Goal: Information Seeking & Learning: Learn about a topic

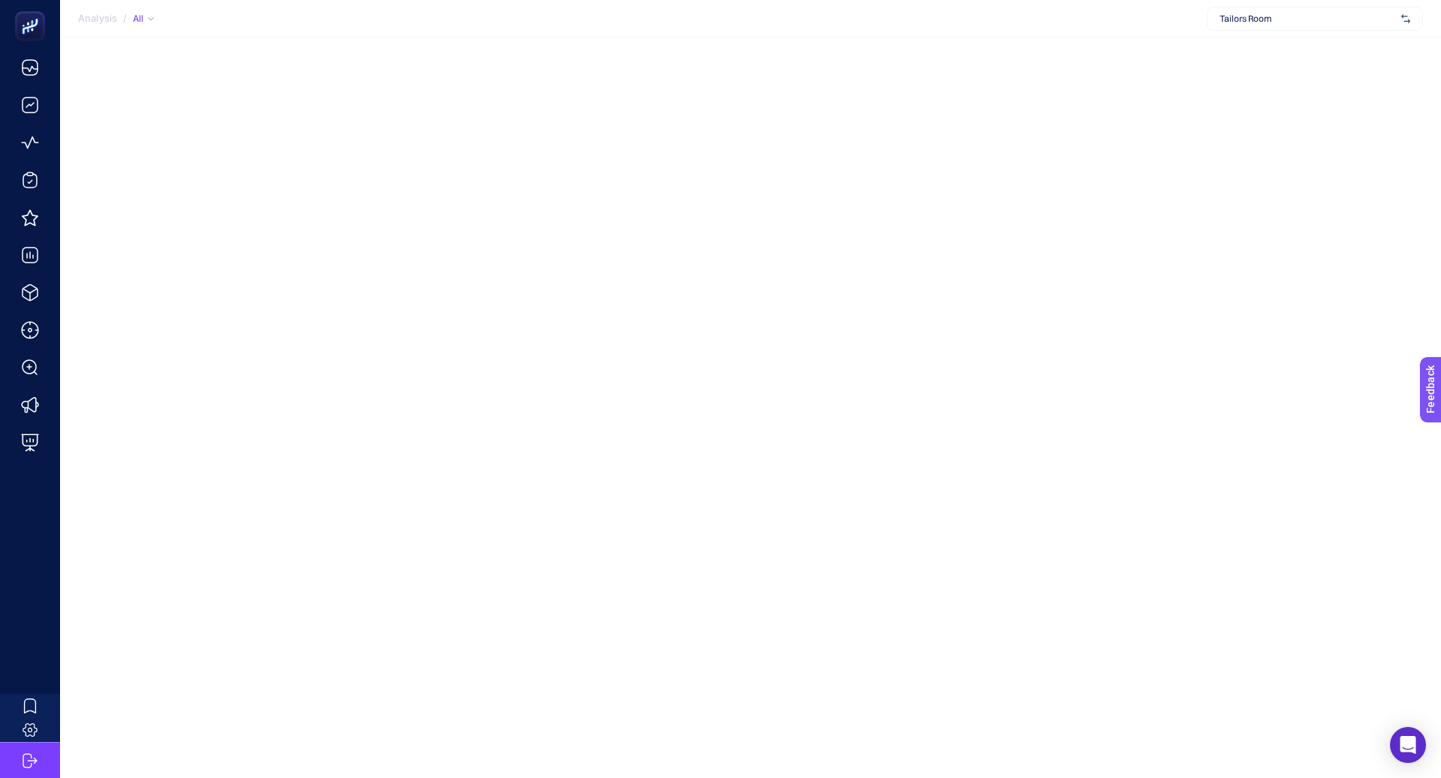
click at [1268, 15] on span "Tailors Room" at bounding box center [1308, 19] width 176 height 12
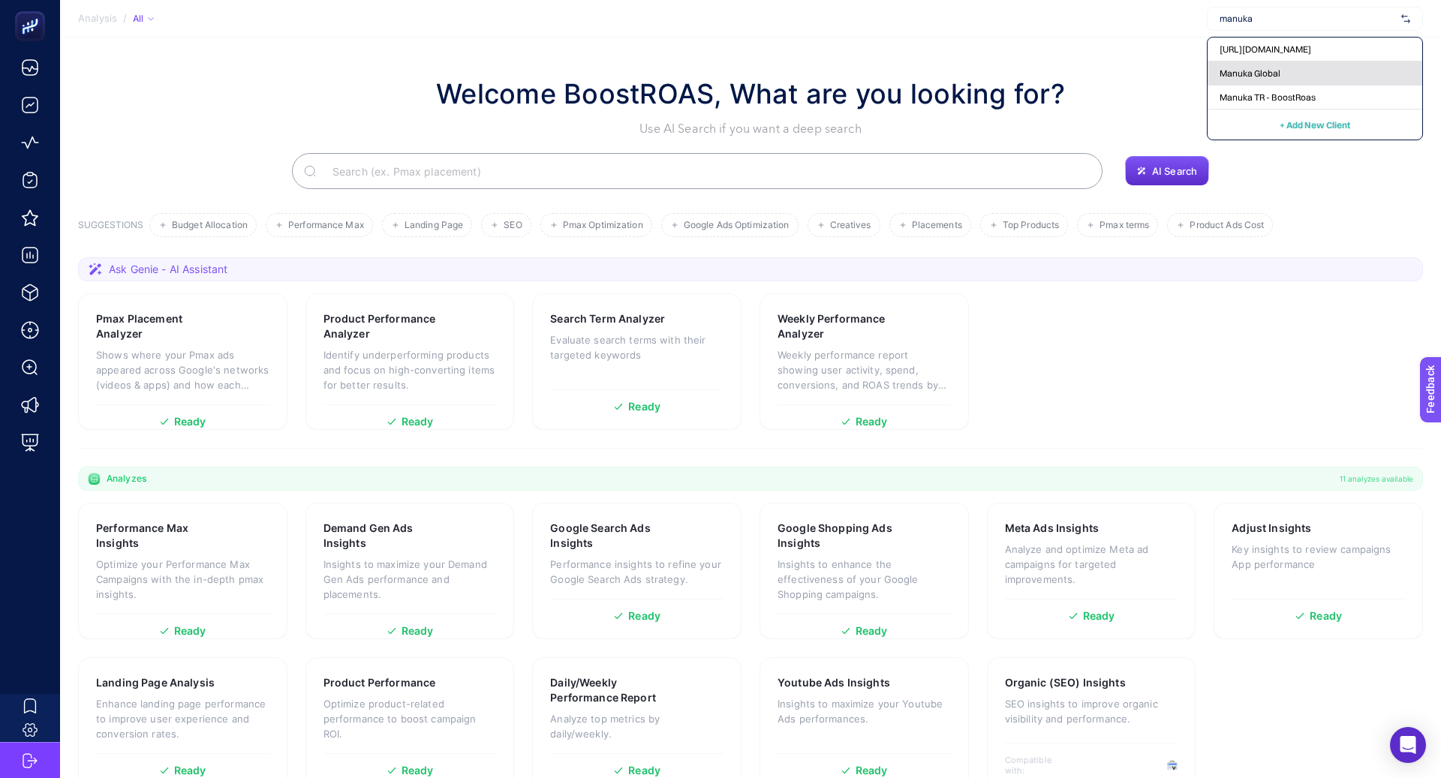
type input "manuka"
click at [1290, 74] on div "Manuka Global" at bounding box center [1315, 74] width 215 height 24
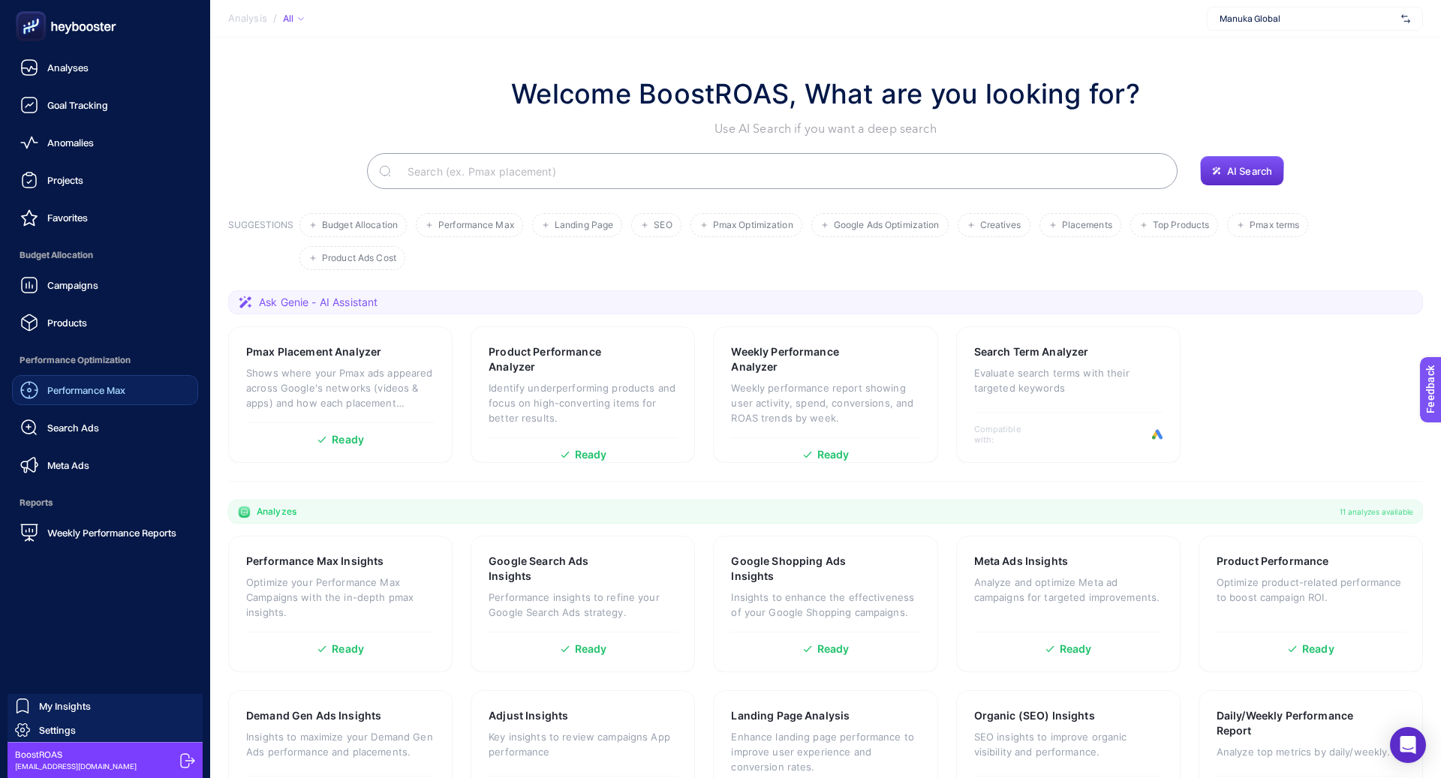
click at [102, 383] on div "Performance Max" at bounding box center [72, 390] width 105 height 18
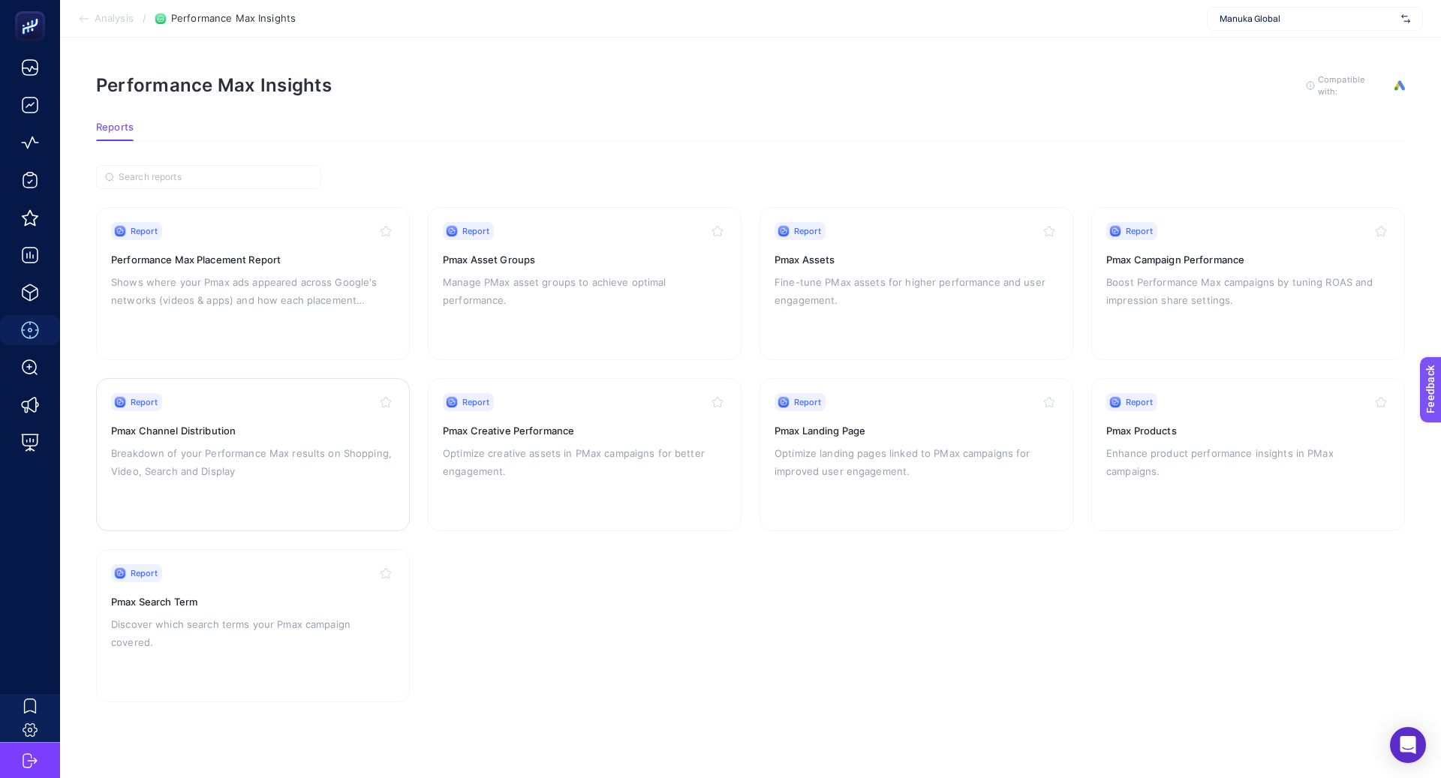
click at [286, 460] on p "Breakdown of your Performance Max results on Shopping, Video, Search and Display" at bounding box center [253, 462] width 284 height 36
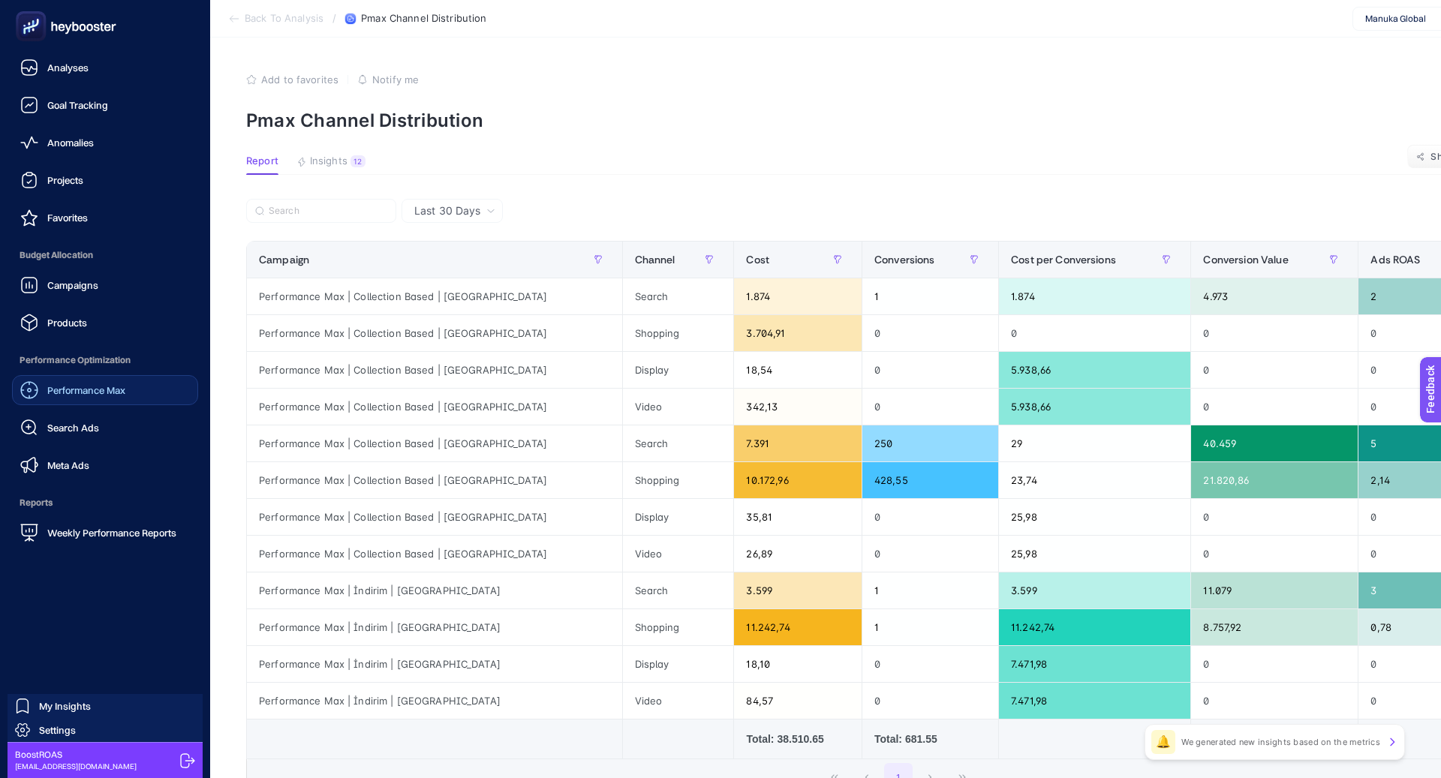
click at [82, 392] on span "Performance Max" at bounding box center [86, 390] width 78 height 12
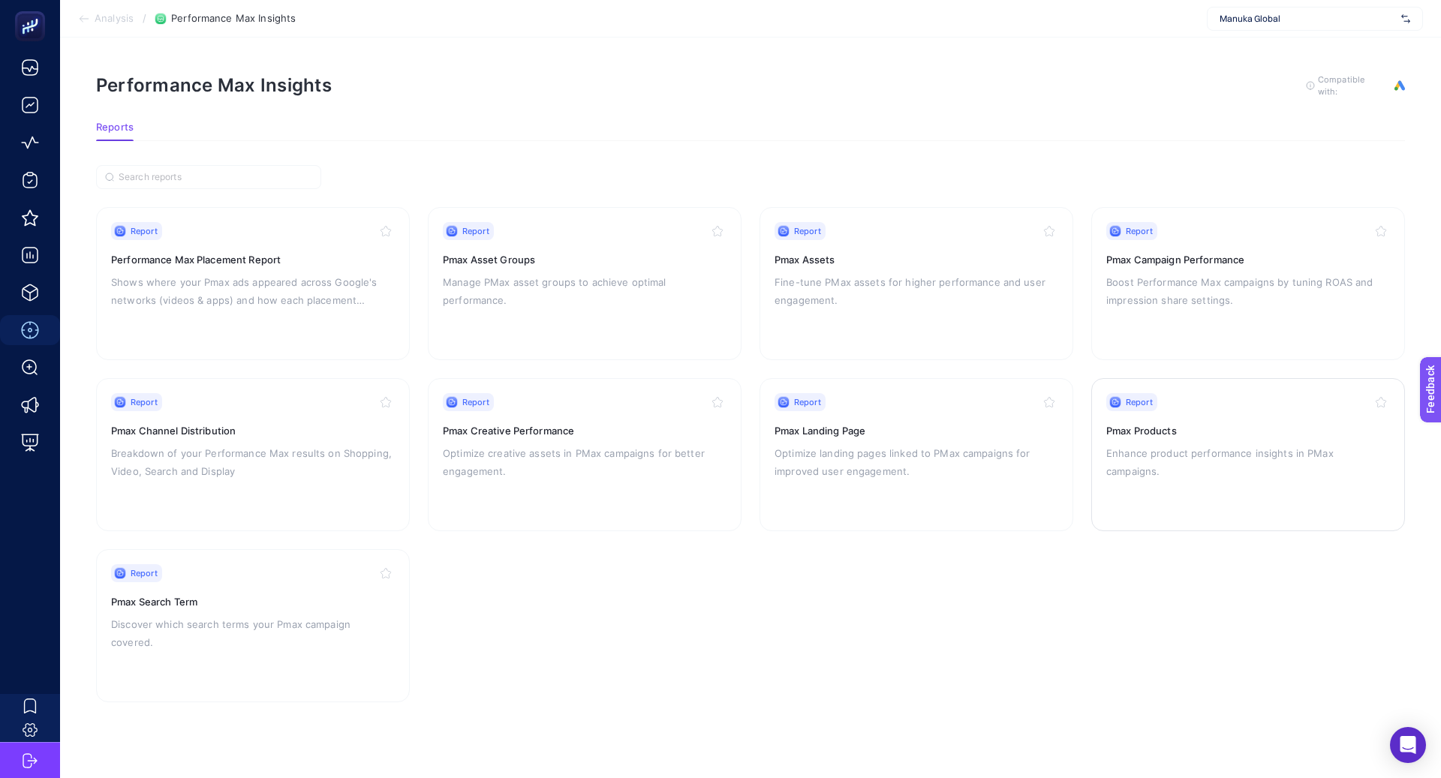
click at [1121, 474] on div "Report Pmax Products Enhance product performance insights in PMax campaigns." at bounding box center [1248, 454] width 284 height 123
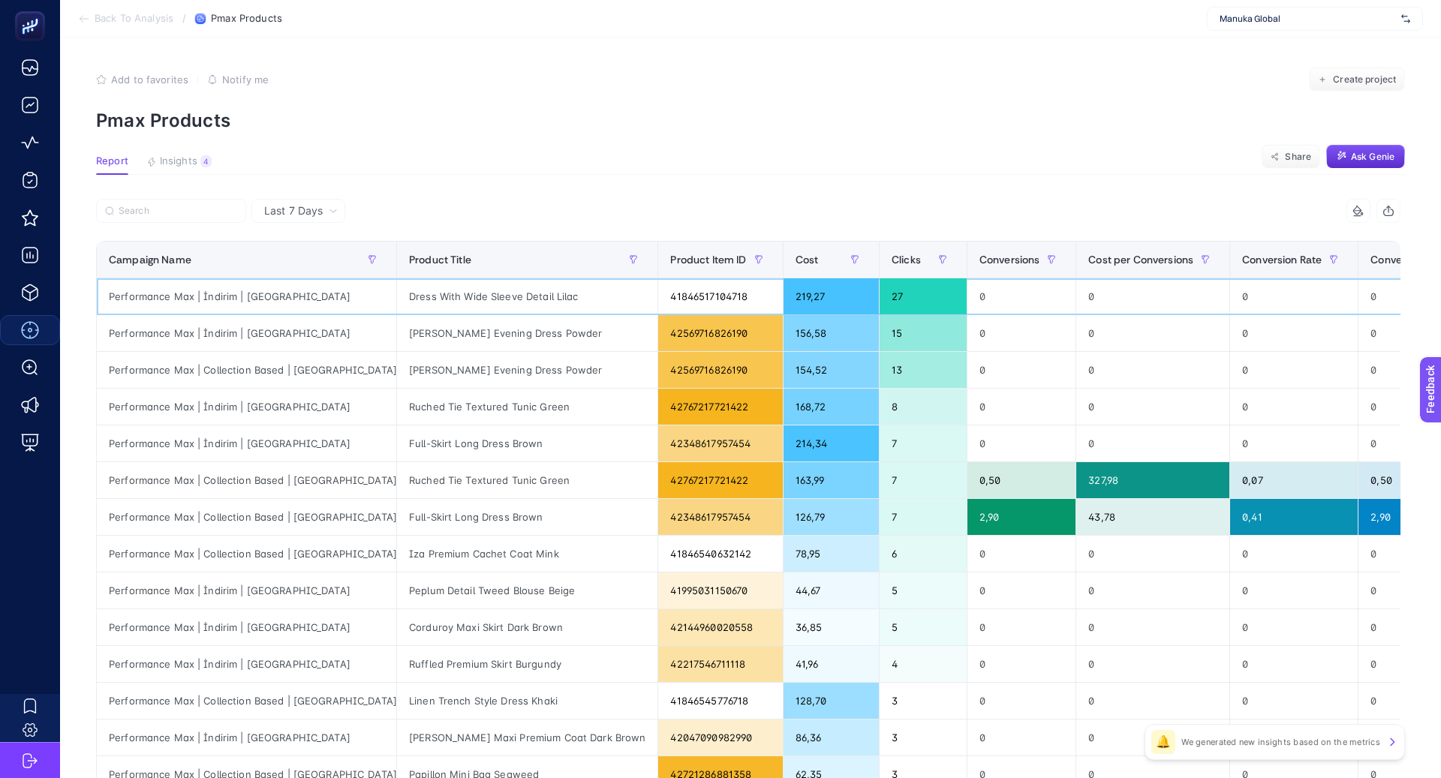
click at [226, 299] on div "Performance Max | İndirim | US" at bounding box center [246, 296] width 299 height 36
copy tr "Performance Max | İndirim | US"
click at [220, 209] on input "Search" at bounding box center [178, 211] width 119 height 11
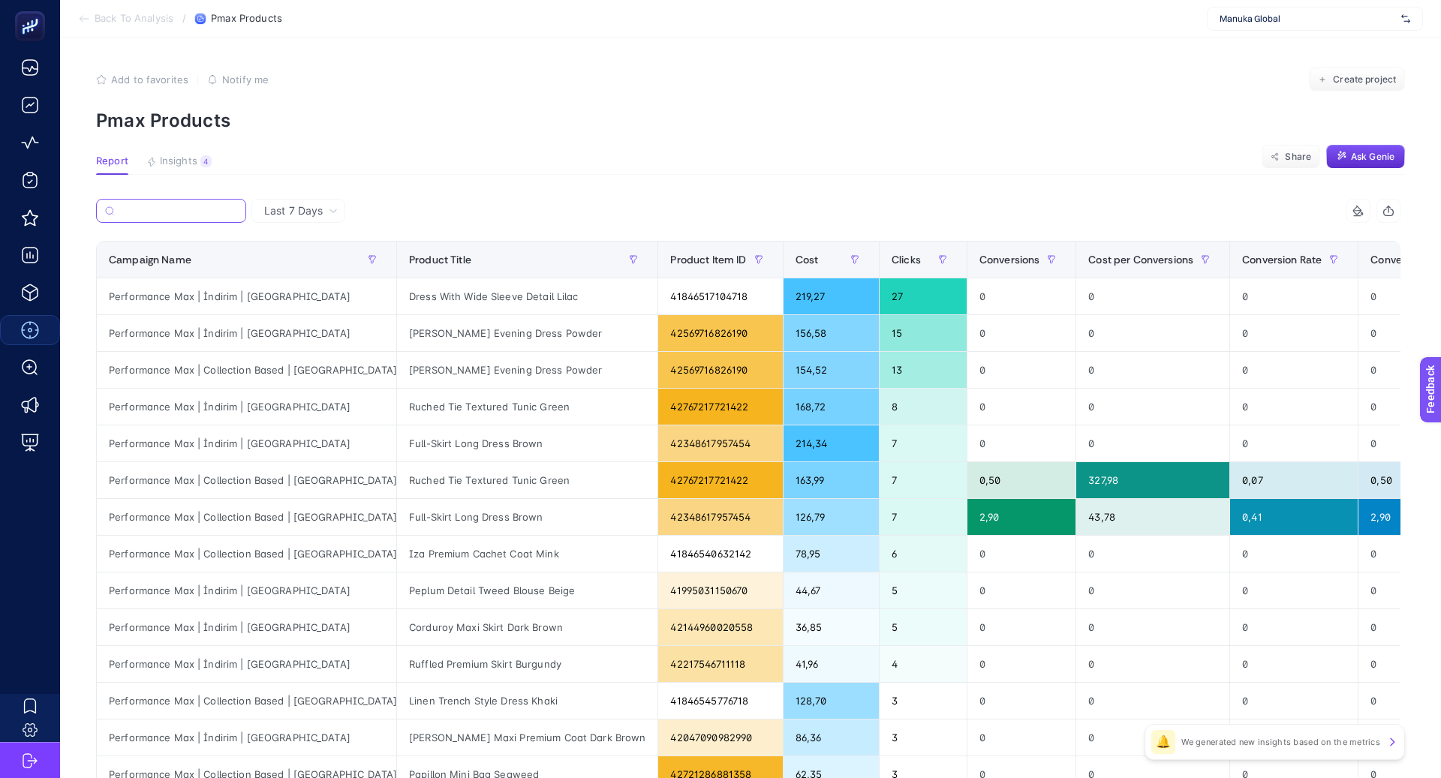
paste input "Performance Max | İndirim | US"
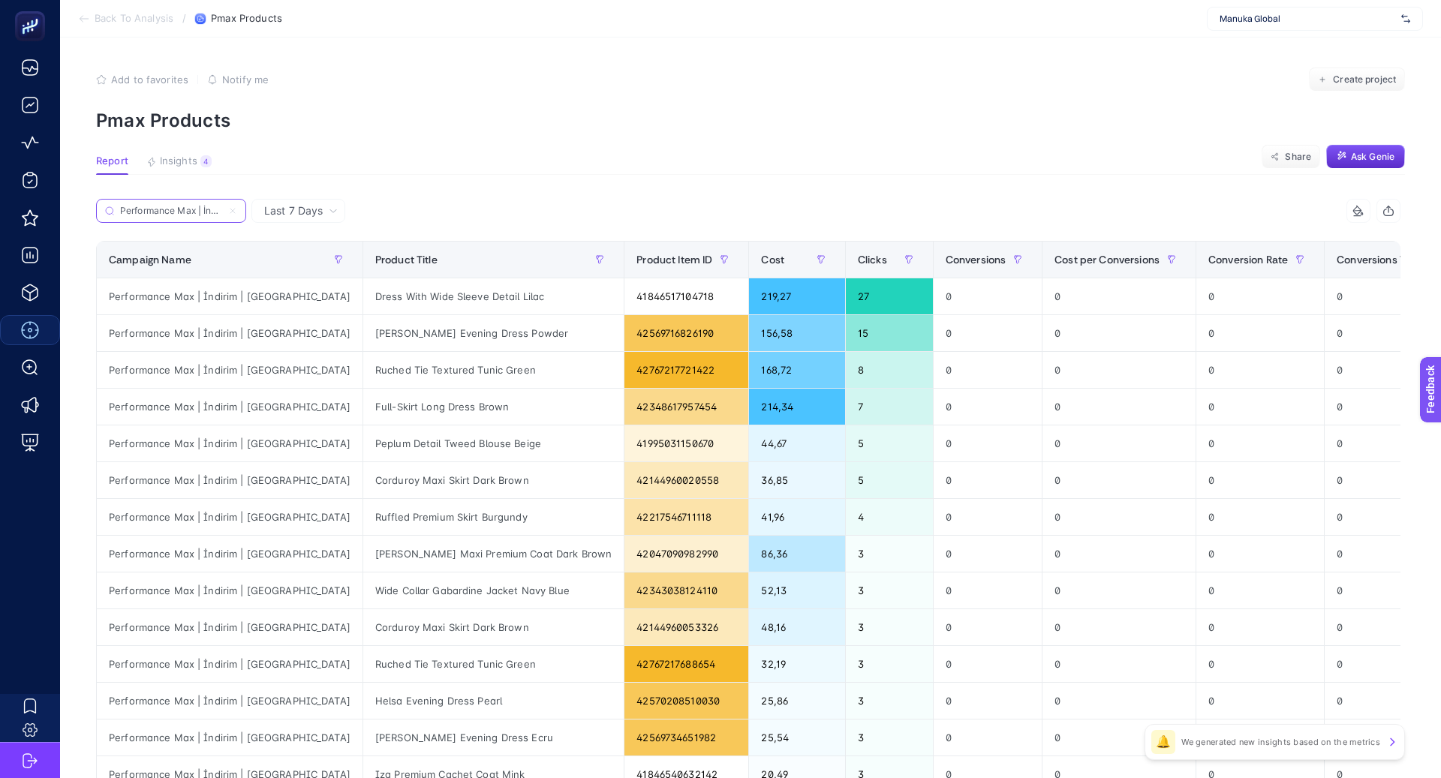
scroll to position [0, 32]
type input "Performance Max | İndirim | US"
click at [313, 214] on span "Last 7 Days" at bounding box center [293, 210] width 59 height 15
click at [326, 269] on li "Last 30 Days" at bounding box center [298, 269] width 85 height 27
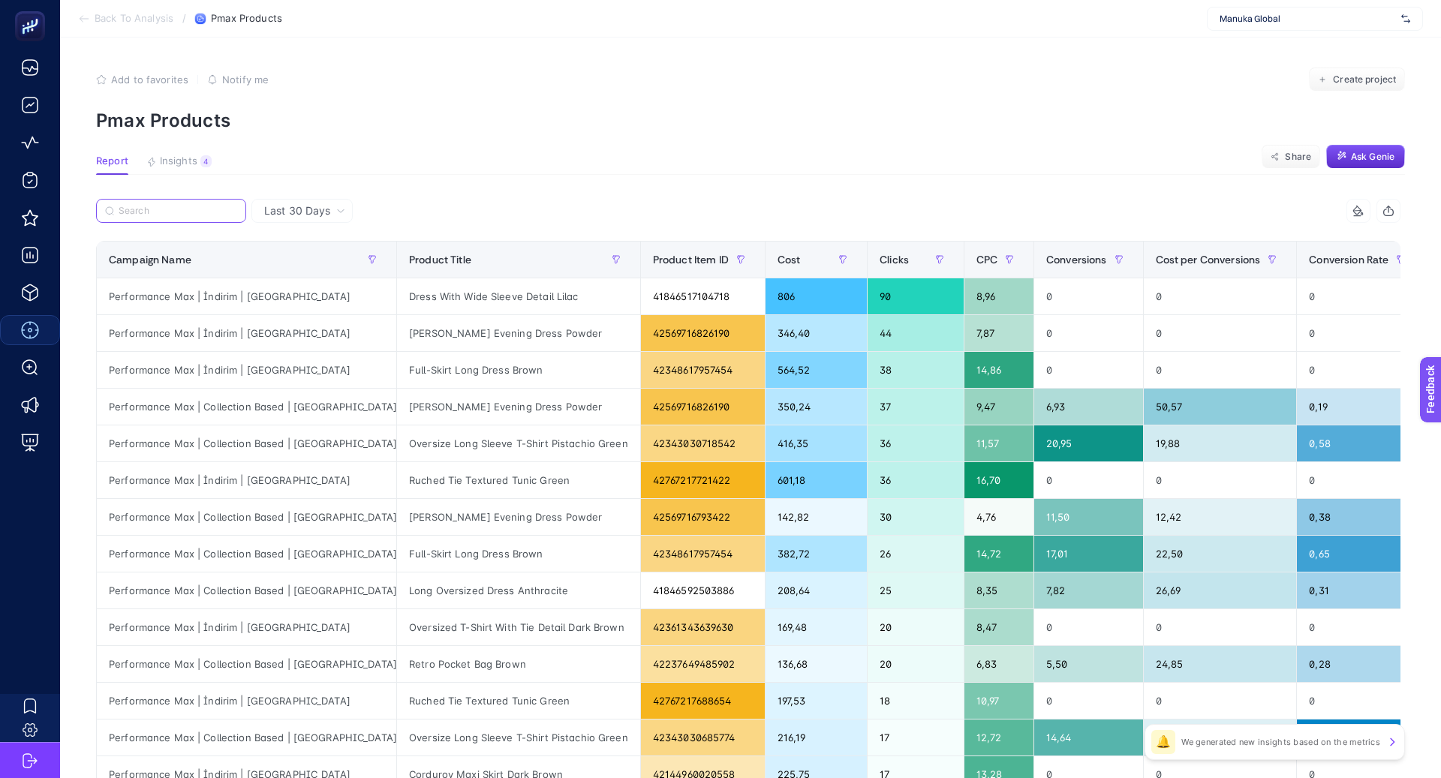
click at [194, 212] on input "Search" at bounding box center [178, 211] width 119 height 11
paste input "Performance Max | İndirim | US"
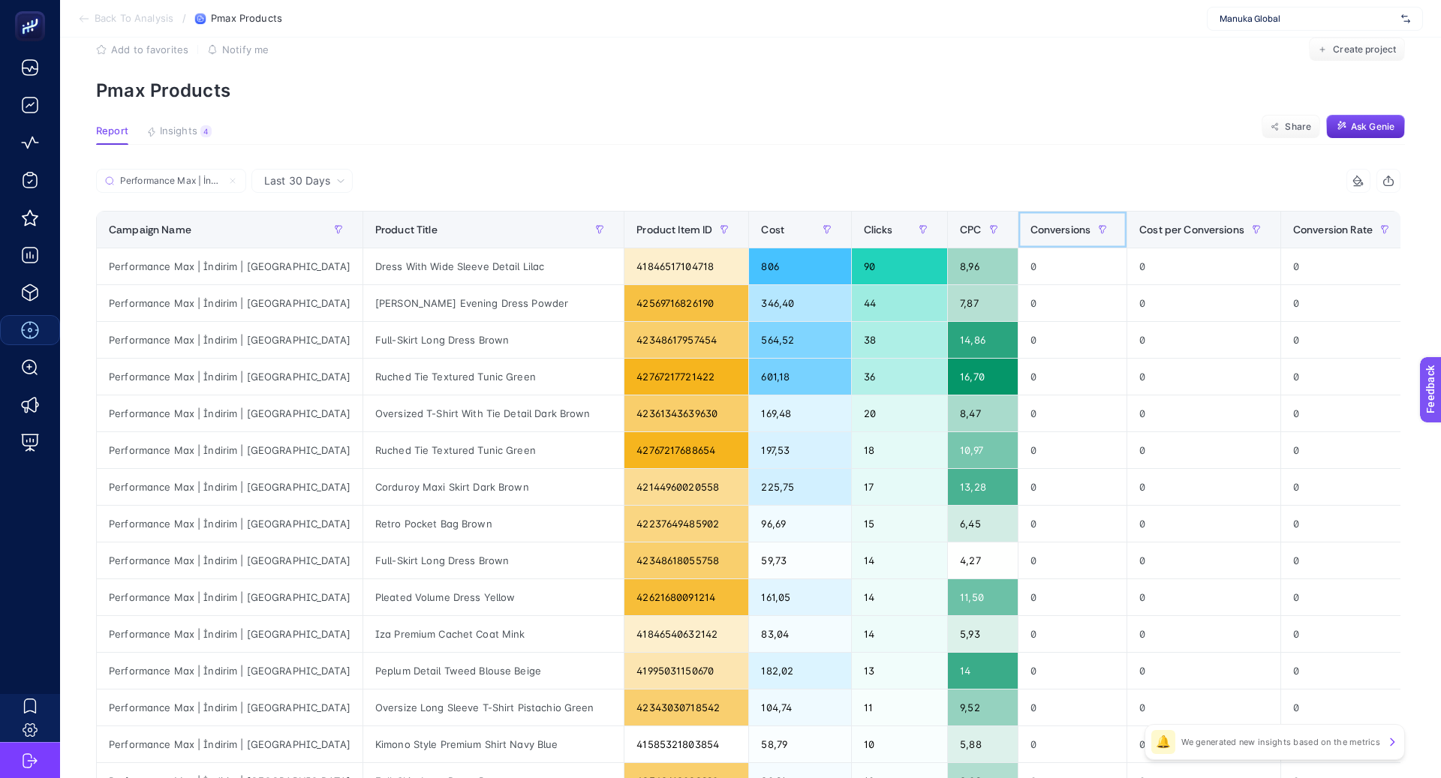
click at [1030, 225] on span "Conversions" at bounding box center [1060, 230] width 61 height 12
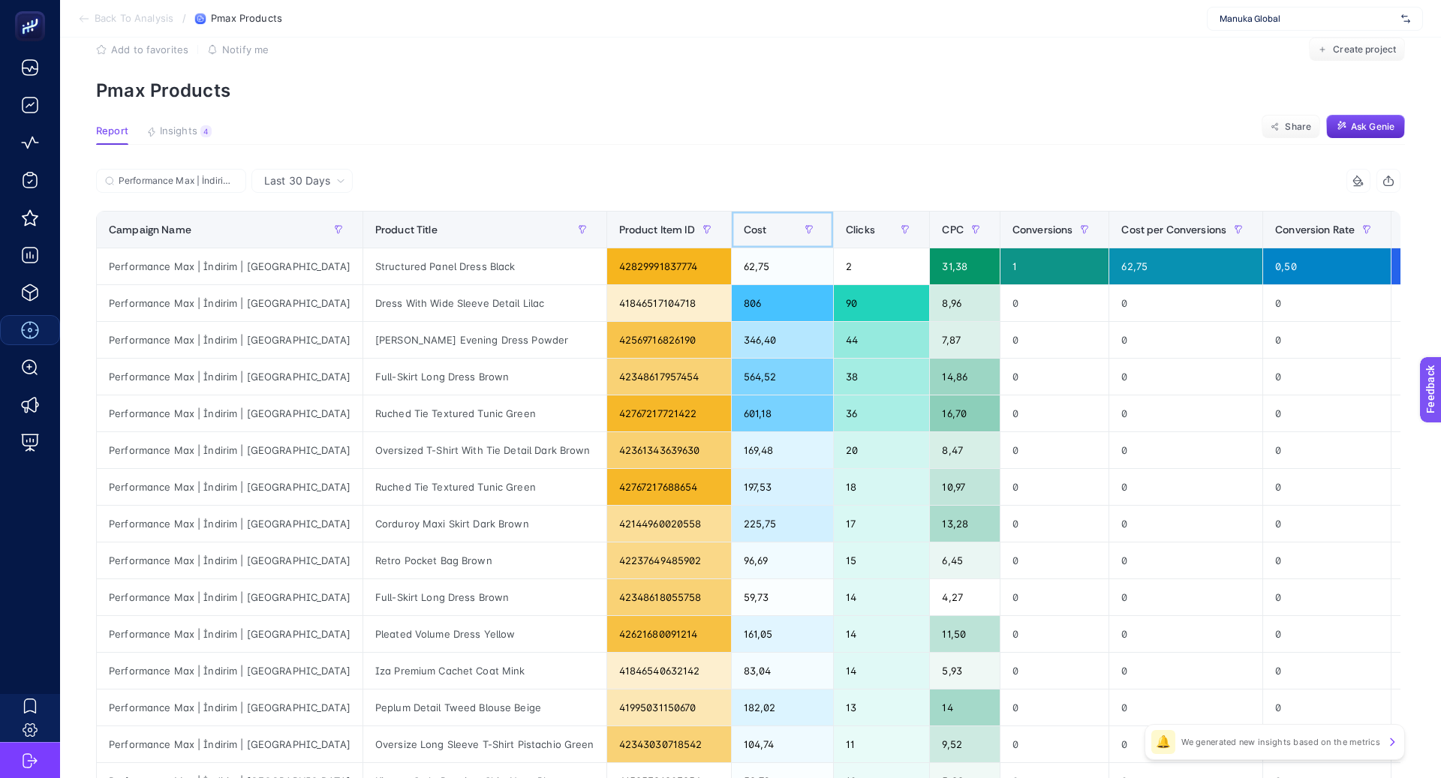
click at [744, 230] on span "Cost" at bounding box center [755, 230] width 23 height 12
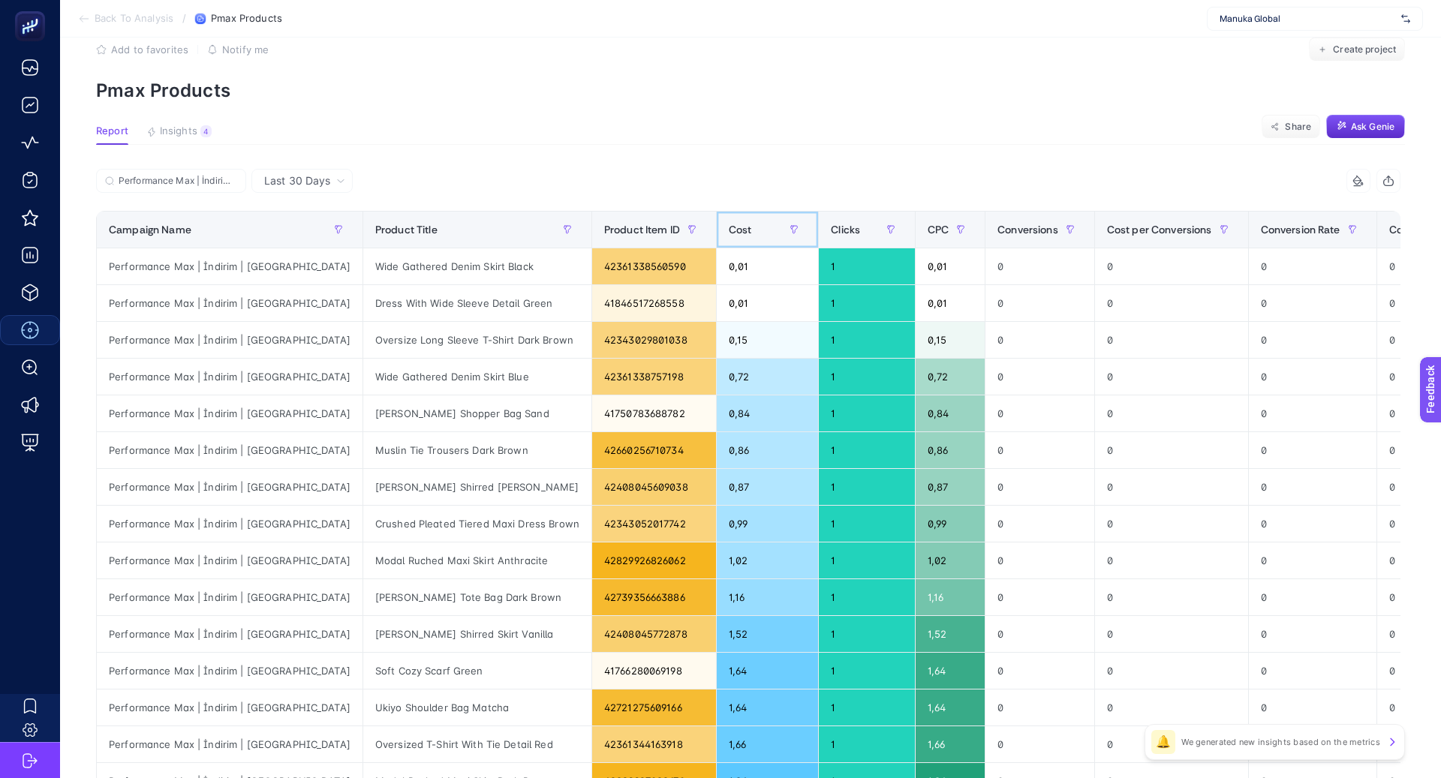
click at [729, 231] on div "Cost" at bounding box center [767, 230] width 77 height 24
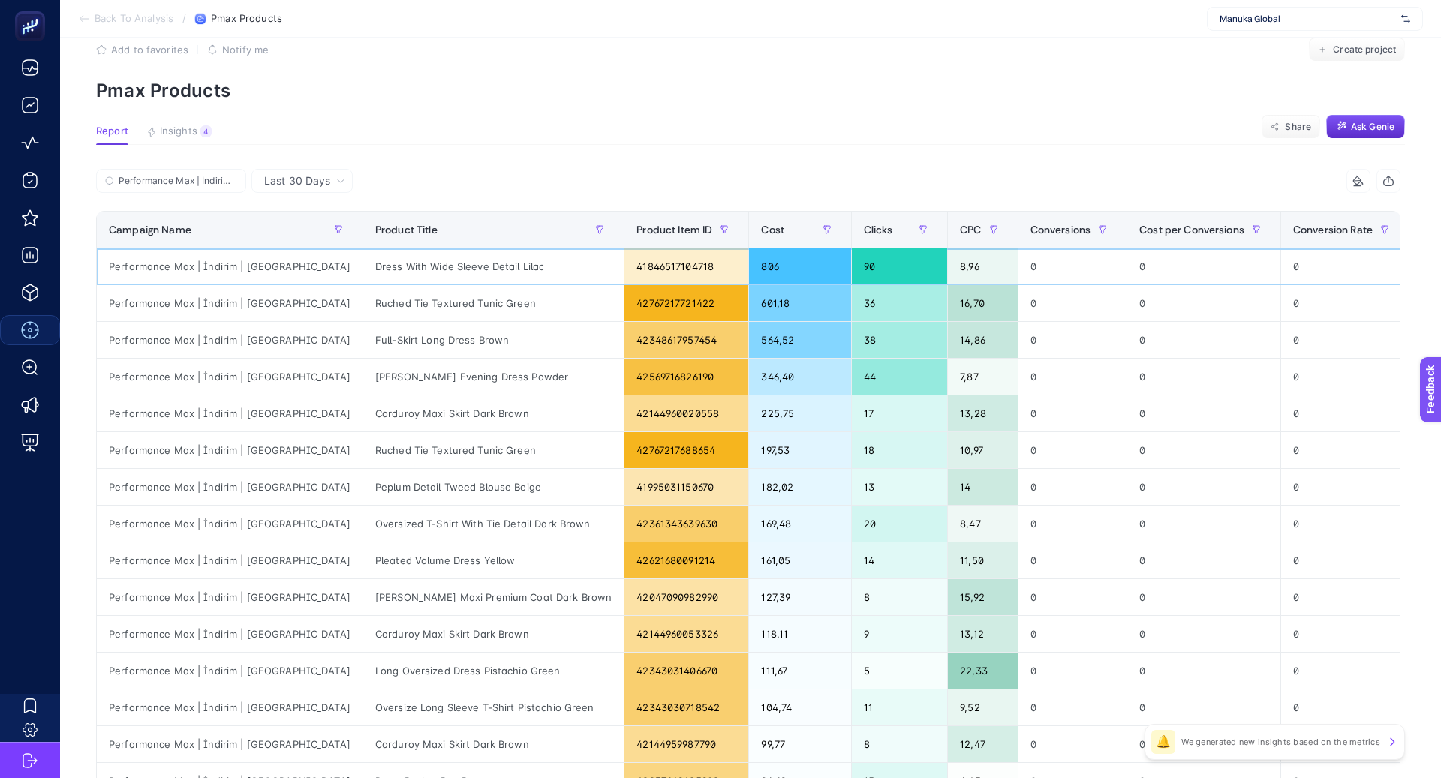
click at [370, 261] on div "Dress With Wide Sleeve Detail Lilac" at bounding box center [493, 266] width 260 height 36
click at [370, 263] on div "Dress With Wide Sleeve Detail Lilac" at bounding box center [493, 266] width 260 height 36
copy tr "Dress With Wide Sleeve Detail Lilac"
click at [368, 295] on div "Ruched Tie Textured Tunic Green" at bounding box center [493, 303] width 260 height 36
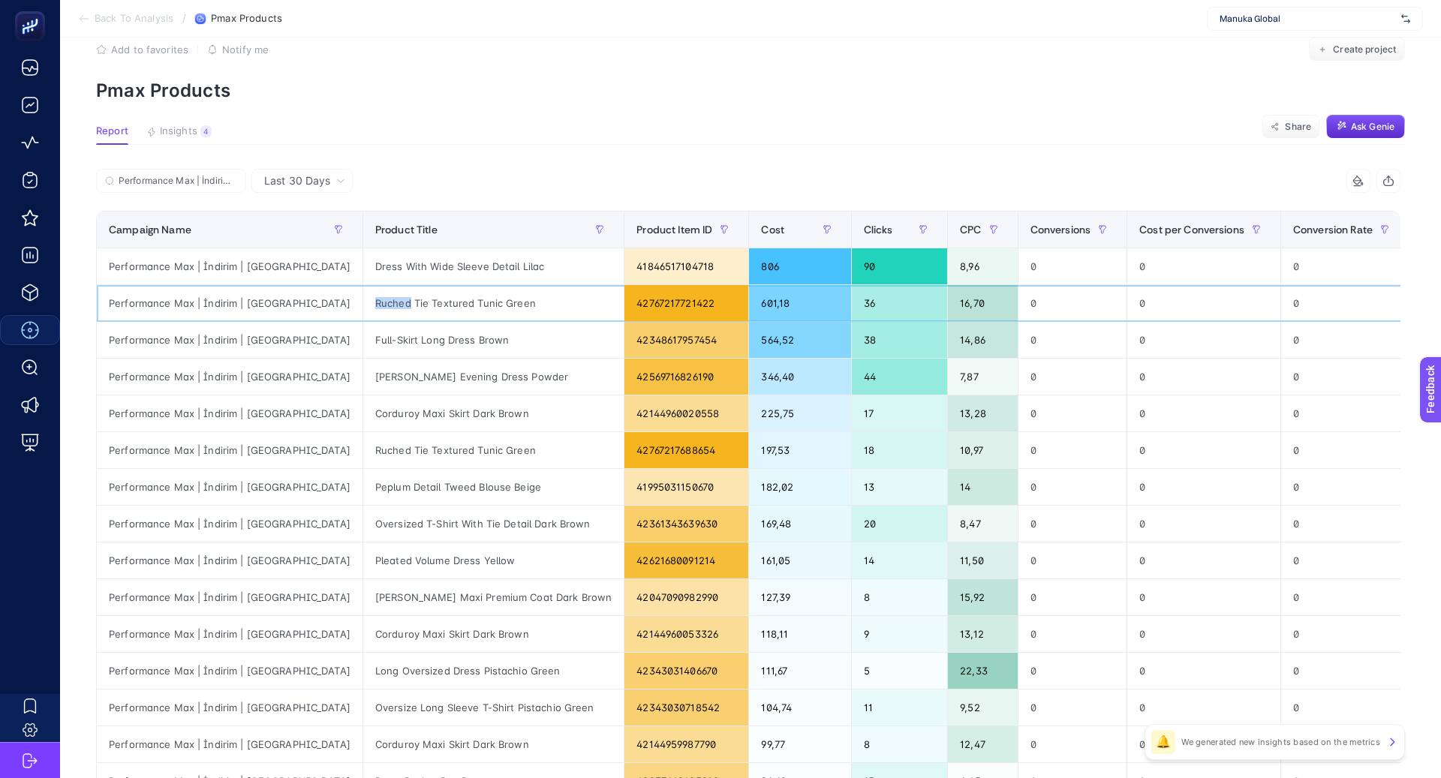
click at [368, 295] on div "Ruched Tie Textured Tunic Green" at bounding box center [493, 303] width 260 height 36
click at [369, 300] on div "Ruched Tie Textured Tunic Green" at bounding box center [493, 303] width 260 height 36
copy tr "Ruched Tie Textured Tunic Green"
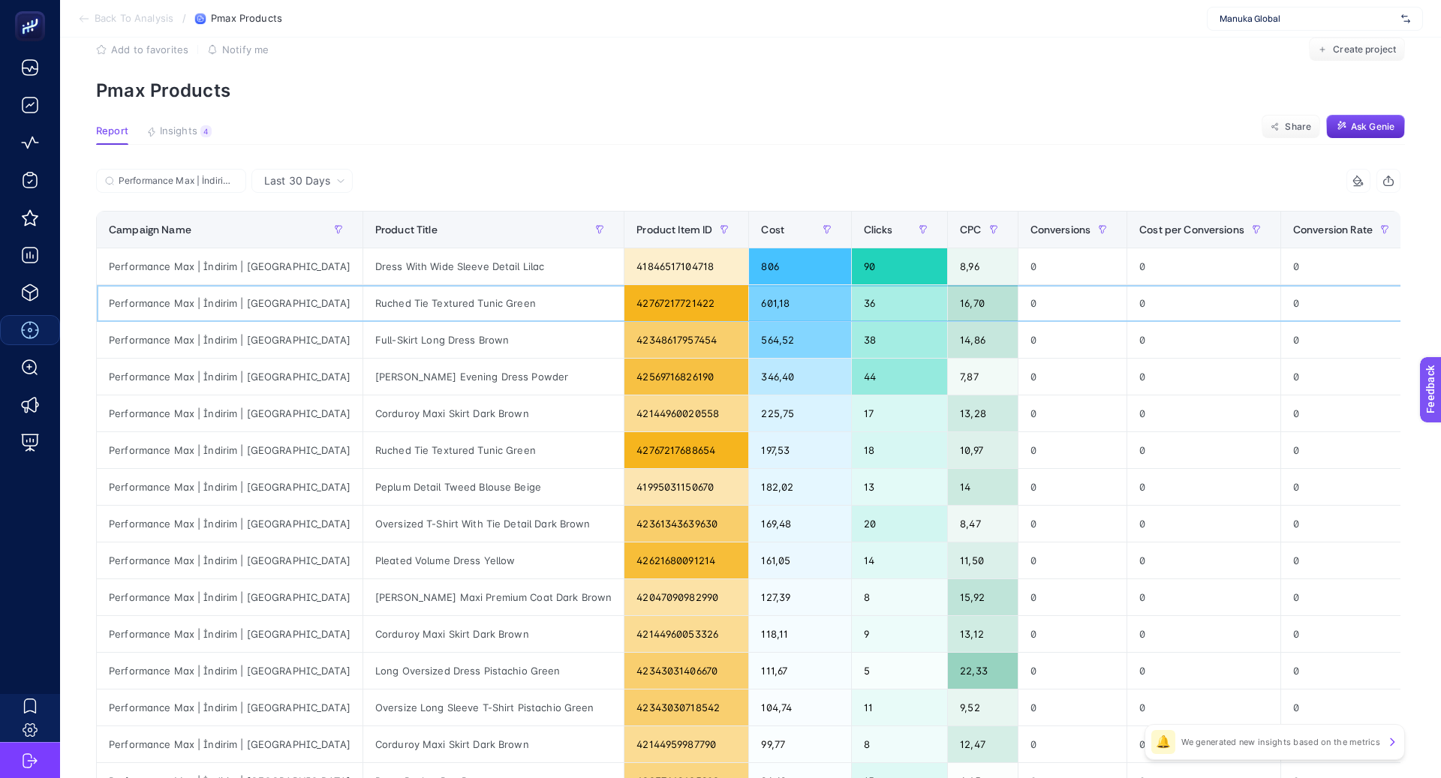
click at [363, 300] on div "Ruched Tie Textured Tunic Green" at bounding box center [493, 303] width 260 height 36
copy tr "Ruched Tie Textured Tunic Green"
click at [363, 343] on div "Full-Skirt Long Dress Brown" at bounding box center [493, 340] width 260 height 36
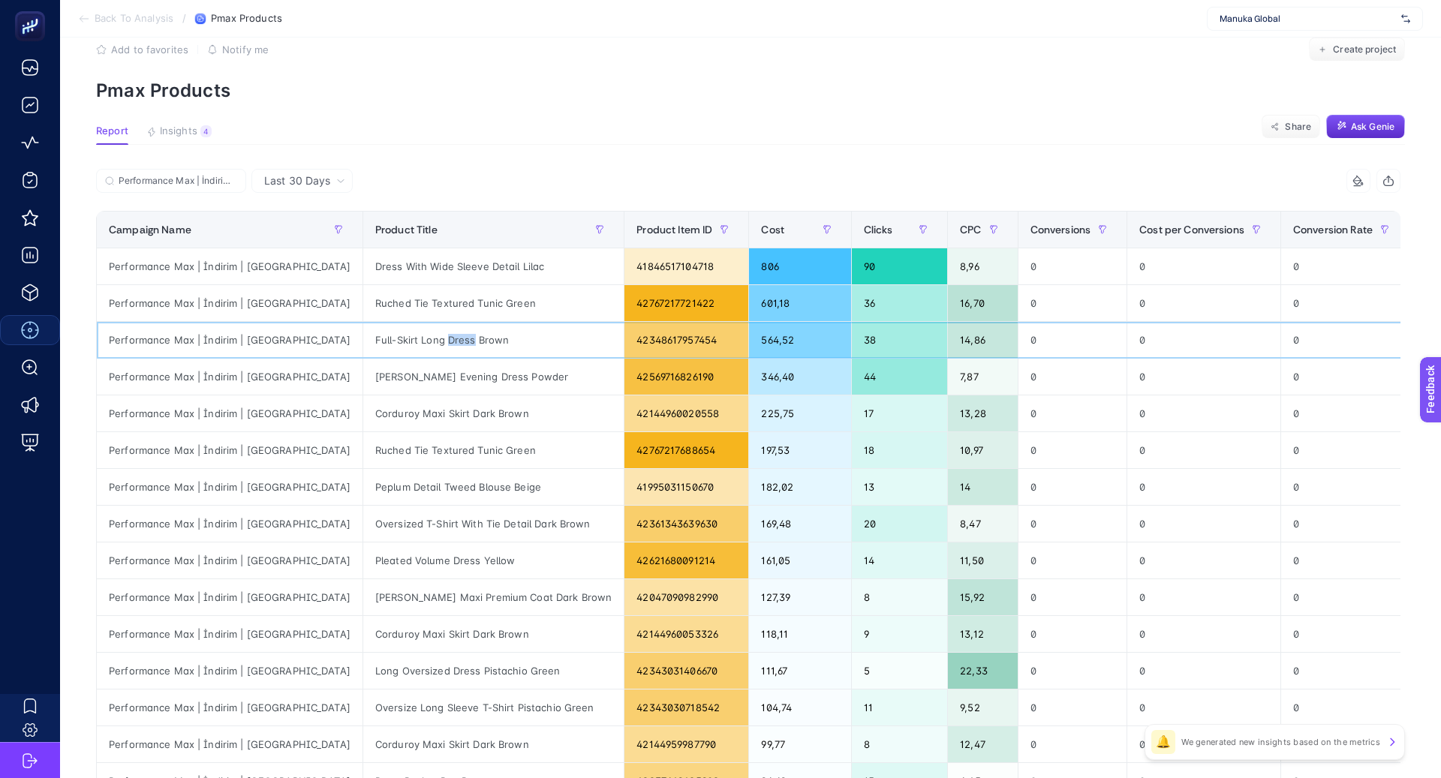
click at [363, 343] on div "Full-Skirt Long Dress Brown" at bounding box center [493, 340] width 260 height 36
copy tr "Full-Skirt Long Dress Brown"
click at [385, 375] on div "Annita Evening Dress Powder" at bounding box center [493, 377] width 260 height 36
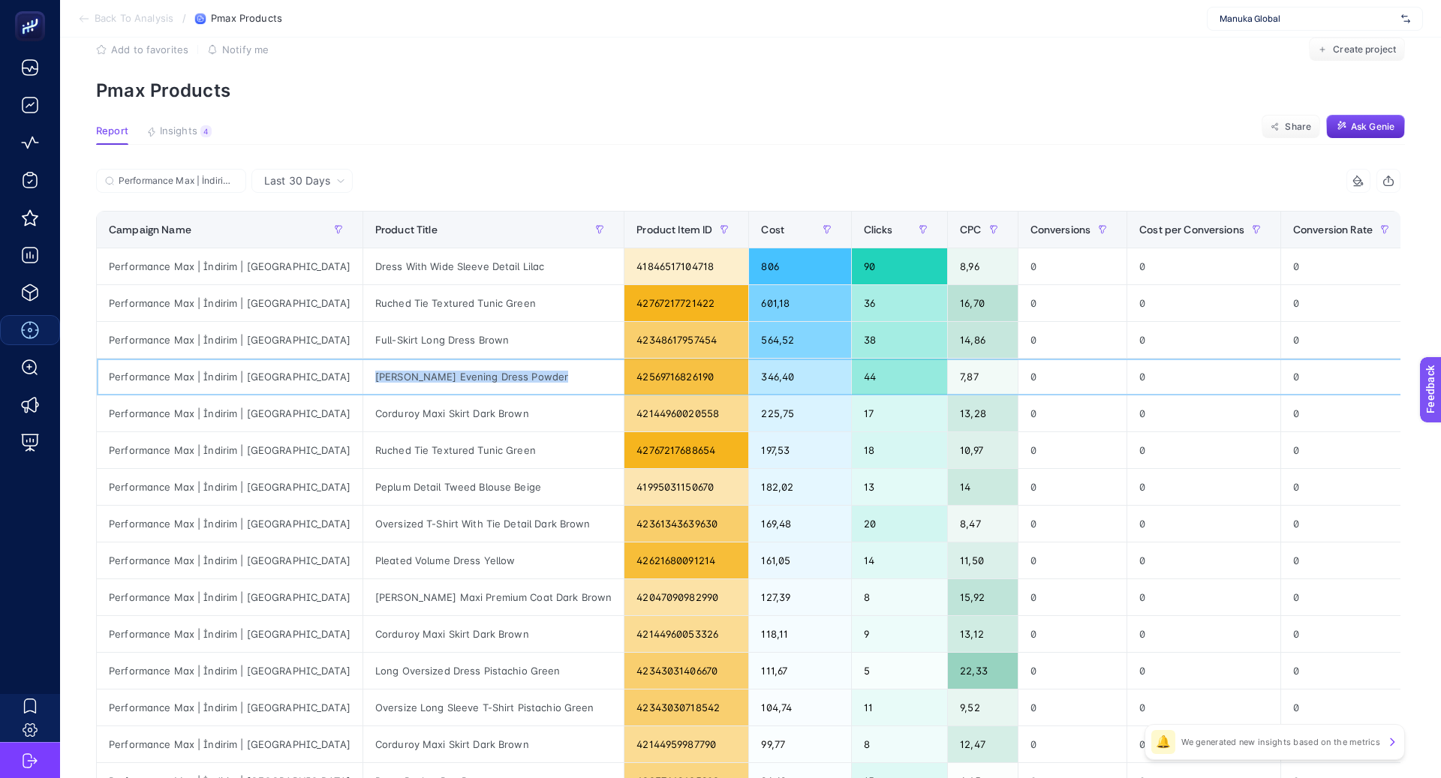
click at [385, 375] on div "Annita Evening Dress Powder" at bounding box center [493, 377] width 260 height 36
copy tr "Annita Evening Dress Powder"
click at [375, 417] on div "Corduroy Maxi Skirt Dark Brown" at bounding box center [493, 414] width 260 height 36
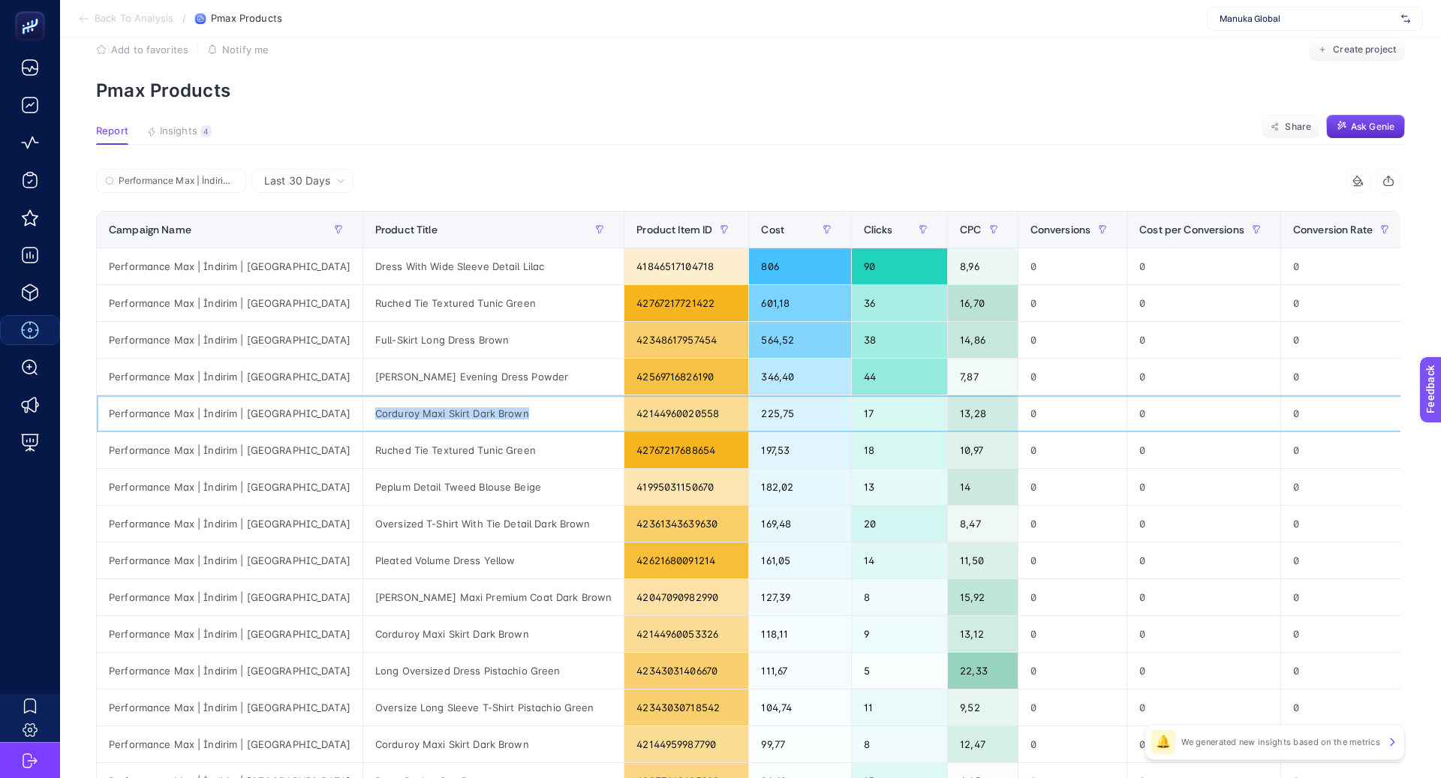
copy tr "Corduroy Maxi Skirt Dark Brown"
click at [363, 447] on div "Ruched Tie Textured Tunic Green" at bounding box center [493, 450] width 260 height 36
copy tr "Ruched Tie Textured Tunic Green"
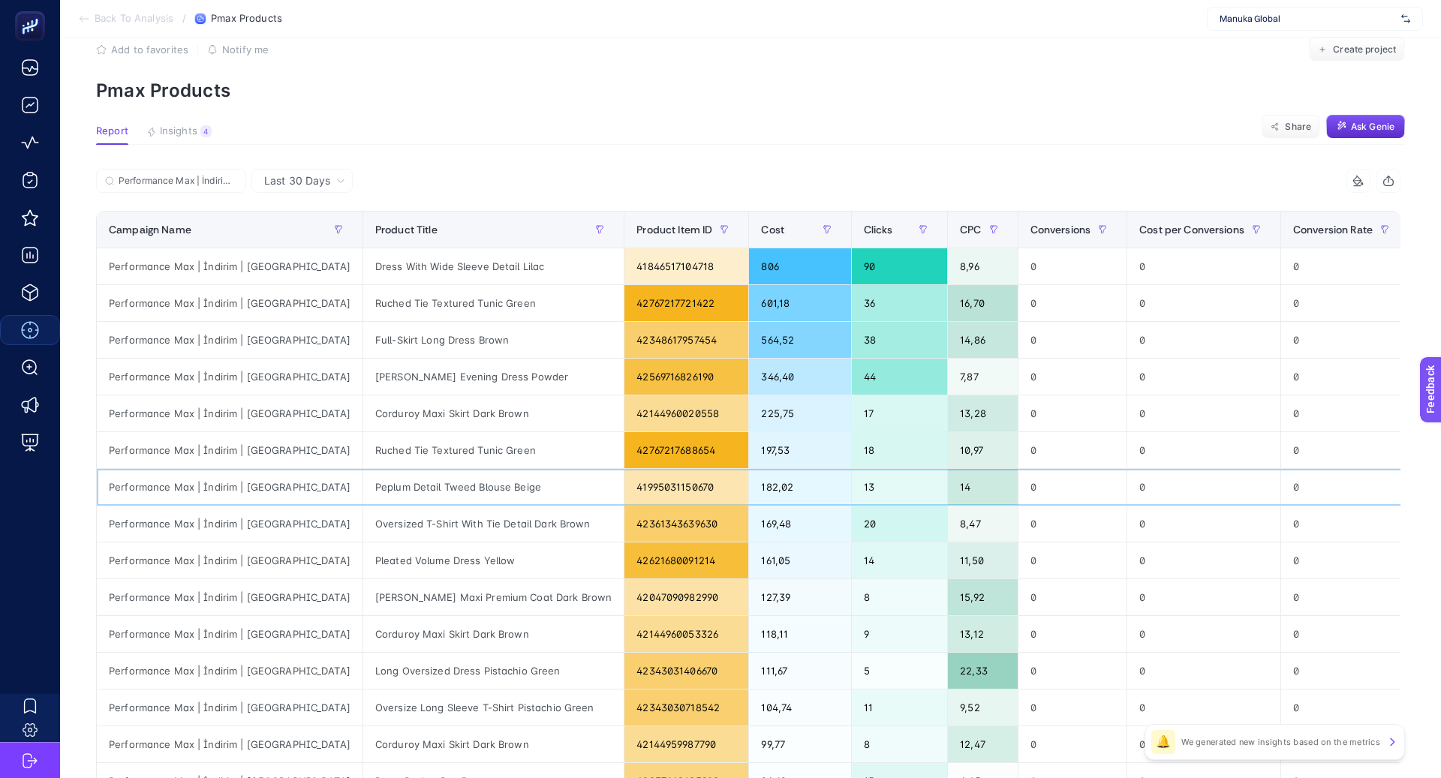
click at [369, 489] on div "Peplum Detail Tweed Blouse Beige" at bounding box center [493, 487] width 260 height 36
copy tr "Peplum Detail Tweed Blouse Beige"
click at [408, 526] on div "Oversized T-Shirt With Tie Detail Dark Brown" at bounding box center [493, 524] width 260 height 36
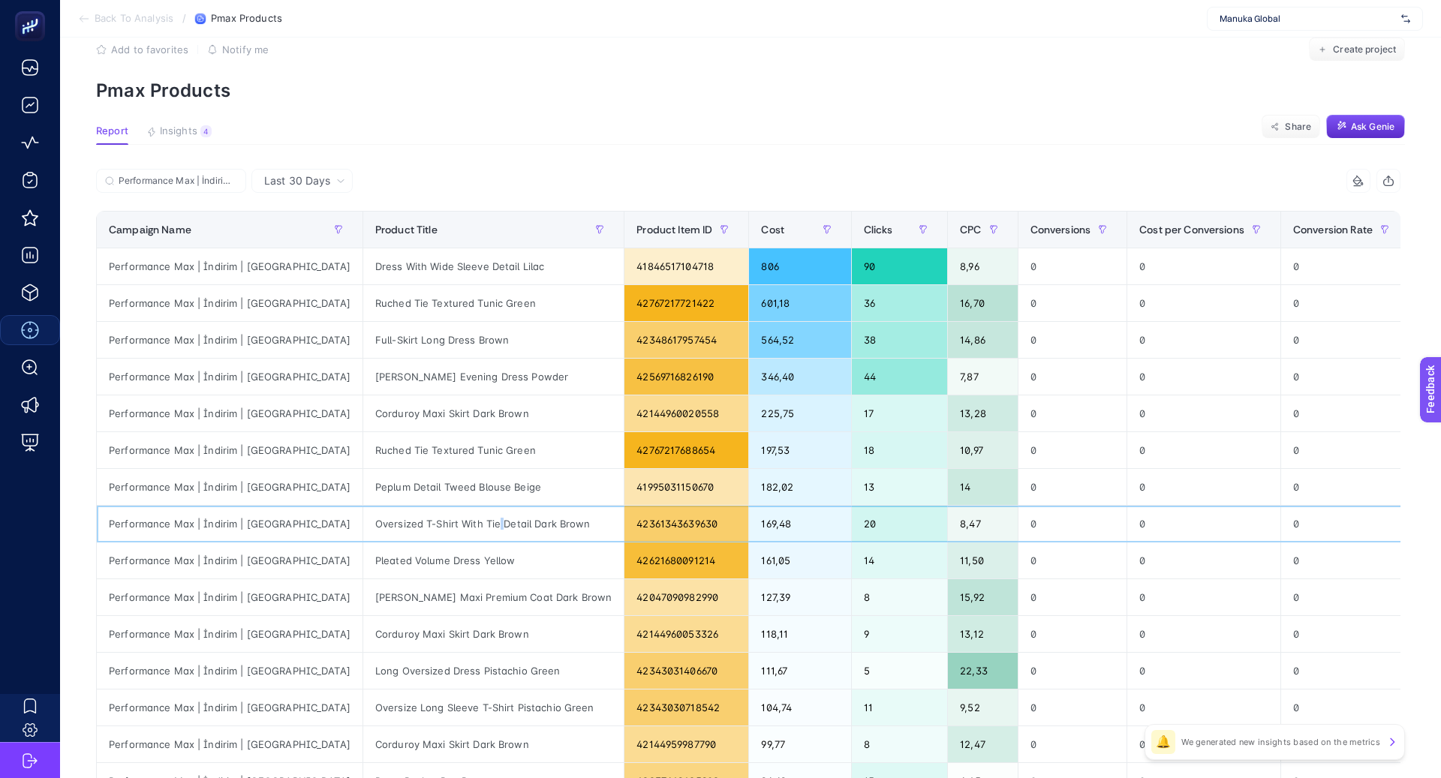
click at [407, 525] on div "Oversized T-Shirt With Tie Detail Dark Brown" at bounding box center [493, 524] width 260 height 36
copy tr "Oversized T-Shirt With Tie Detail Dark Brown"
click at [383, 555] on div "Pleated Volume Dress Yellow" at bounding box center [493, 561] width 260 height 36
click at [382, 555] on div "Pleated Volume Dress Yellow" at bounding box center [493, 561] width 260 height 36
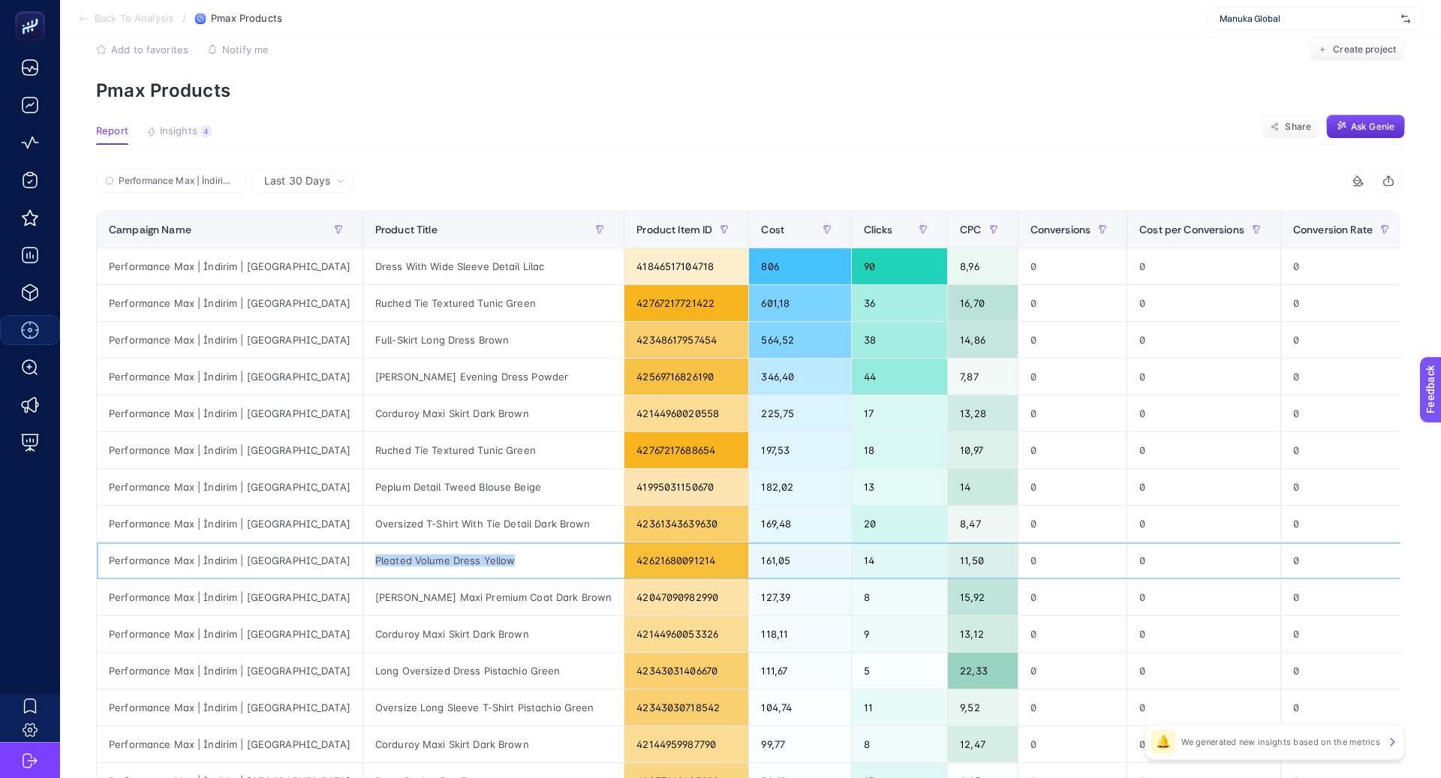
click at [382, 555] on div "Pleated Volume Dress Yellow" at bounding box center [493, 561] width 260 height 36
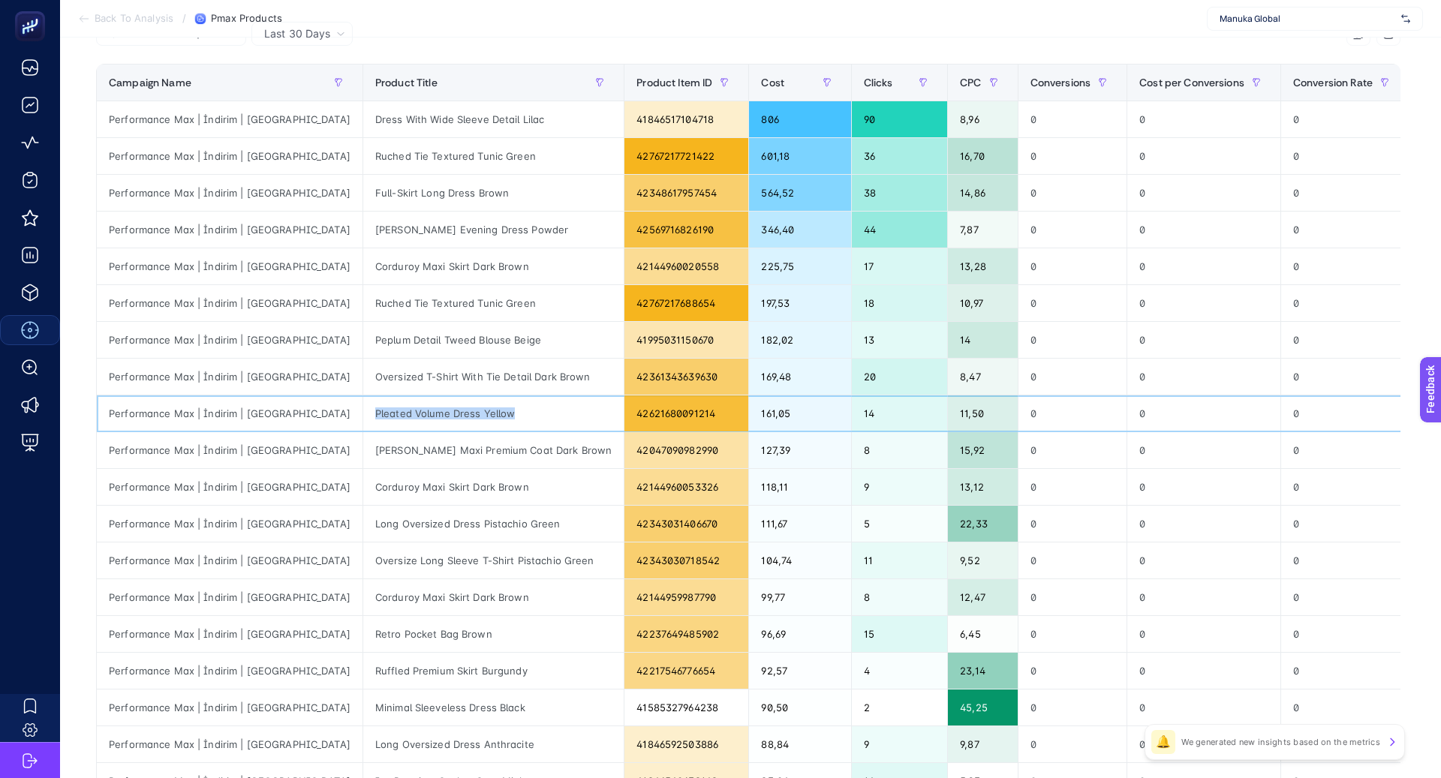
scroll to position [184, 0]
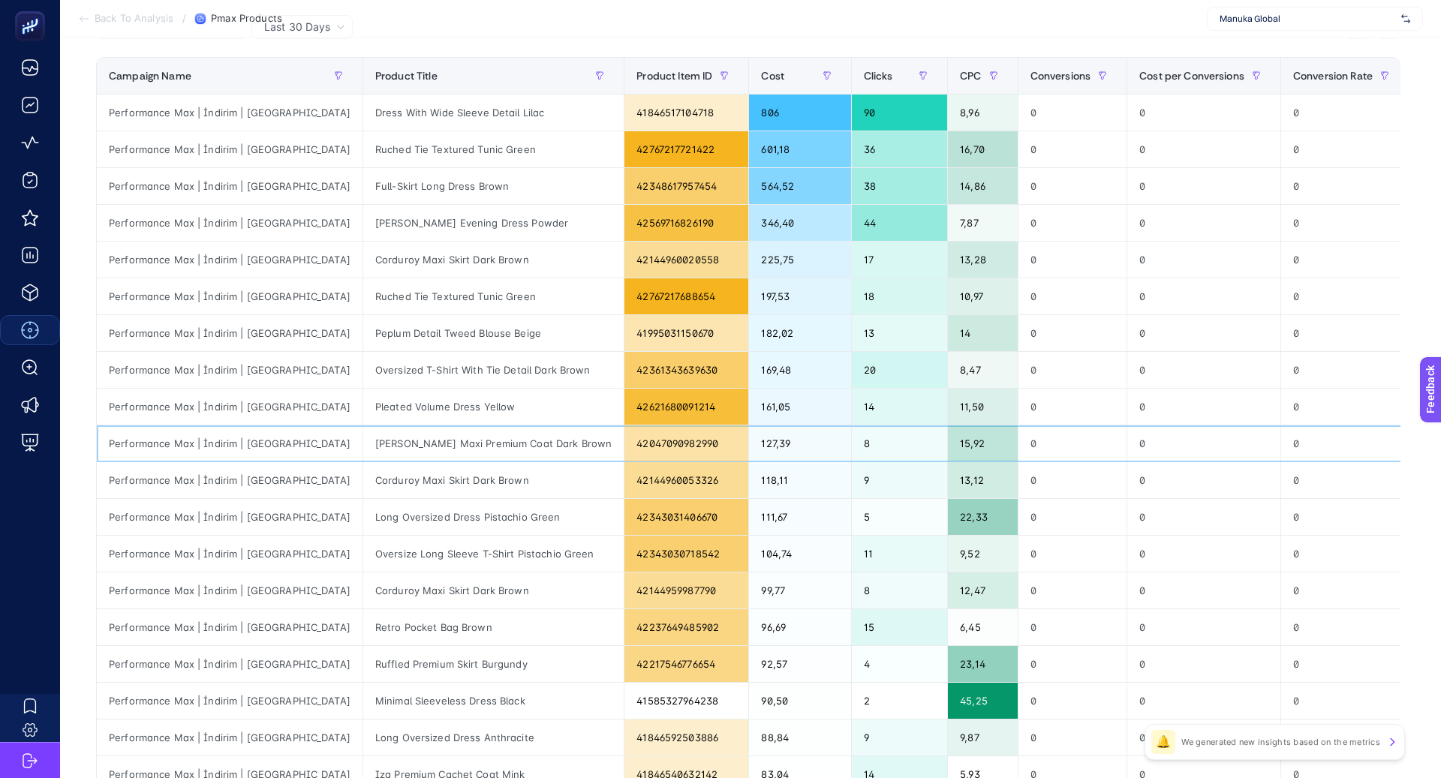
click at [388, 447] on div "Diana Maxi Premium Coat Dark Brown" at bounding box center [493, 444] width 260 height 36
click at [363, 480] on div "Corduroy Maxi Skirt Dark Brown" at bounding box center [493, 480] width 260 height 36
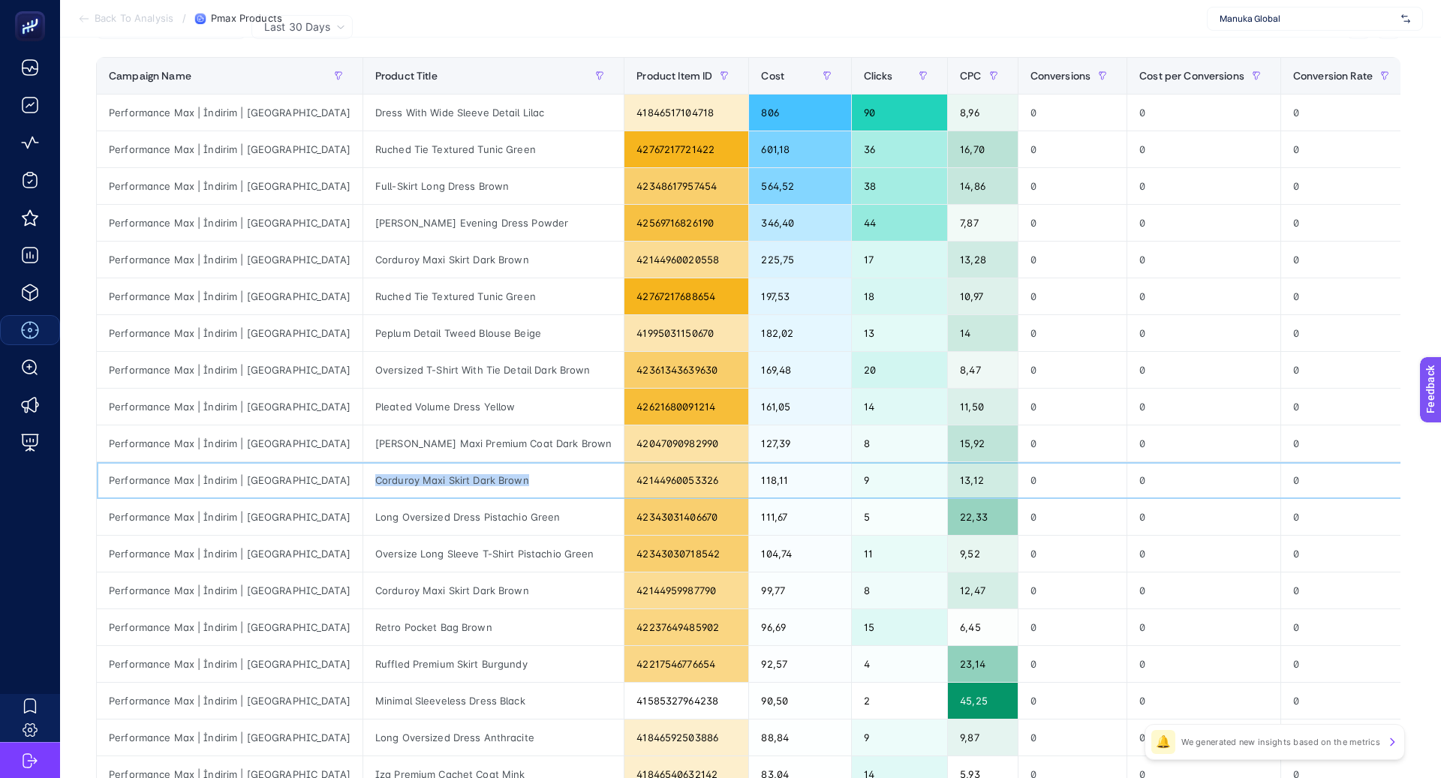
click at [363, 480] on div "Corduroy Maxi Skirt Dark Brown" at bounding box center [493, 480] width 260 height 36
click at [390, 516] on div "Long Oversized Dress Pistachio Green" at bounding box center [493, 517] width 260 height 36
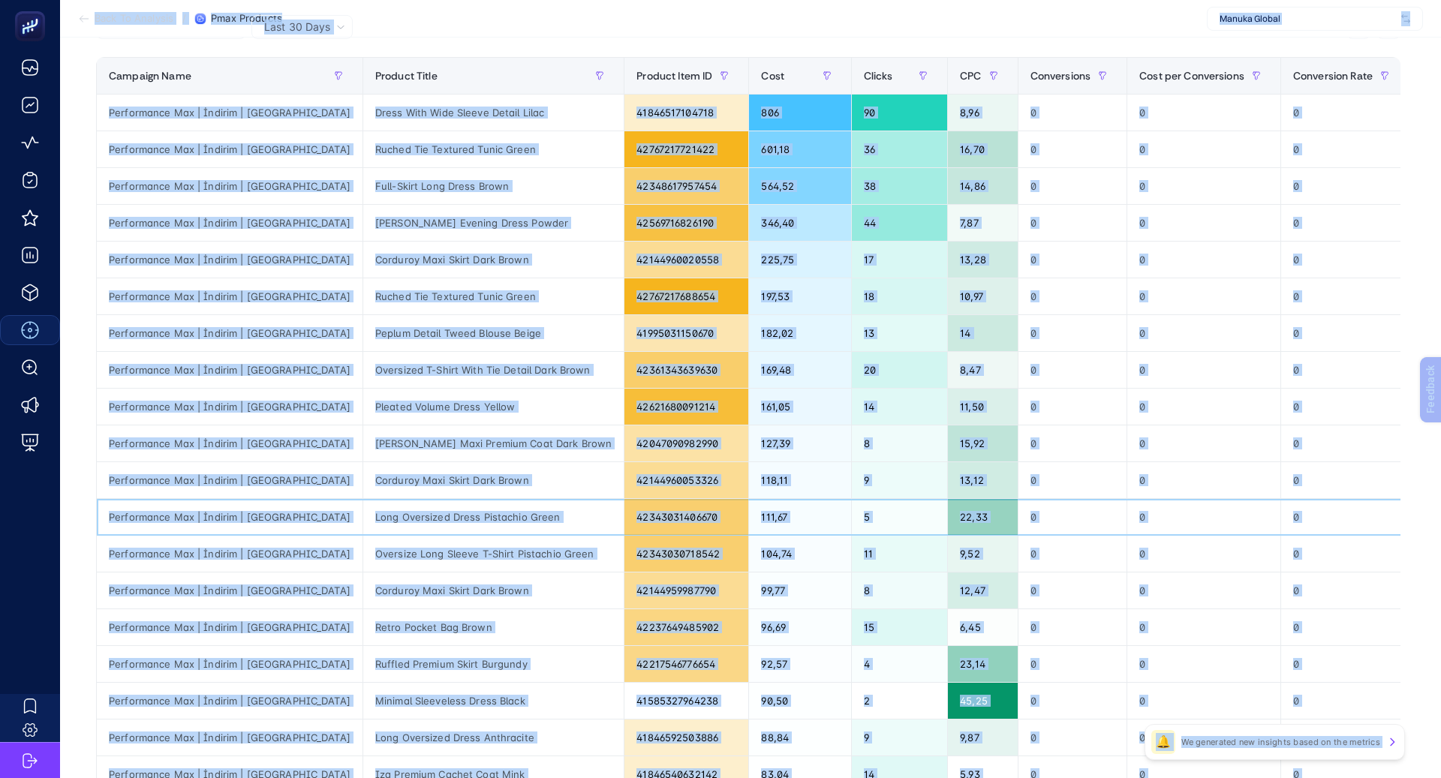
click at [363, 518] on div "Long Oversized Dress Pistachio Green" at bounding box center [493, 517] width 260 height 36
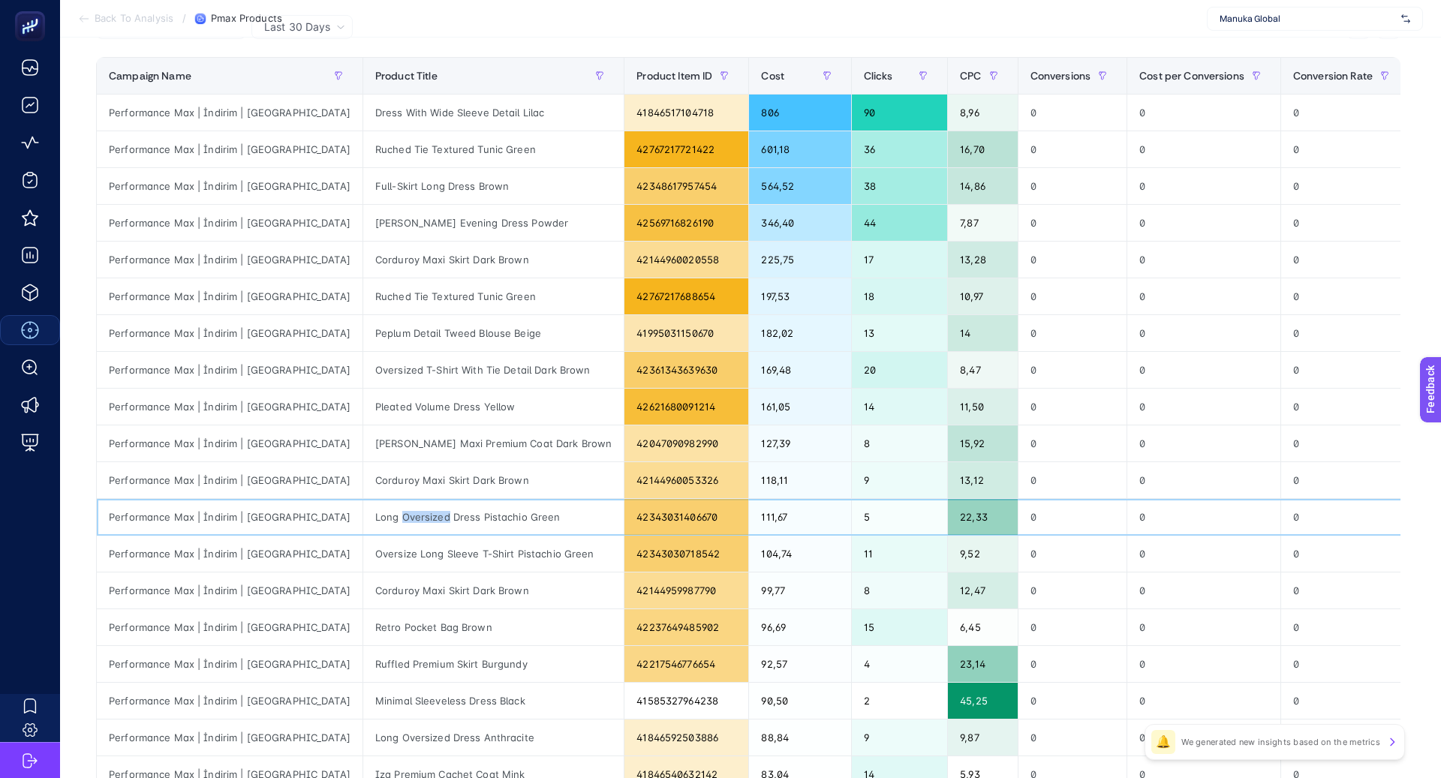
click at [363, 518] on div "Long Oversized Dress Pistachio Green" at bounding box center [493, 517] width 260 height 36
click at [363, 484] on div "Corduroy Maxi Skirt Dark Brown" at bounding box center [493, 480] width 260 height 36
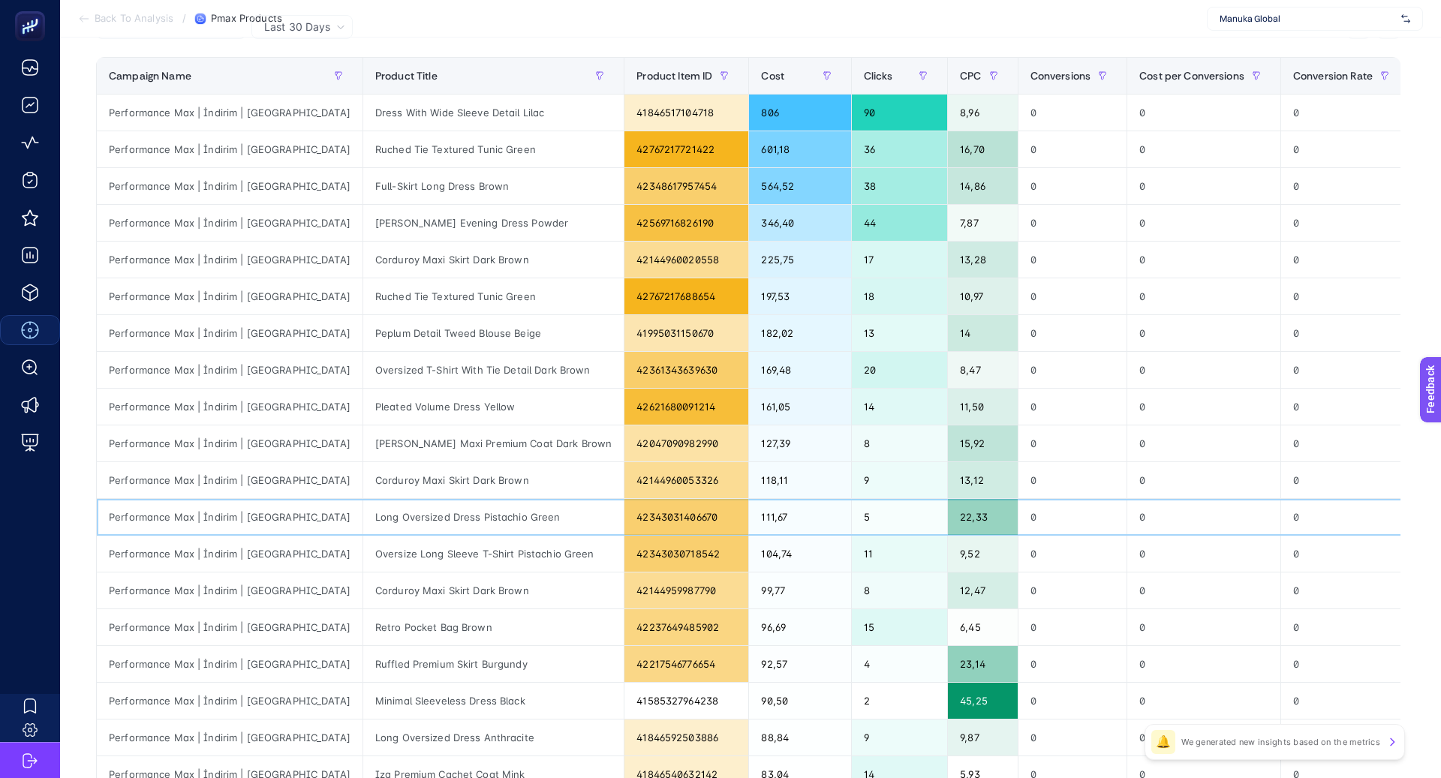
click at [405, 510] on div "Long Oversized Dress Pistachio Green" at bounding box center [493, 517] width 260 height 36
click at [434, 546] on div "Oversize Long Sleeve T-Shirt Pistachio Green" at bounding box center [493, 554] width 260 height 36
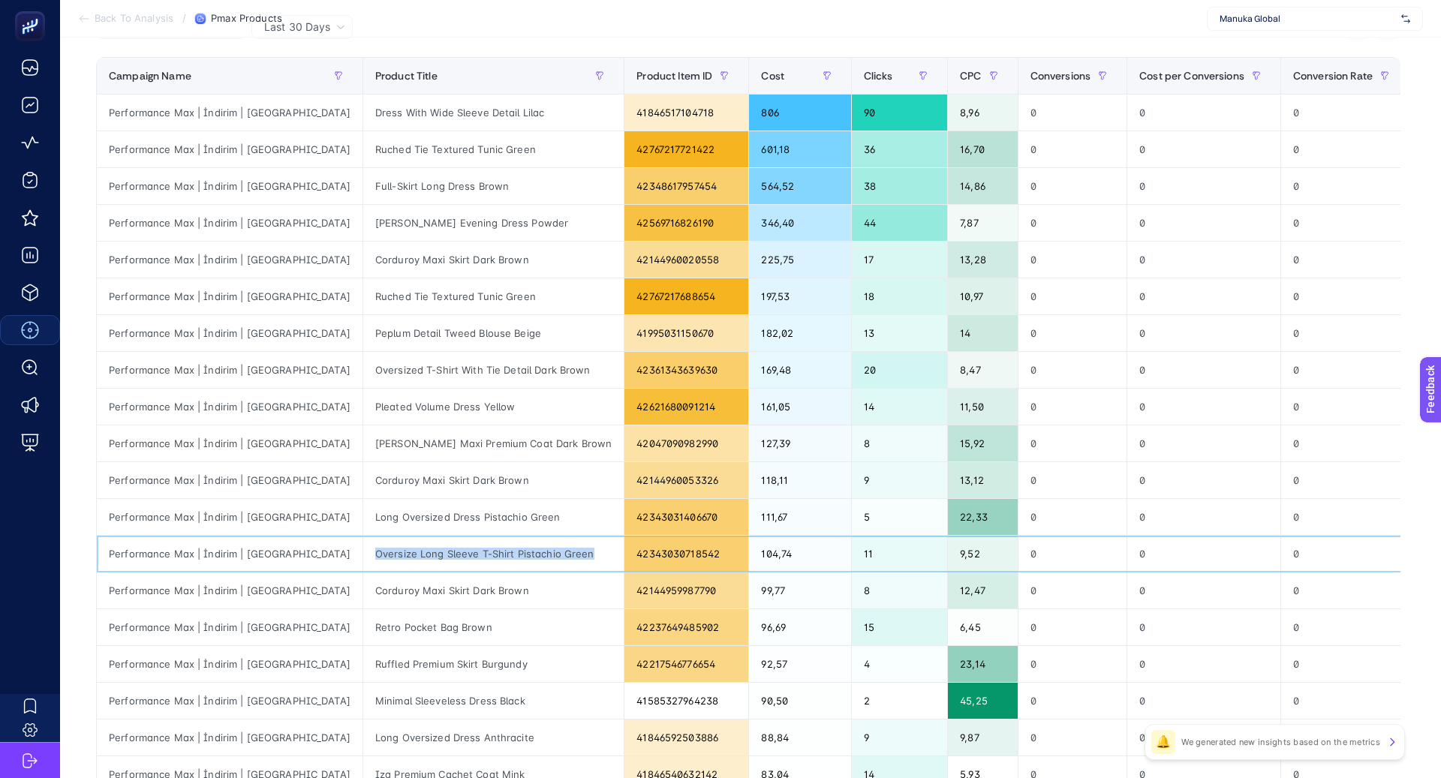
click at [434, 546] on div "Oversize Long Sleeve T-Shirt Pistachio Green" at bounding box center [493, 554] width 260 height 36
click at [363, 583] on div "Corduroy Maxi Skirt Dark Brown" at bounding box center [493, 591] width 260 height 36
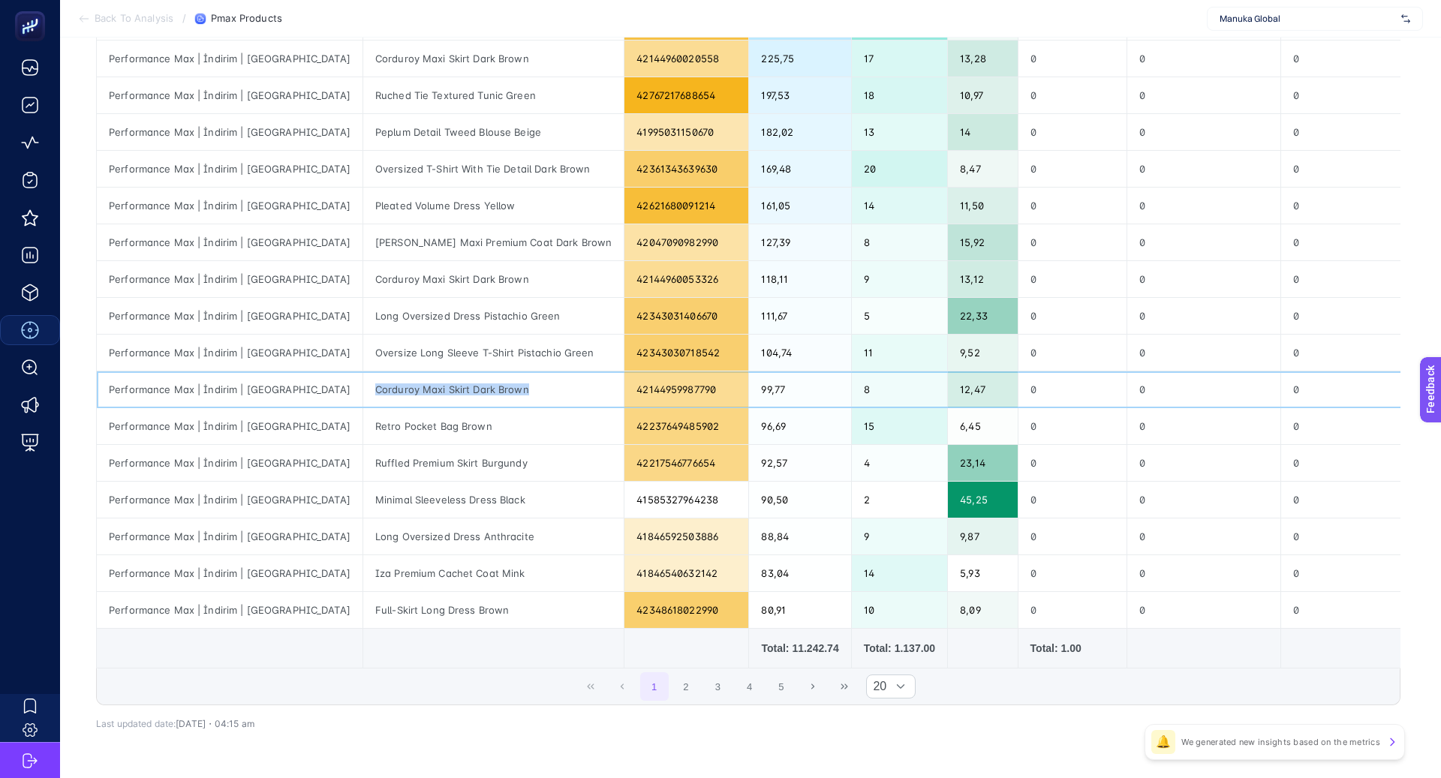
scroll to position [424, 0]
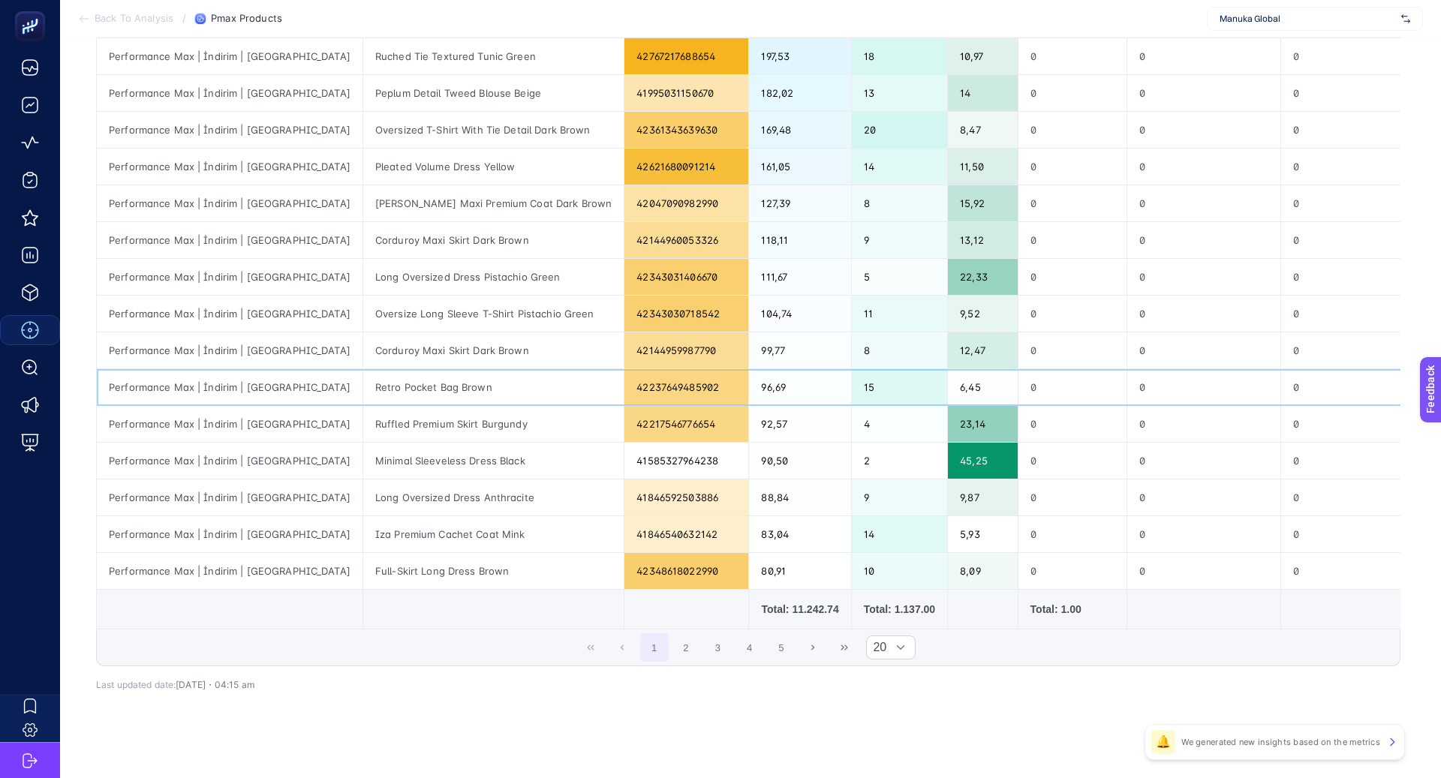
click at [363, 379] on div "Retro Pocket Bag Brown" at bounding box center [493, 387] width 260 height 36
click at [372, 423] on div "Ruffled Premium Skirt Burgundy" at bounding box center [493, 424] width 260 height 36
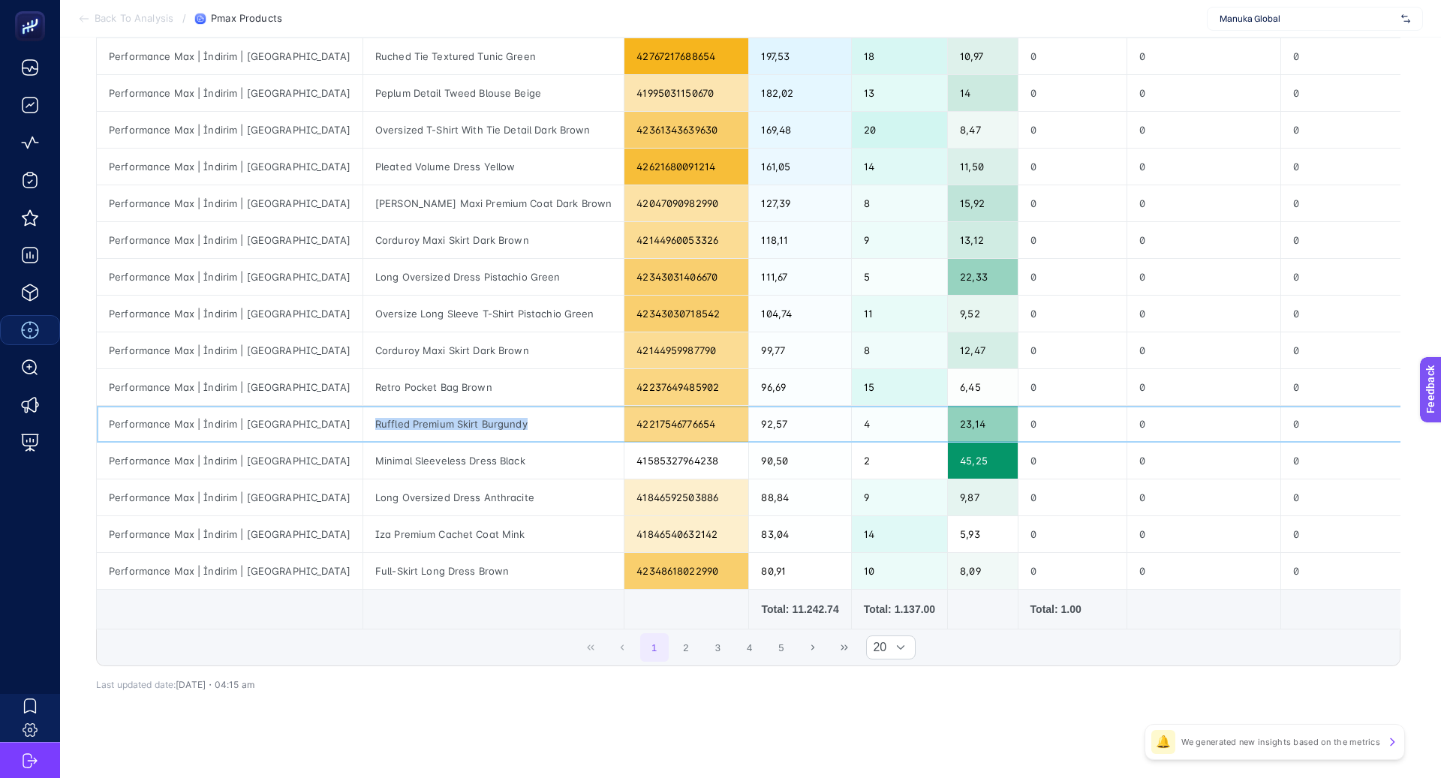
click at [372, 423] on div "Ruffled Premium Skirt Burgundy" at bounding box center [493, 424] width 260 height 36
click at [370, 459] on div "Minimal Sleeveless Dress Black" at bounding box center [493, 461] width 260 height 36
click at [378, 496] on div "Long Oversized Dress Anthracite" at bounding box center [493, 498] width 260 height 36
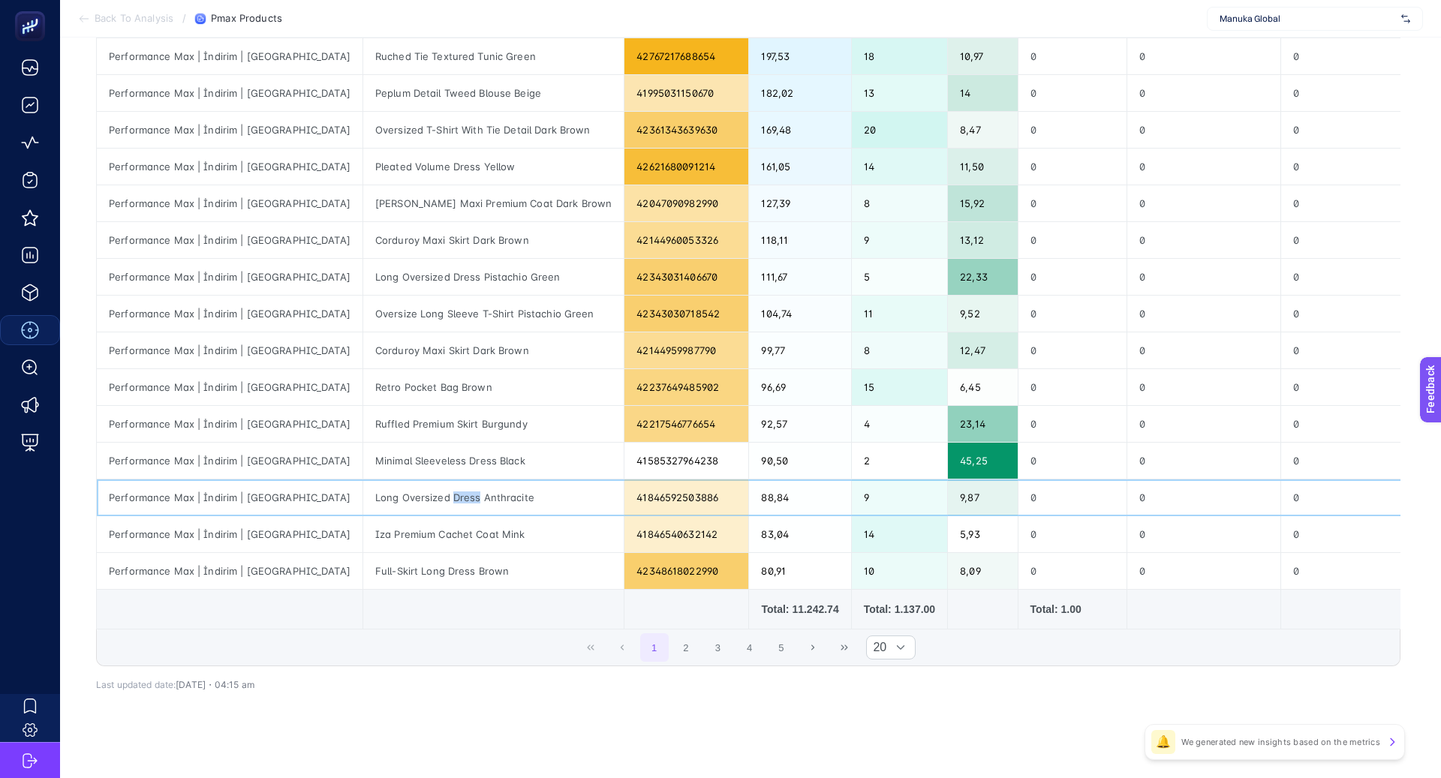
click at [378, 496] on div "Long Oversized Dress Anthracite" at bounding box center [493, 498] width 260 height 36
click at [400, 533] on div "Iza Premium Cachet Coat Mink" at bounding box center [493, 534] width 260 height 36
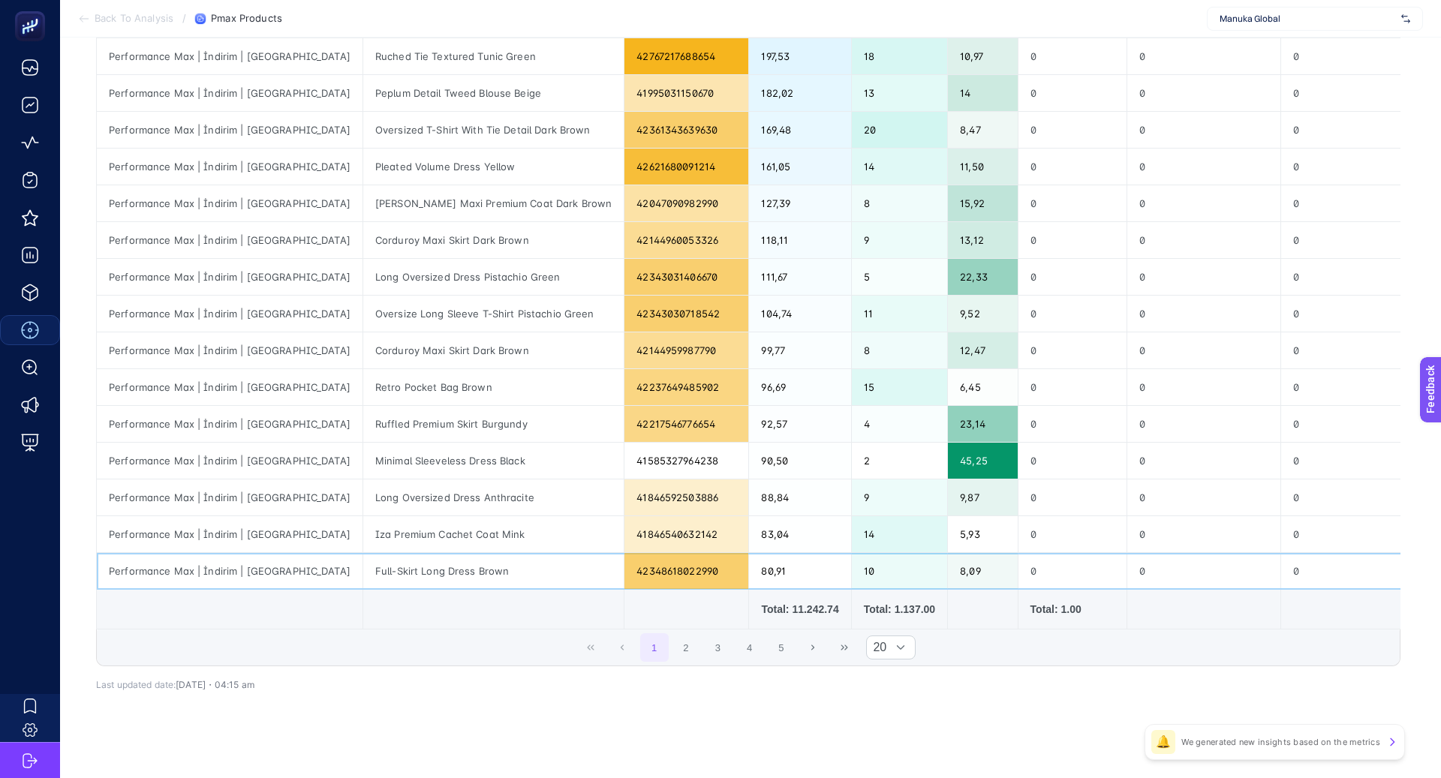
click at [372, 565] on div "Full-Skirt Long Dress Brown" at bounding box center [493, 571] width 260 height 36
click at [687, 642] on button "2" at bounding box center [686, 647] width 29 height 29
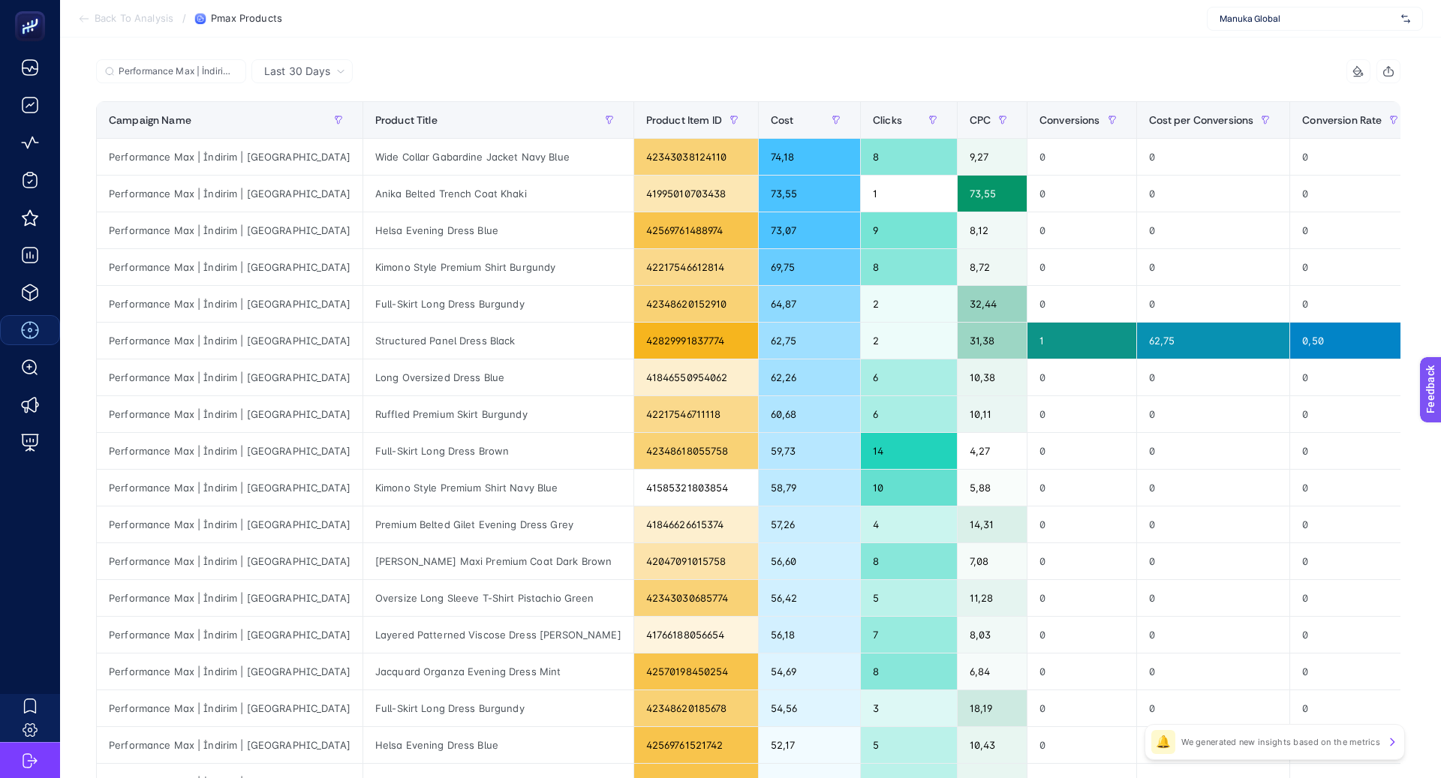
scroll to position [0, 0]
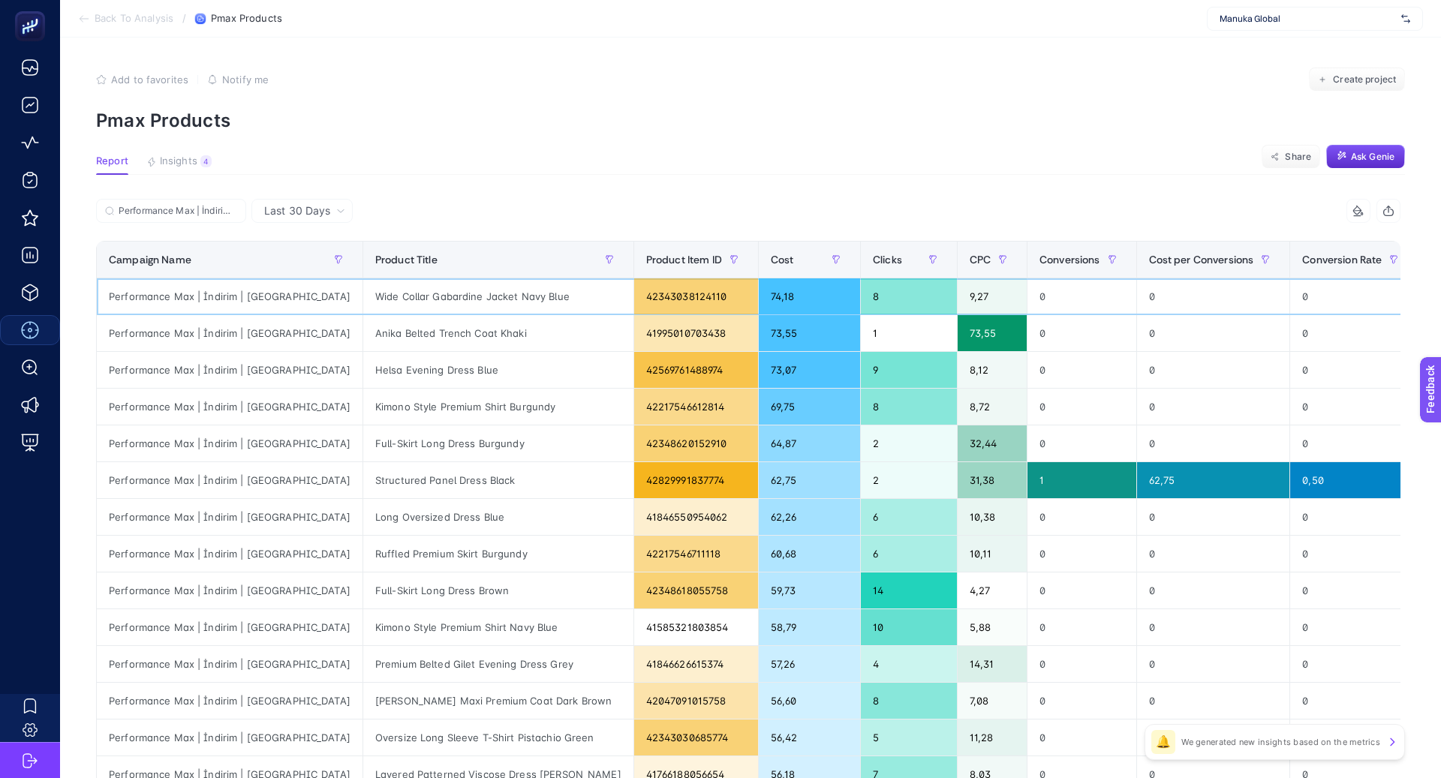
click at [366, 296] on div "Wide Collar Gabardine Jacket Navy Blue" at bounding box center [498, 296] width 270 height 36
click at [366, 297] on div "Wide Collar Gabardine Jacket Navy Blue" at bounding box center [498, 296] width 270 height 36
click at [395, 325] on div "Anika Belted Trench Coat Khaki" at bounding box center [498, 333] width 270 height 36
click at [395, 331] on div "Anika Belted Trench Coat Khaki" at bounding box center [498, 333] width 270 height 36
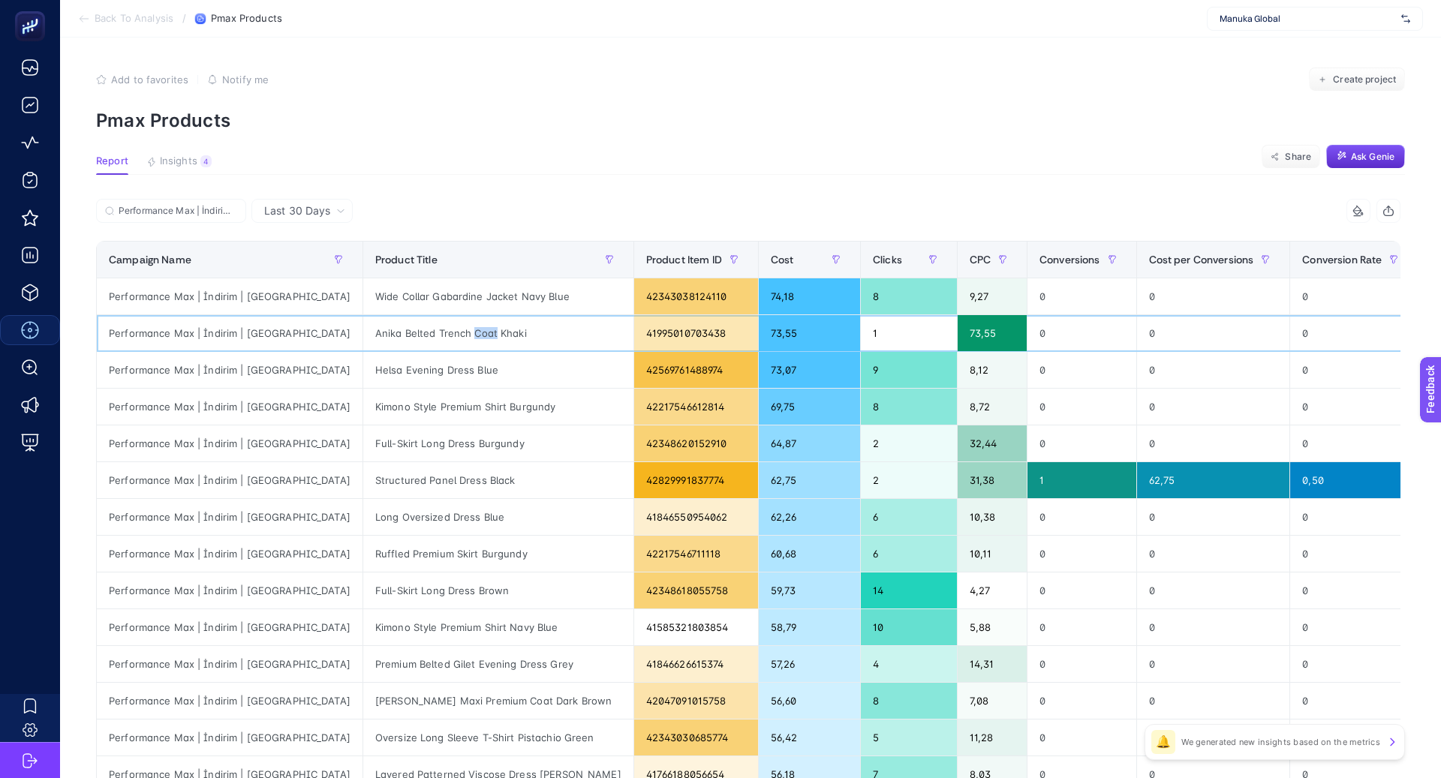
click at [395, 331] on div "Anika Belted Trench Coat Khaki" at bounding box center [498, 333] width 270 height 36
click at [378, 374] on div "Helsa Evening Dress Blue" at bounding box center [498, 370] width 270 height 36
click at [378, 373] on div "Helsa Evening Dress Blue" at bounding box center [498, 370] width 270 height 36
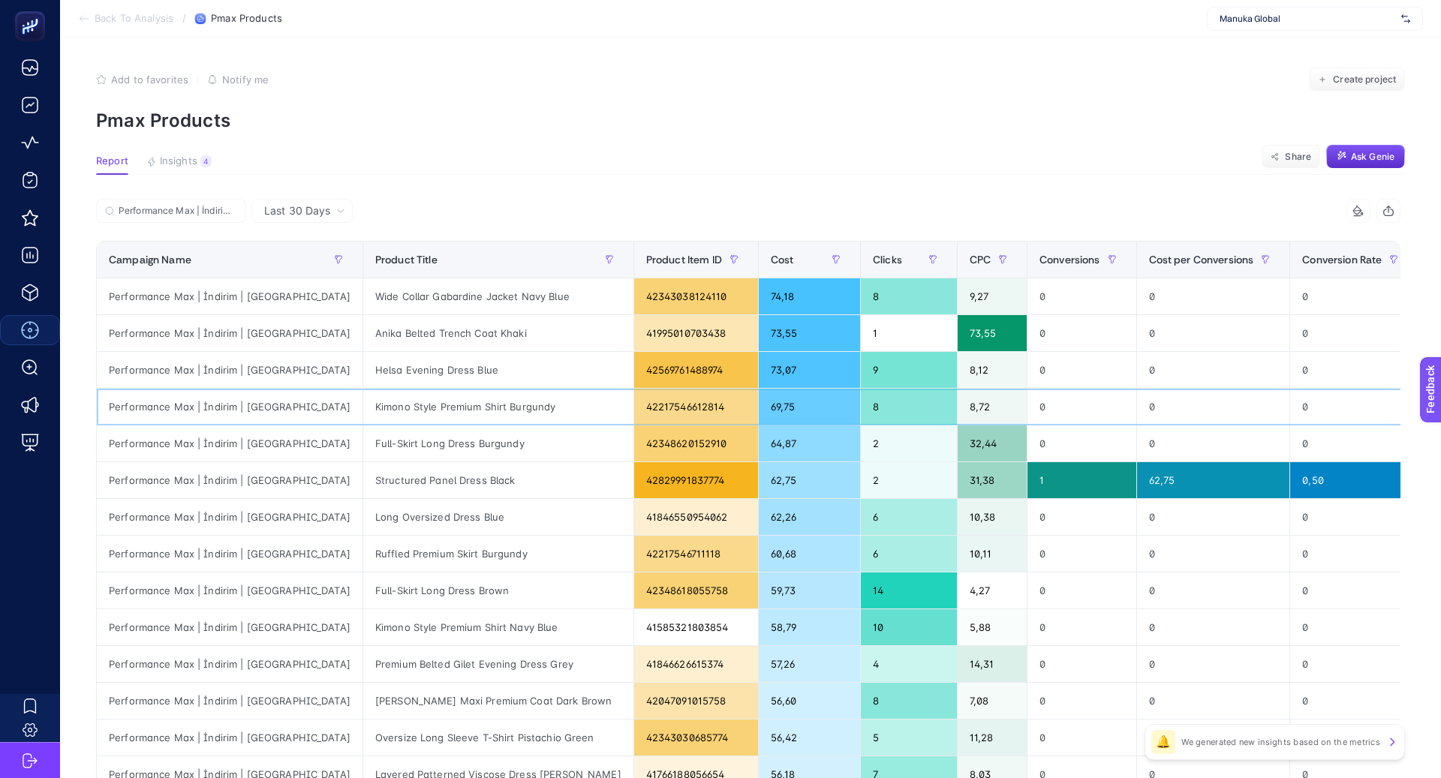
click at [392, 410] on div "Kimono Style Premium Shirt Burgundy" at bounding box center [498, 407] width 270 height 36
click at [392, 411] on div "Kimono Style Premium Shirt Burgundy" at bounding box center [498, 407] width 270 height 36
click at [363, 441] on div "Full-Skirt Long Dress Burgundy" at bounding box center [498, 444] width 270 height 36
click at [363, 440] on div "Full-Skirt Long Dress Burgundy" at bounding box center [498, 444] width 270 height 36
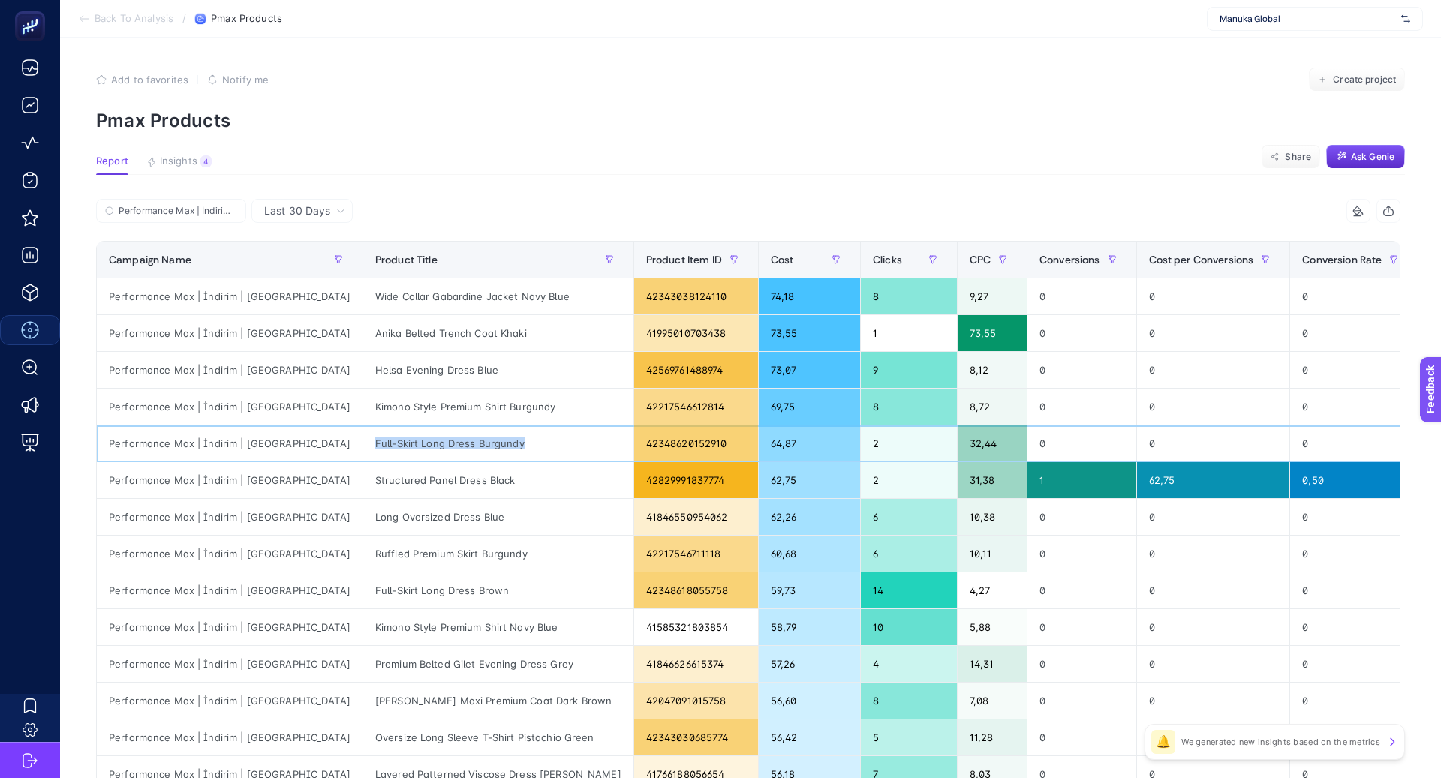
click at [363, 440] on div "Full-Skirt Long Dress Burgundy" at bounding box center [498, 444] width 270 height 36
click at [405, 475] on div "Structured Panel Dress Black" at bounding box center [498, 480] width 270 height 36
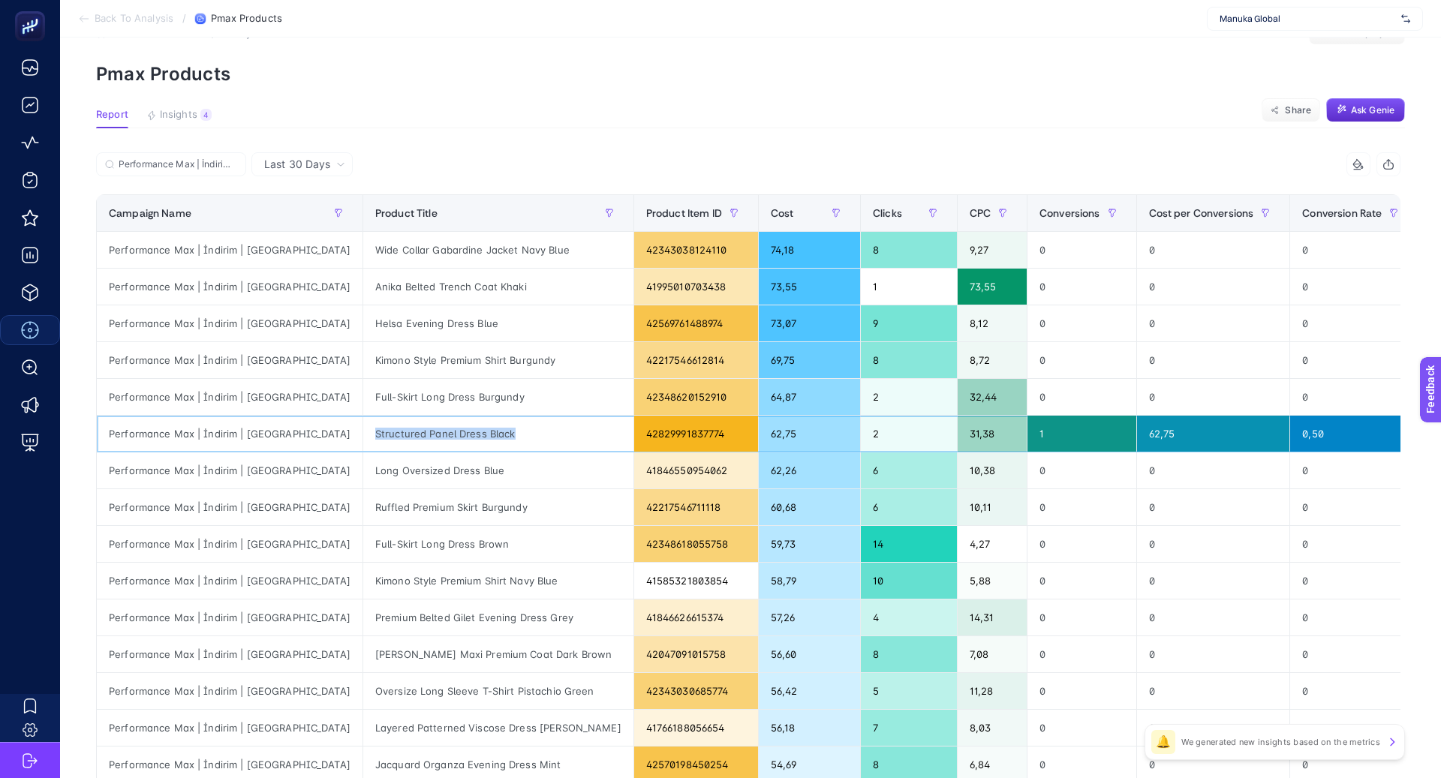
scroll to position [53, 0]
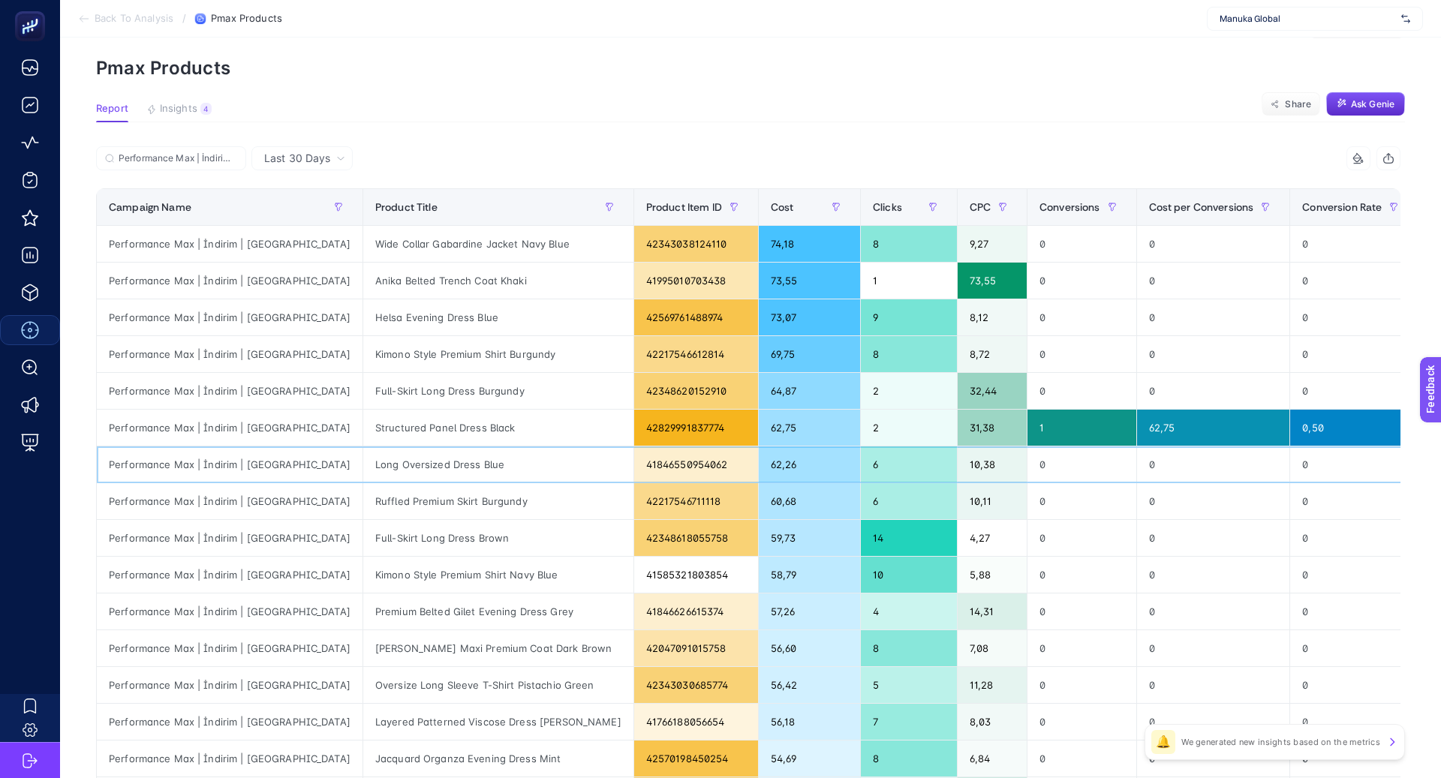
click at [368, 466] on div "Long Oversized Dress Blue" at bounding box center [498, 465] width 270 height 36
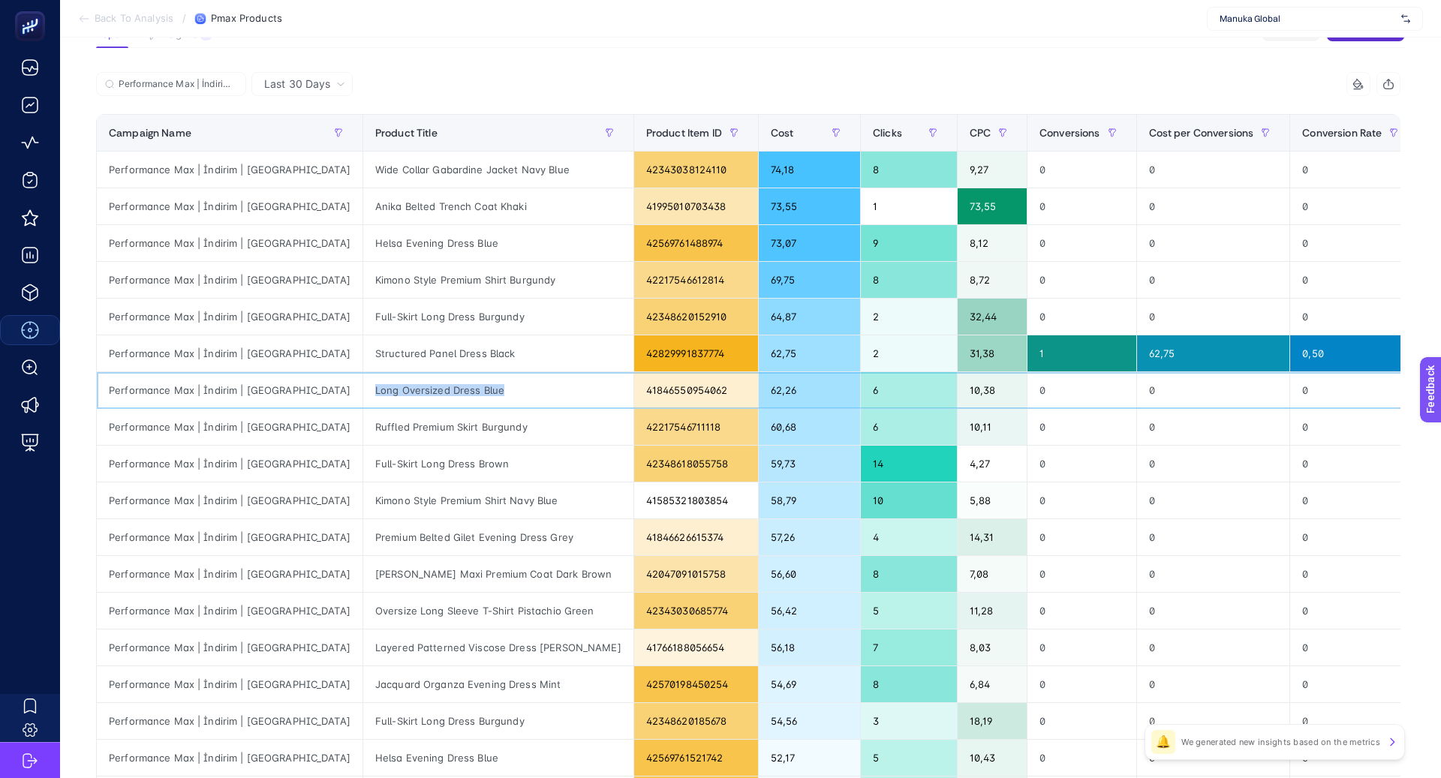
scroll to position [141, 0]
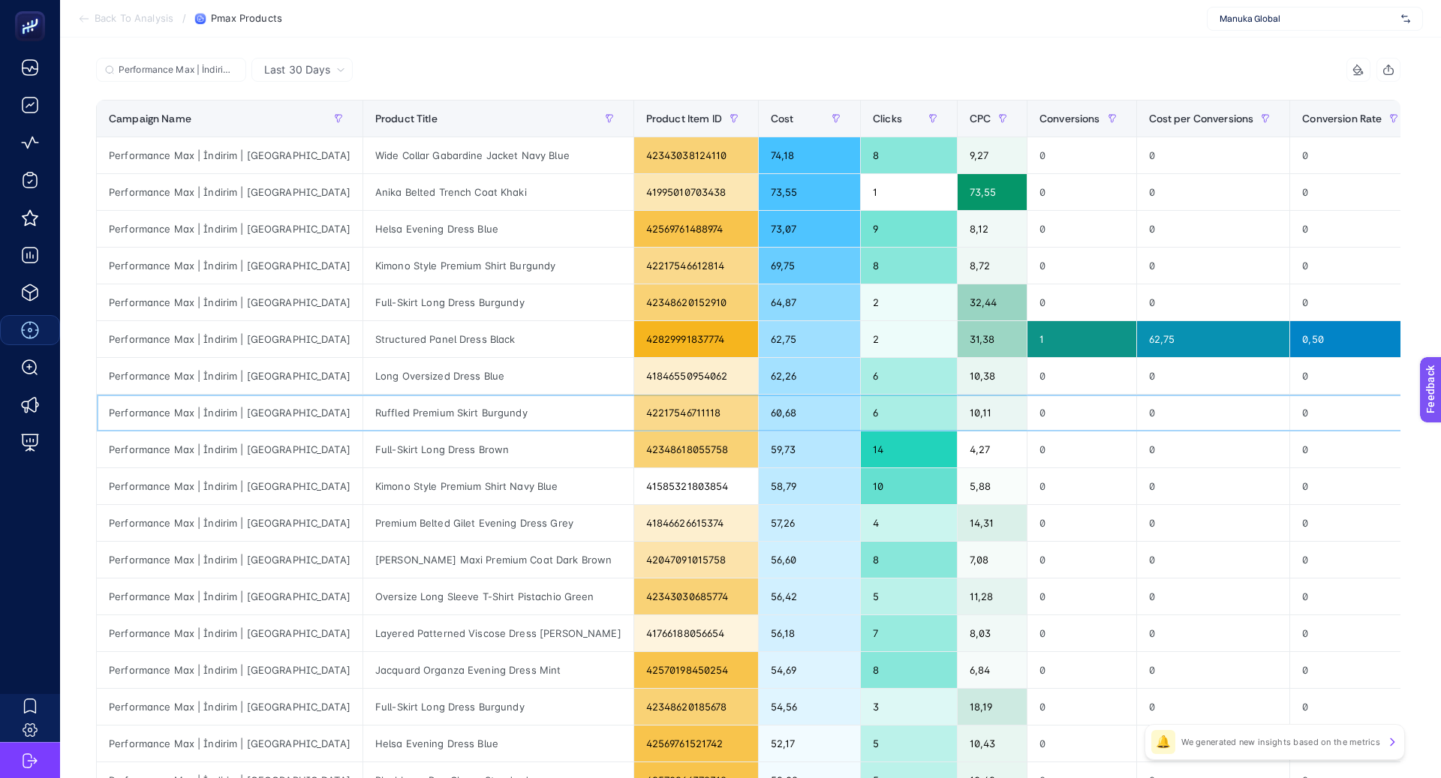
click at [397, 407] on div "Ruffled Premium Skirt Burgundy" at bounding box center [498, 413] width 270 height 36
click at [397, 406] on div "Ruffled Premium Skirt Burgundy" at bounding box center [498, 413] width 270 height 36
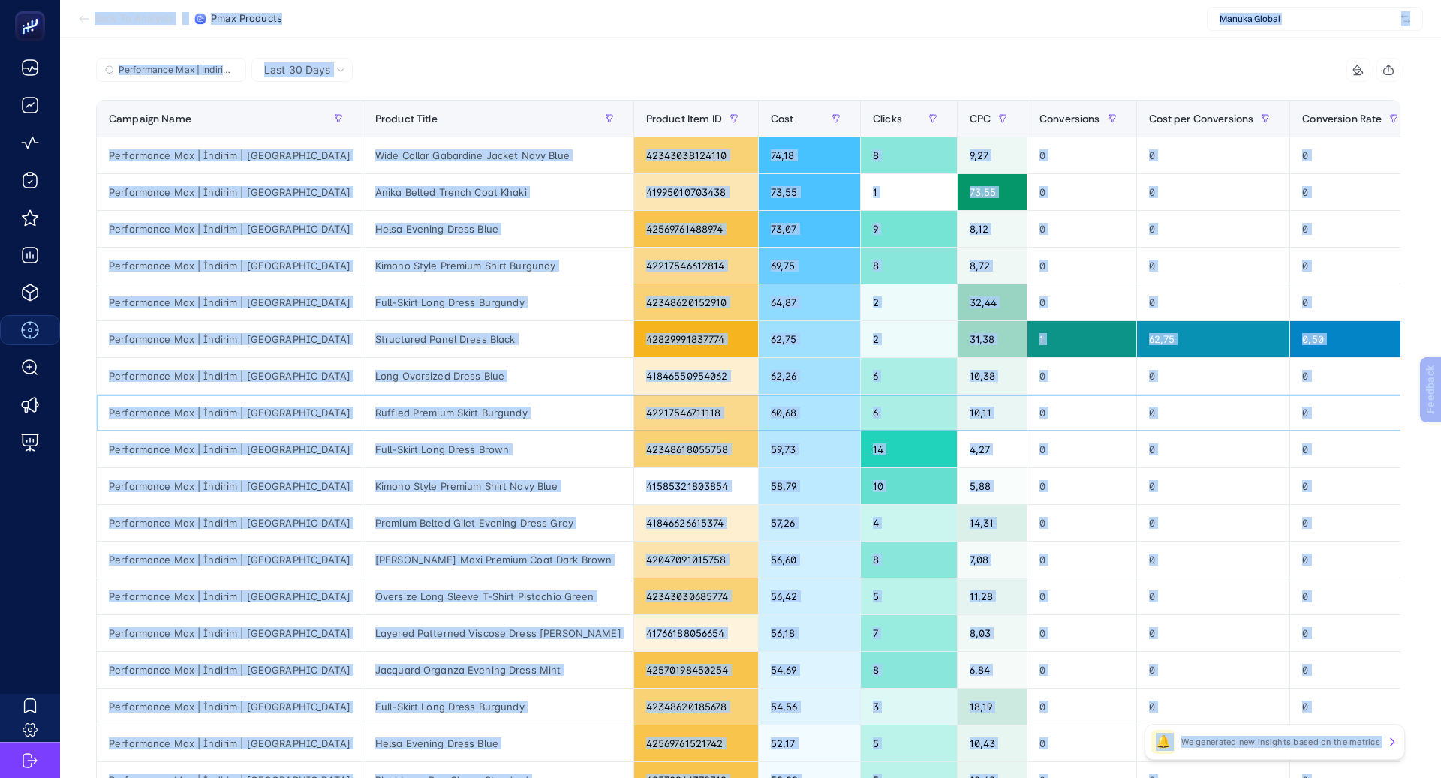
click at [400, 411] on div "Ruffled Premium Skirt Burgundy" at bounding box center [498, 413] width 270 height 36
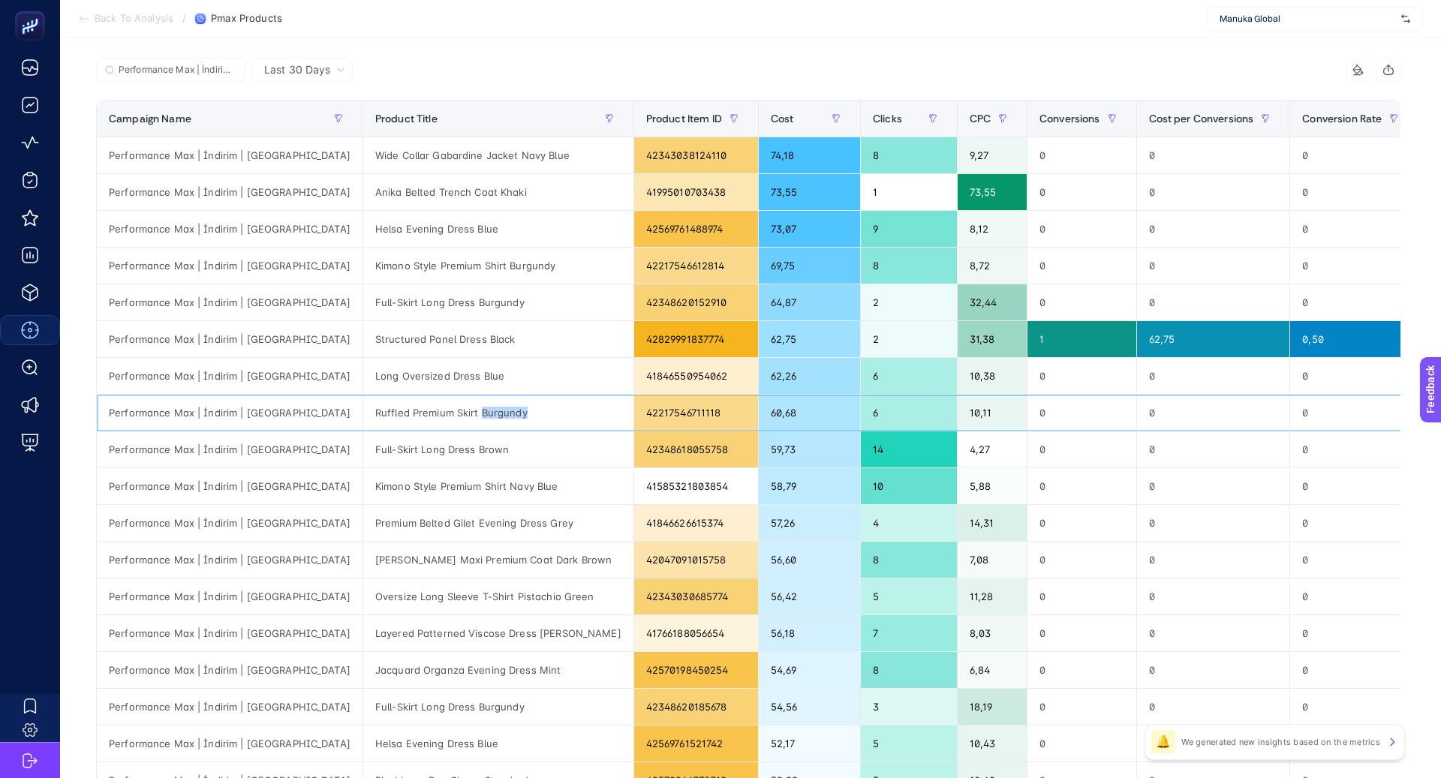
click at [400, 411] on div "Ruffled Premium Skirt Burgundy" at bounding box center [498, 413] width 270 height 36
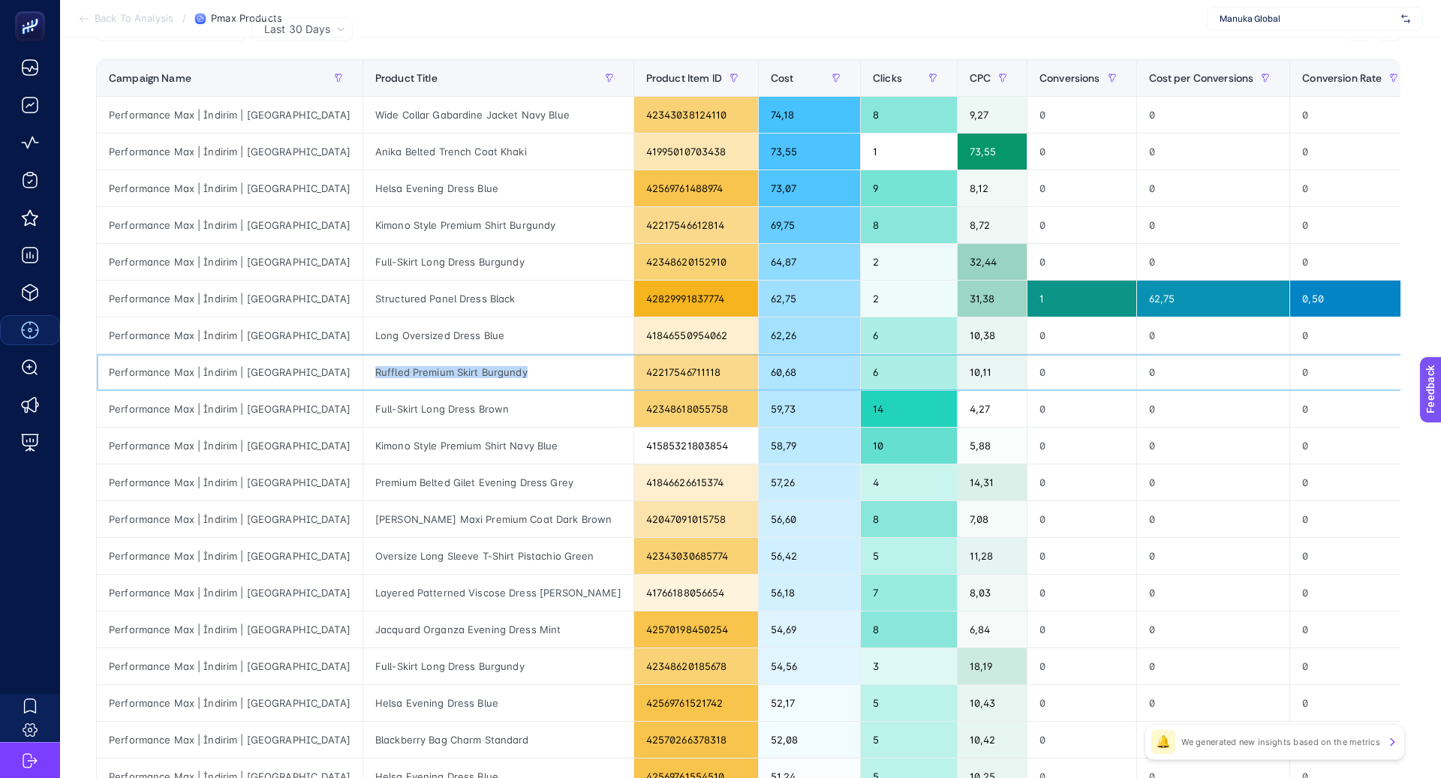
scroll to position [82, 0]
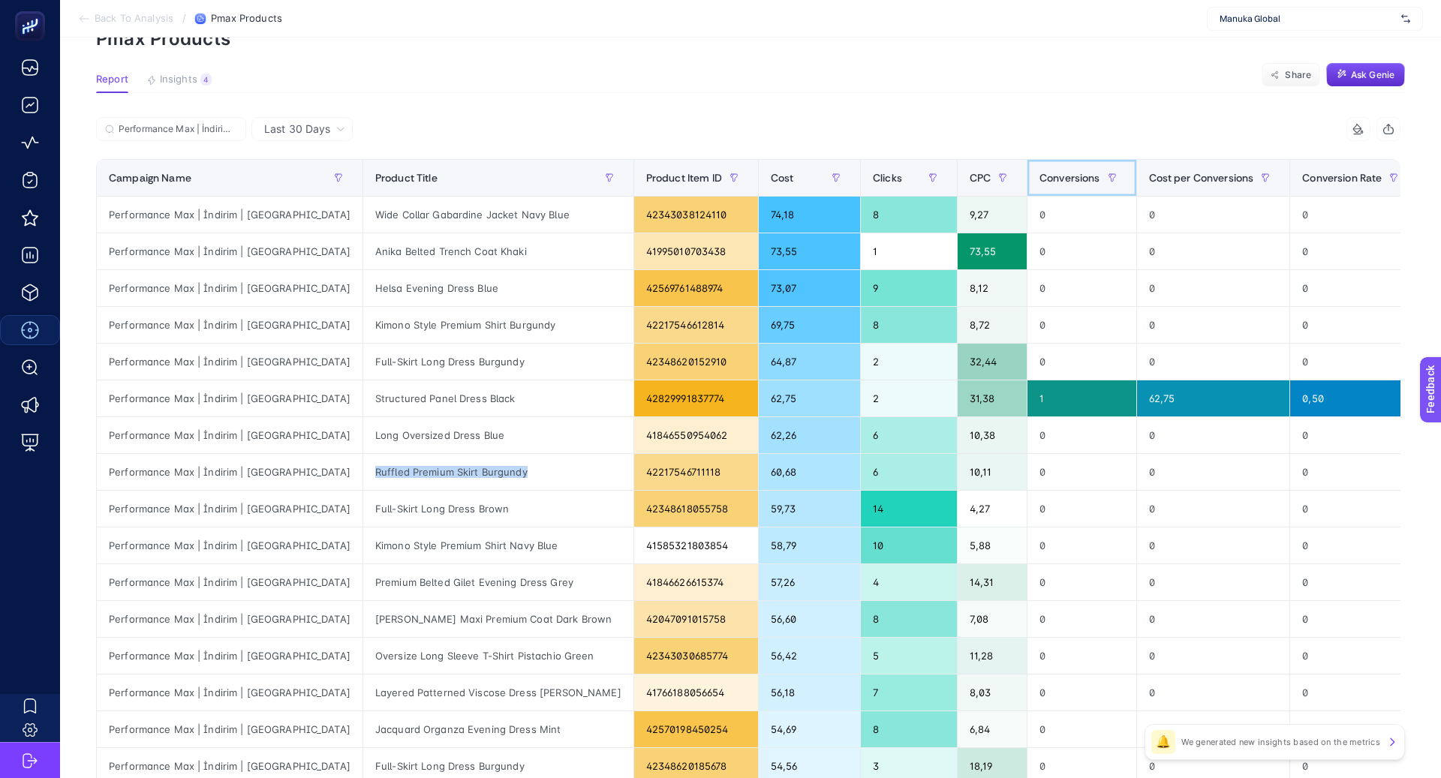
click at [1040, 169] on div "Conversions" at bounding box center [1082, 178] width 85 height 24
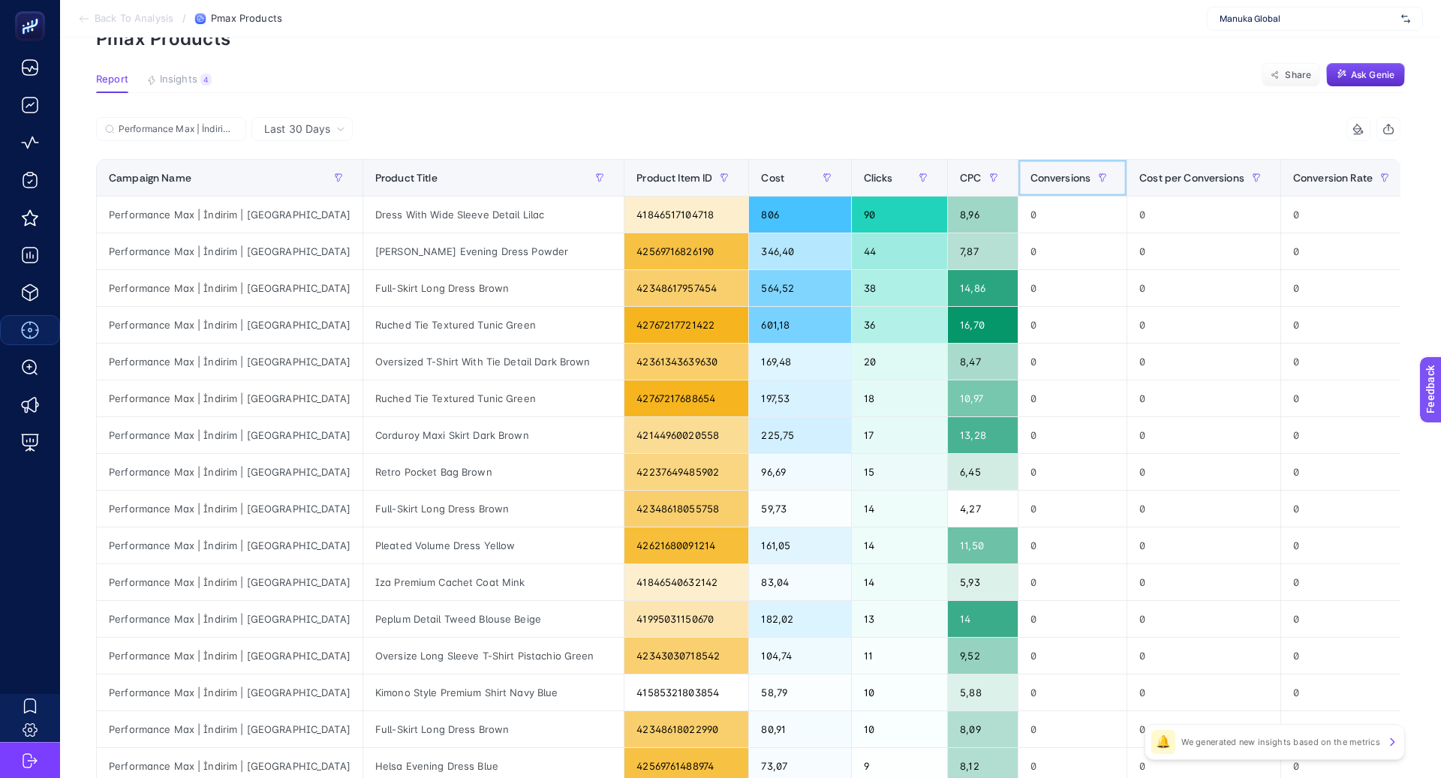
click at [1030, 169] on div "Conversions" at bounding box center [1072, 178] width 85 height 24
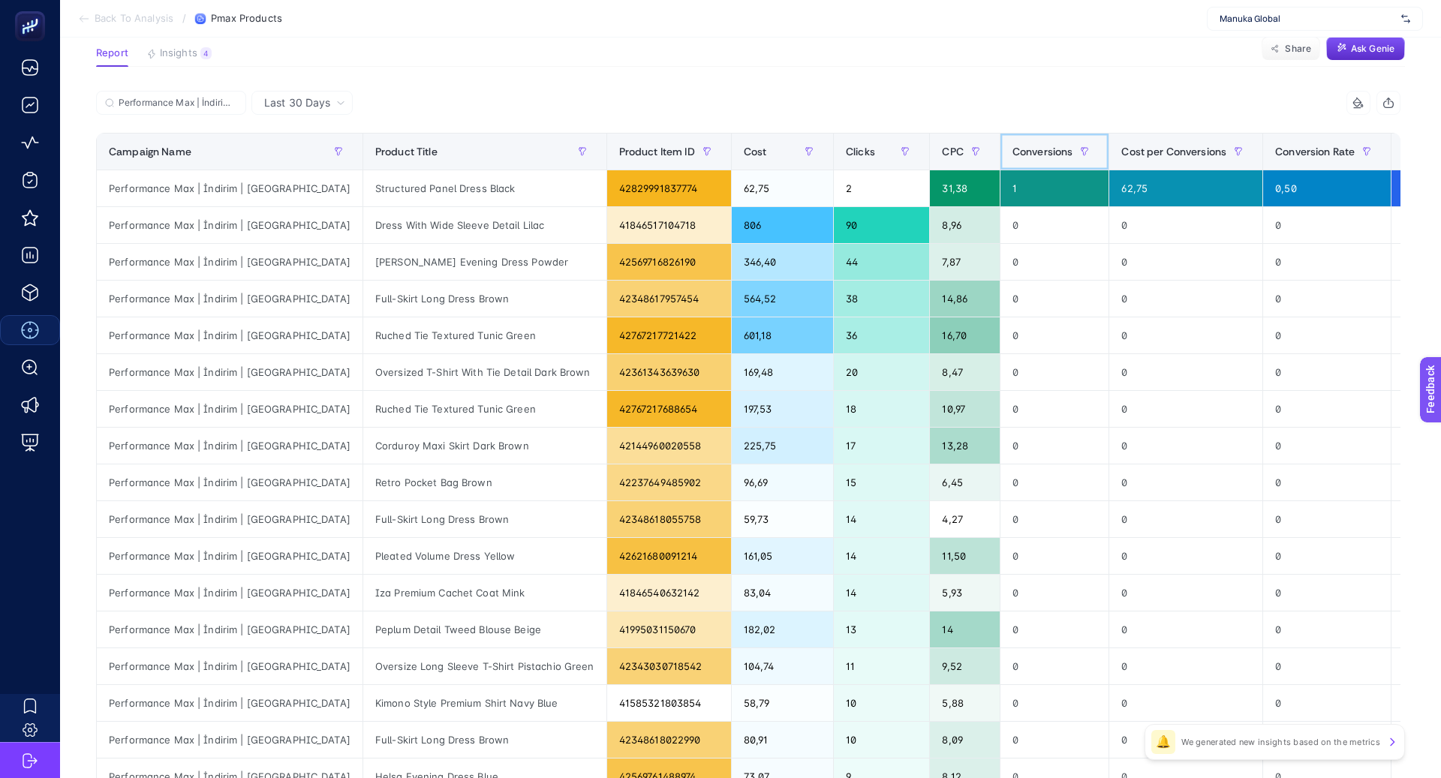
scroll to position [426, 0]
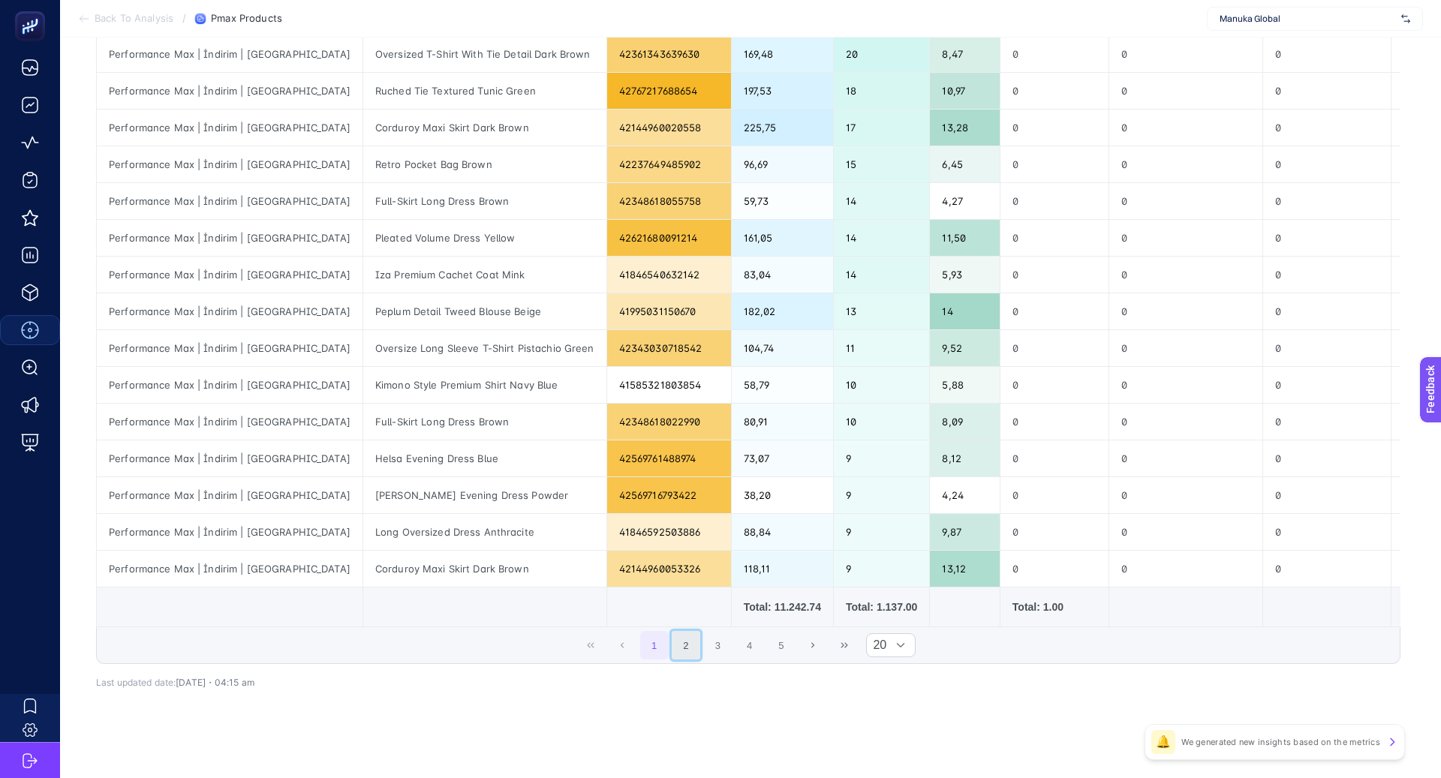
click at [689, 636] on button "2" at bounding box center [686, 645] width 29 height 29
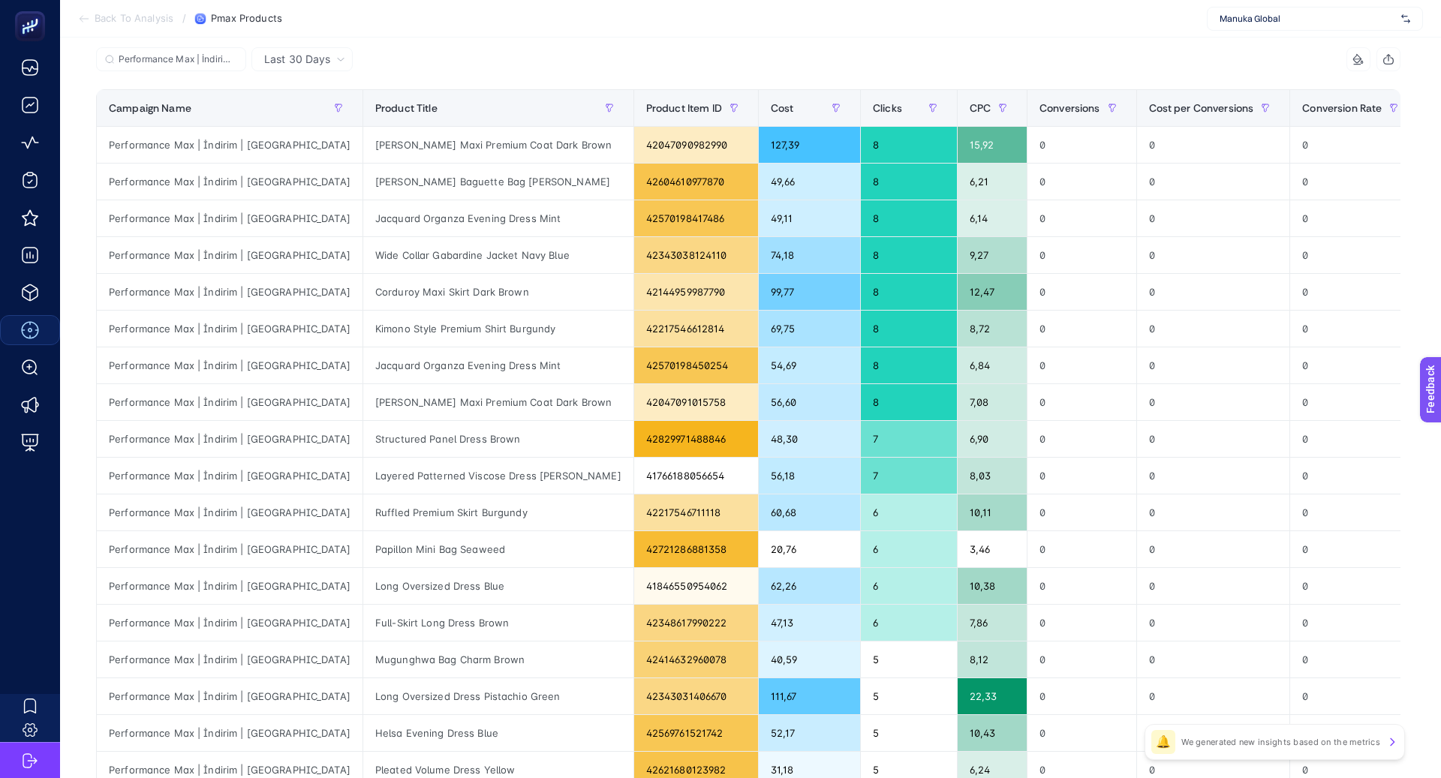
scroll to position [0, 0]
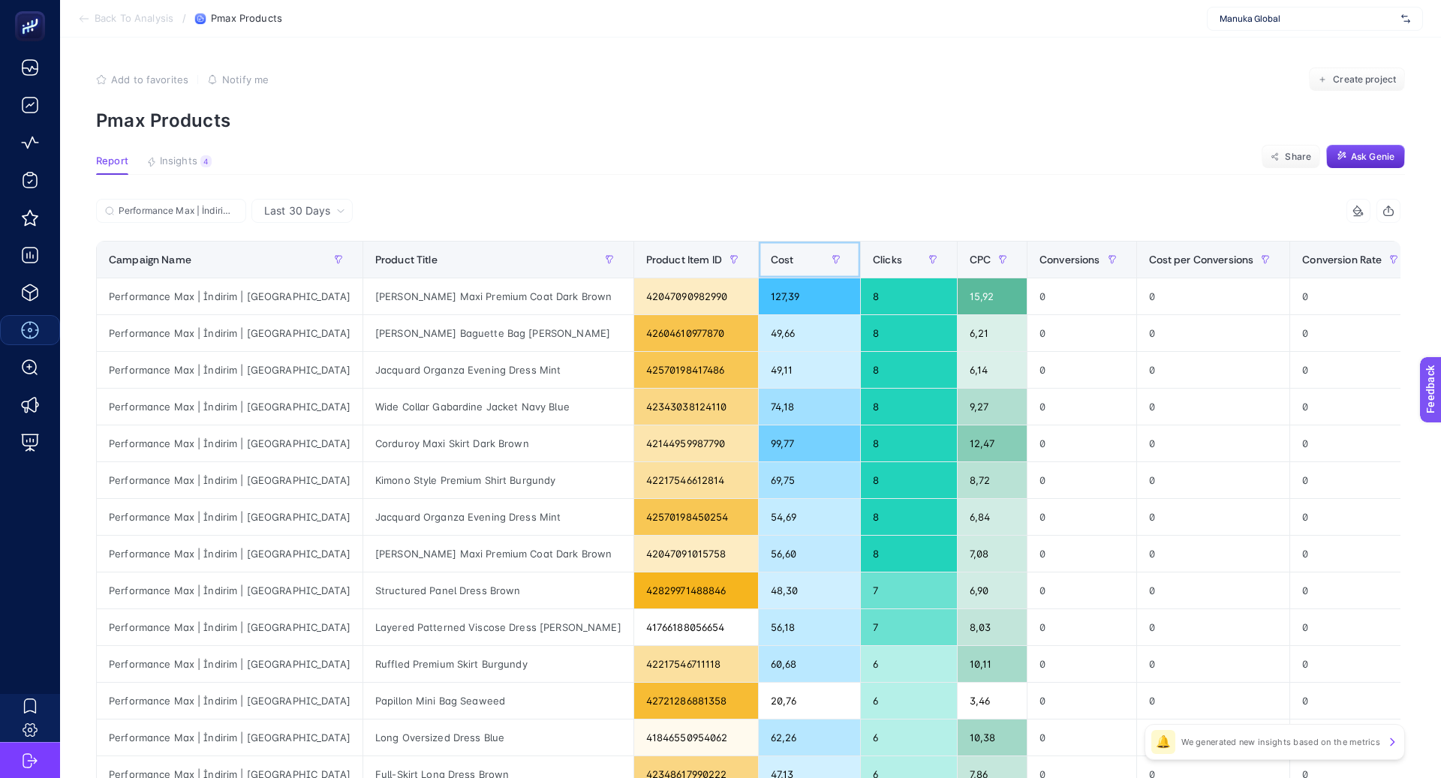
click at [771, 264] on span "Cost" at bounding box center [782, 260] width 23 height 12
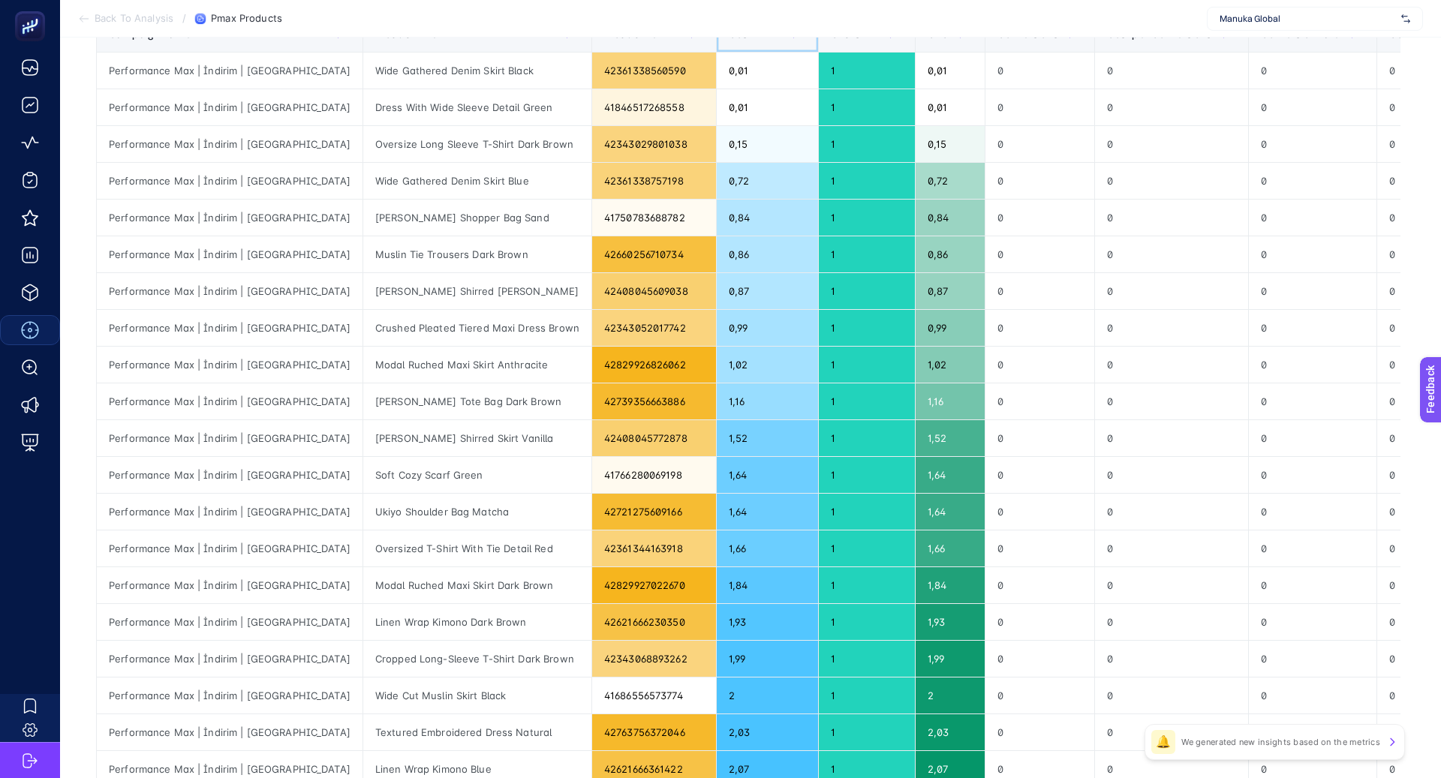
scroll to position [179, 0]
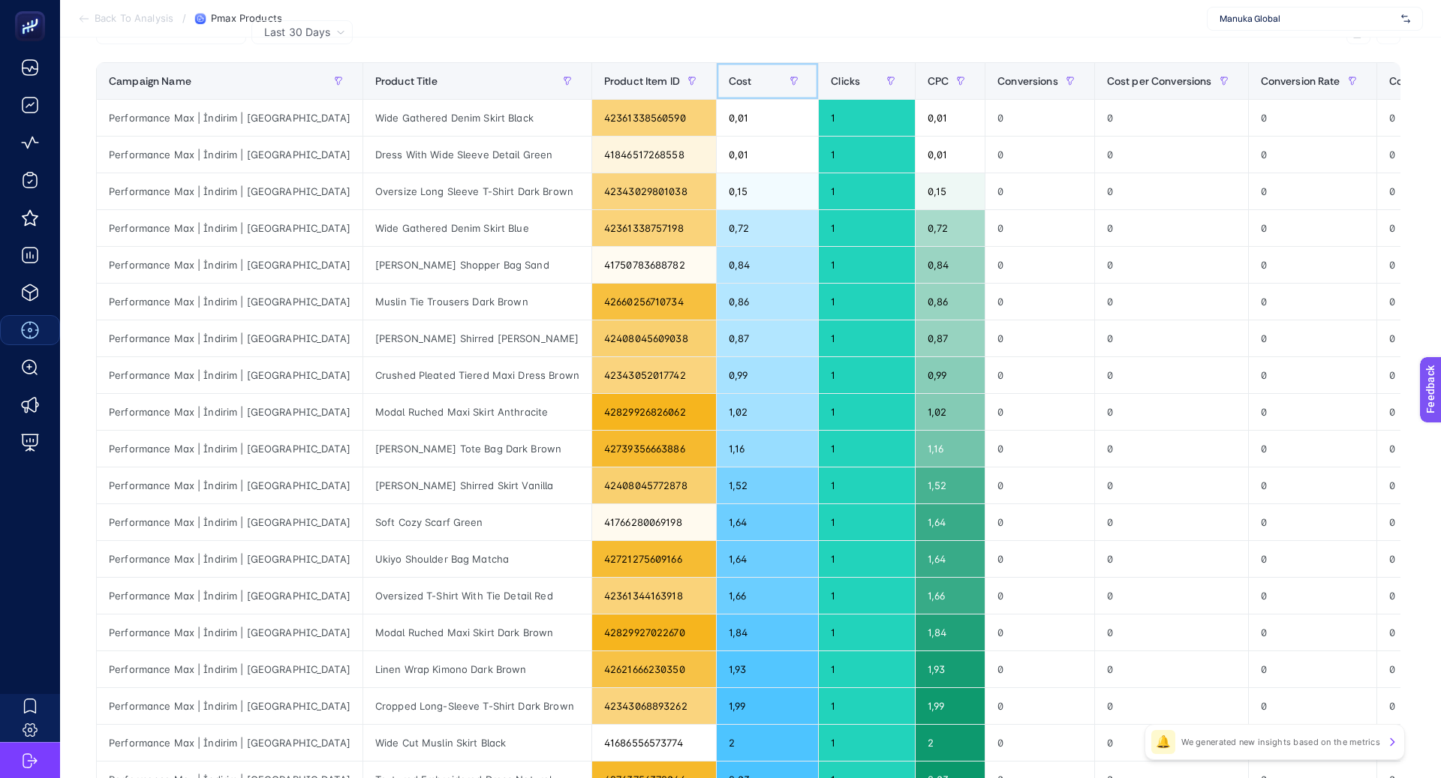
click at [729, 76] on span "Cost" at bounding box center [740, 81] width 23 height 12
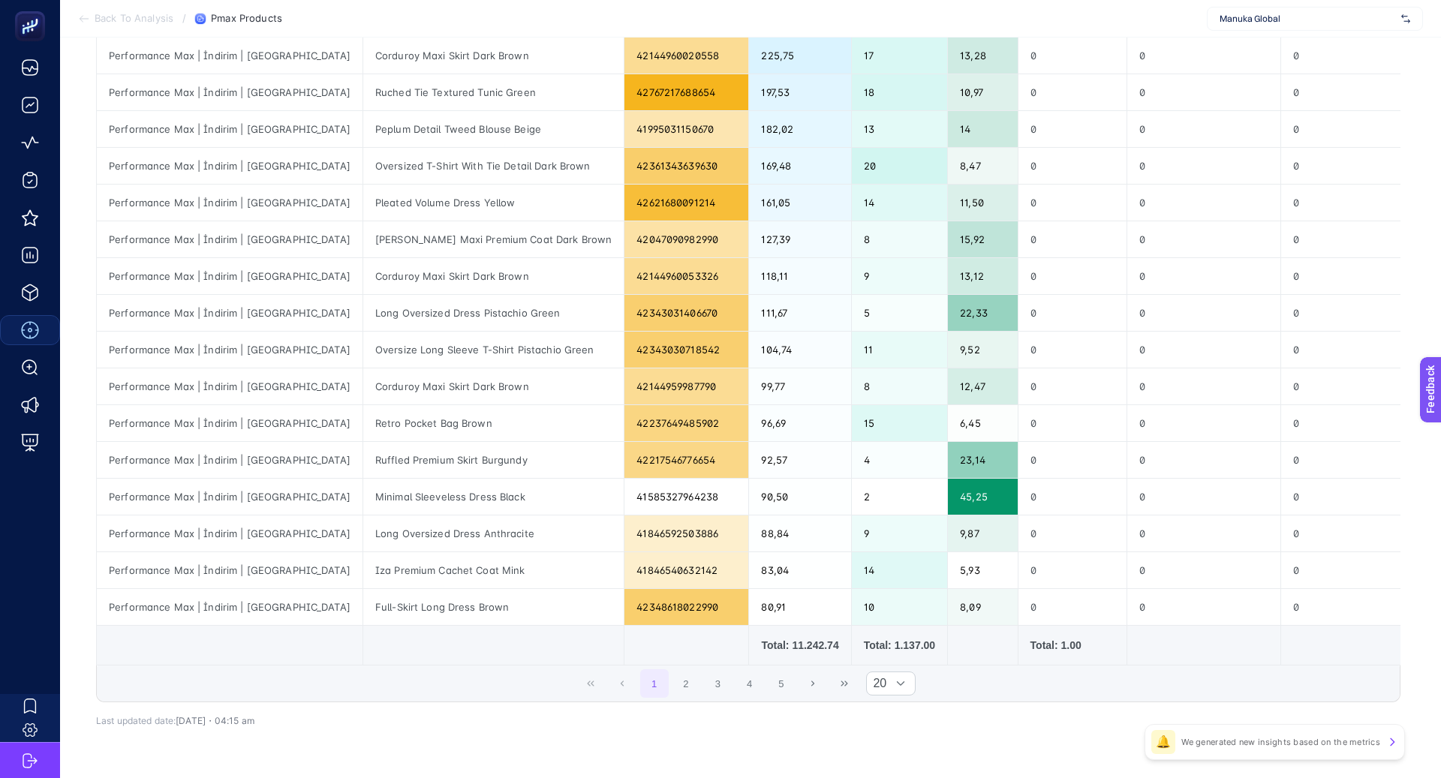
scroll to position [401, 0]
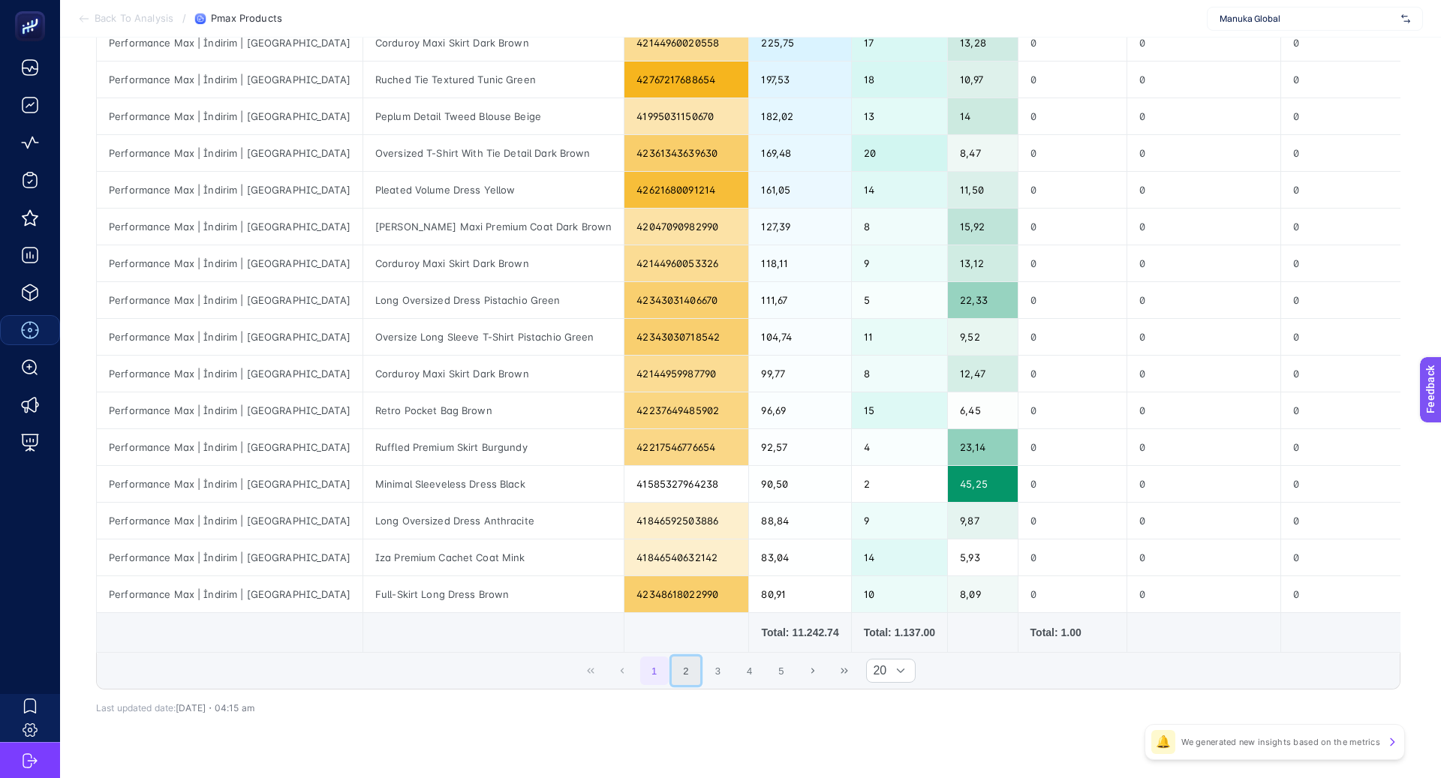
click at [691, 663] on button "2" at bounding box center [686, 671] width 29 height 29
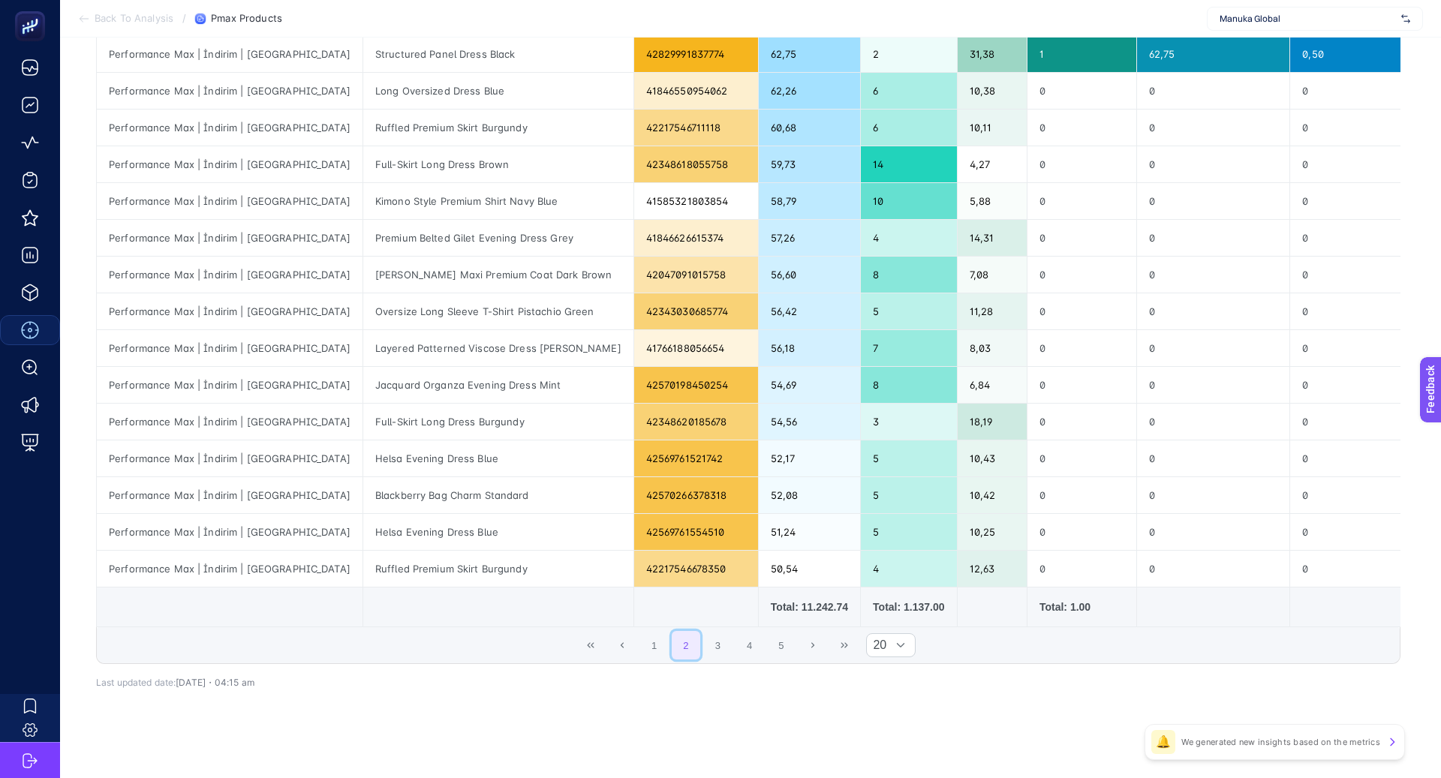
scroll to position [424, 0]
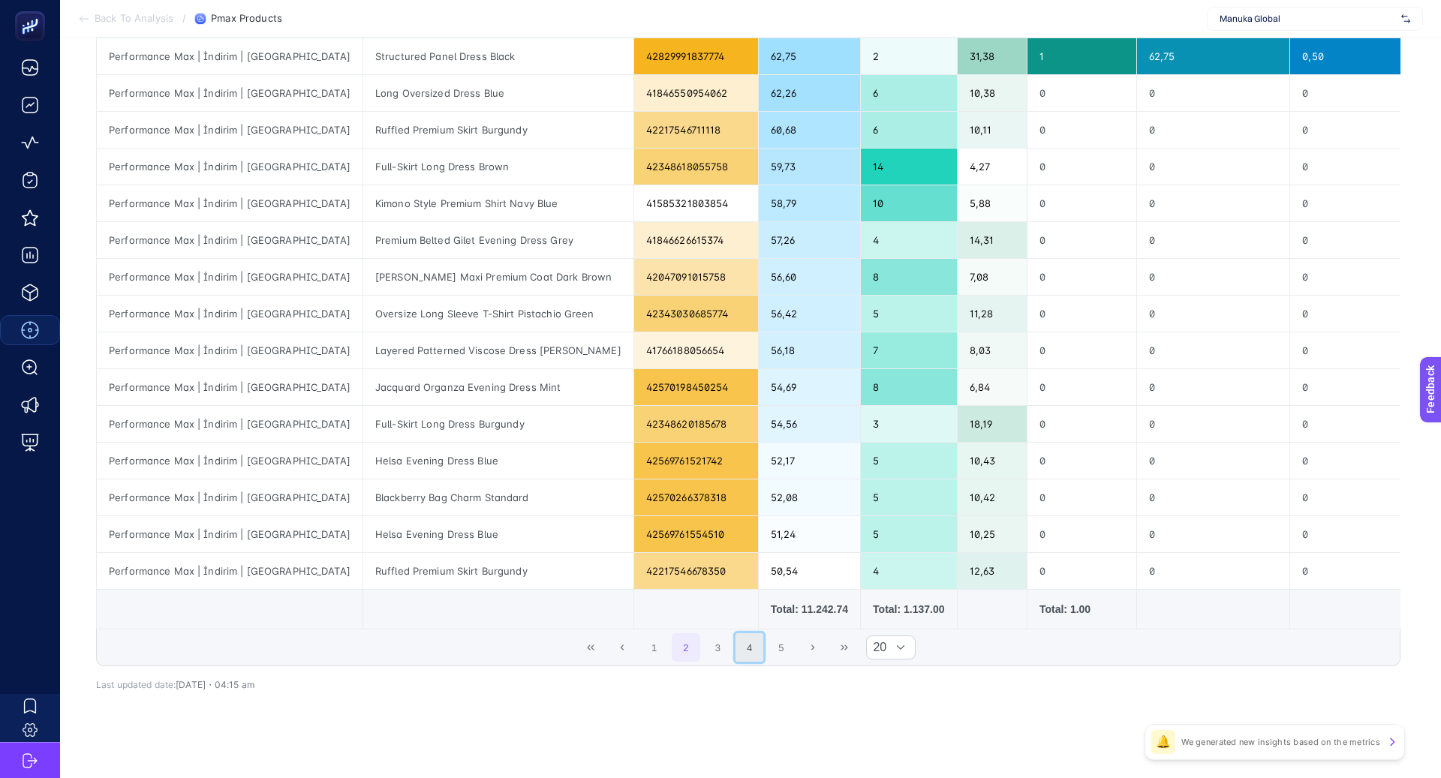
click at [742, 636] on button "4" at bounding box center [750, 647] width 29 height 29
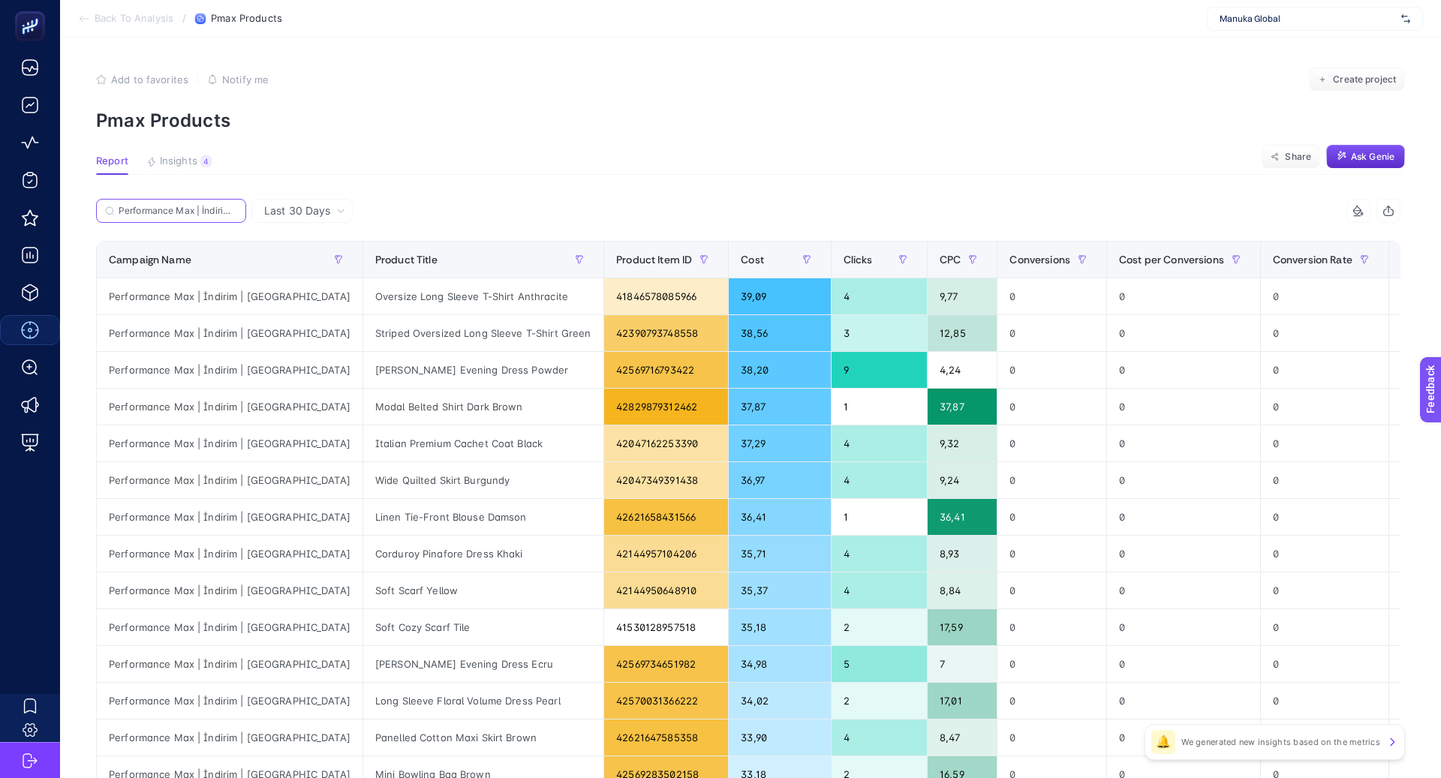
scroll to position [0, 16]
drag, startPoint x: 203, startPoint y: 208, endPoint x: 408, endPoint y: 224, distance: 206.3
click at [408, 228] on div "Performance Max | İndirim | US" at bounding box center [422, 215] width 652 height 33
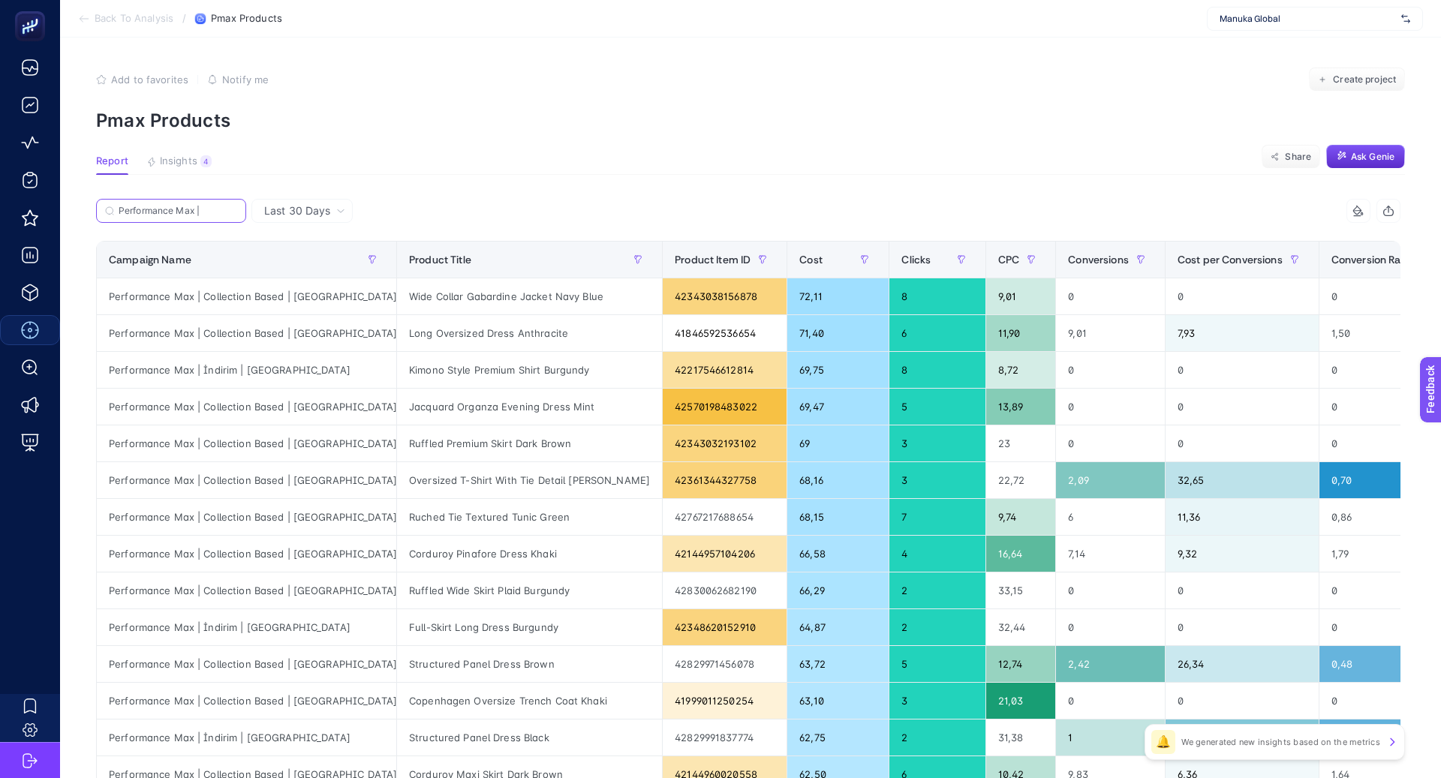
scroll to position [0, 0]
click at [243, 297] on div "Performance Max | Collection Based | US" at bounding box center [246, 296] width 299 height 36
click at [203, 212] on input "Performance Max |" at bounding box center [178, 211] width 119 height 11
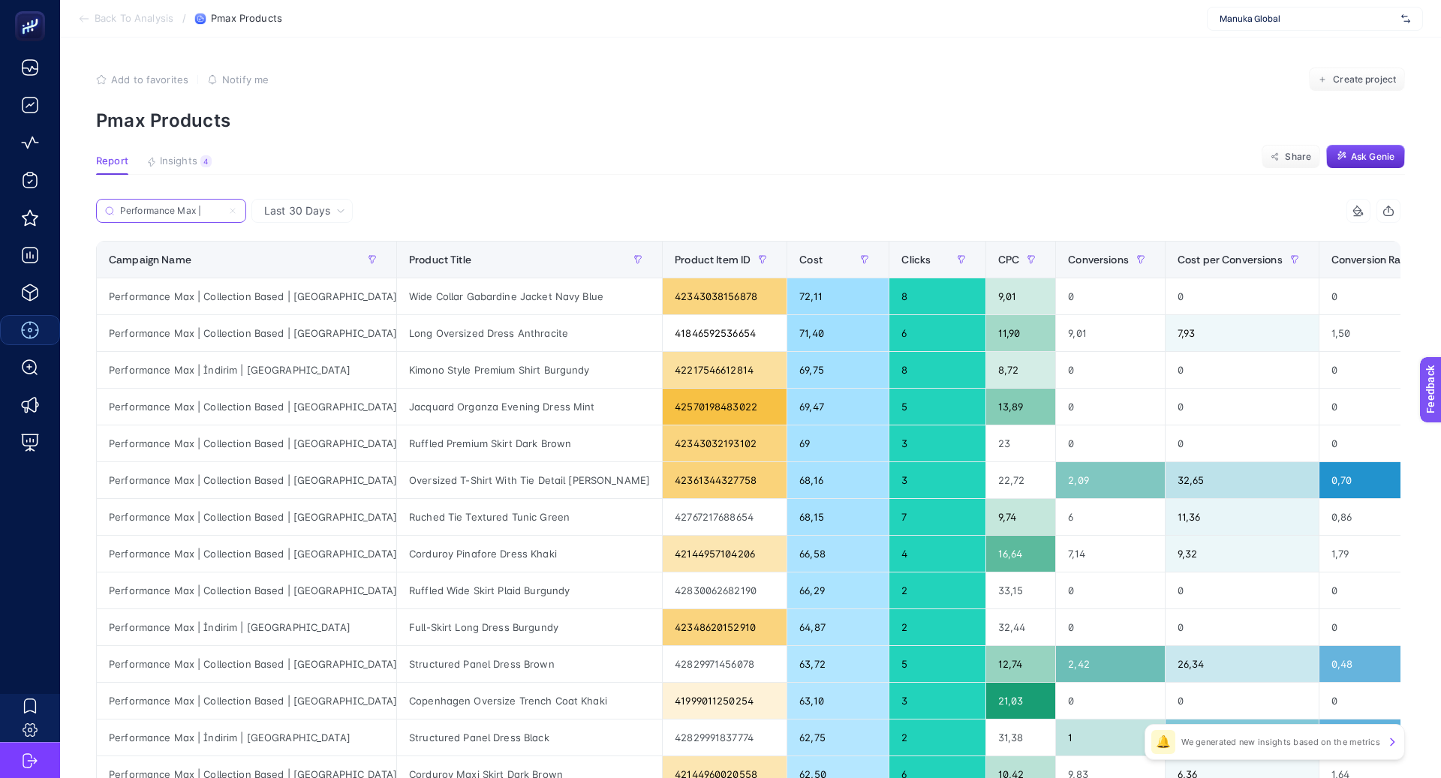
click at [203, 212] on input "Performance Max |" at bounding box center [171, 211] width 102 height 11
paste input "Collection Based | US"
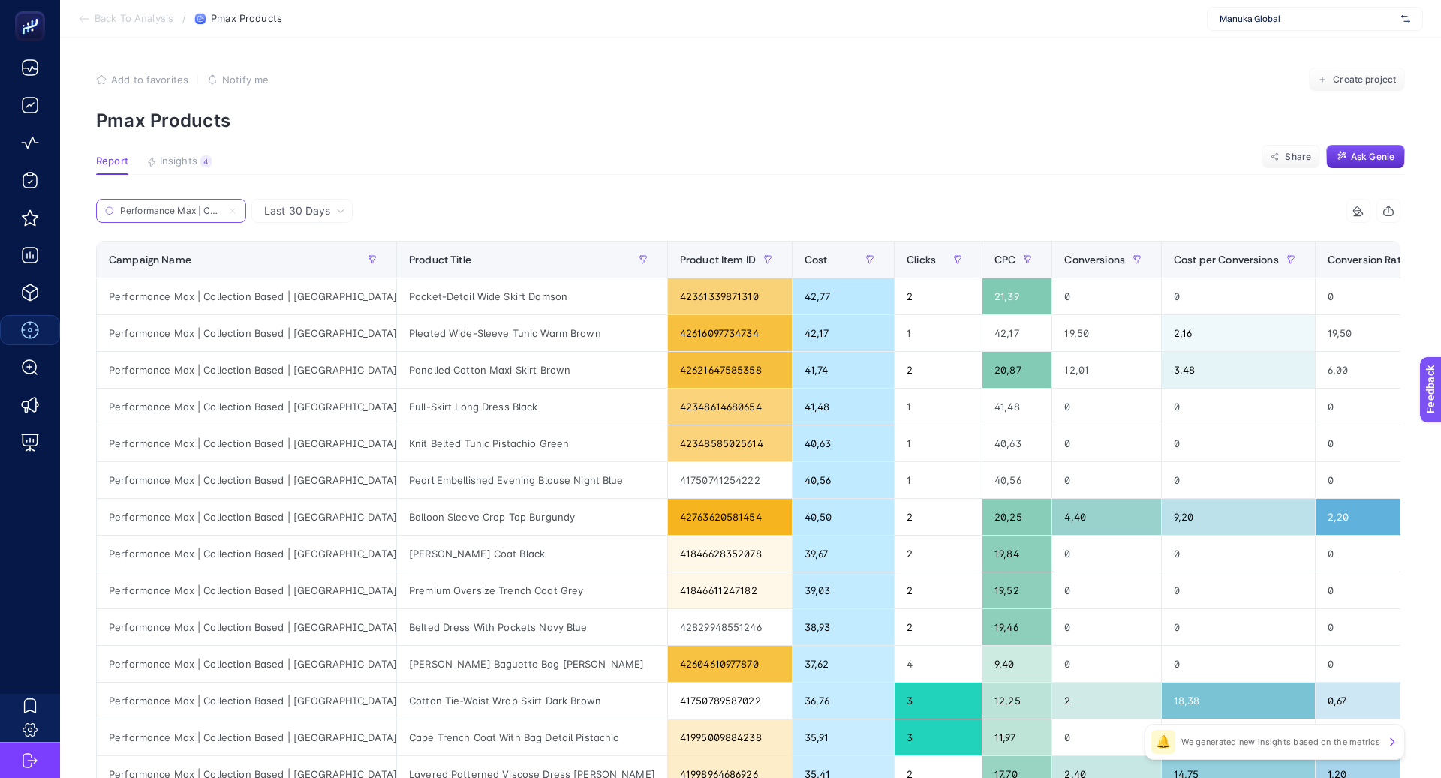
scroll to position [0, 76]
type input "Performance Max | Collection Based | US"
click at [792, 263] on th "Cost" at bounding box center [843, 260] width 102 height 37
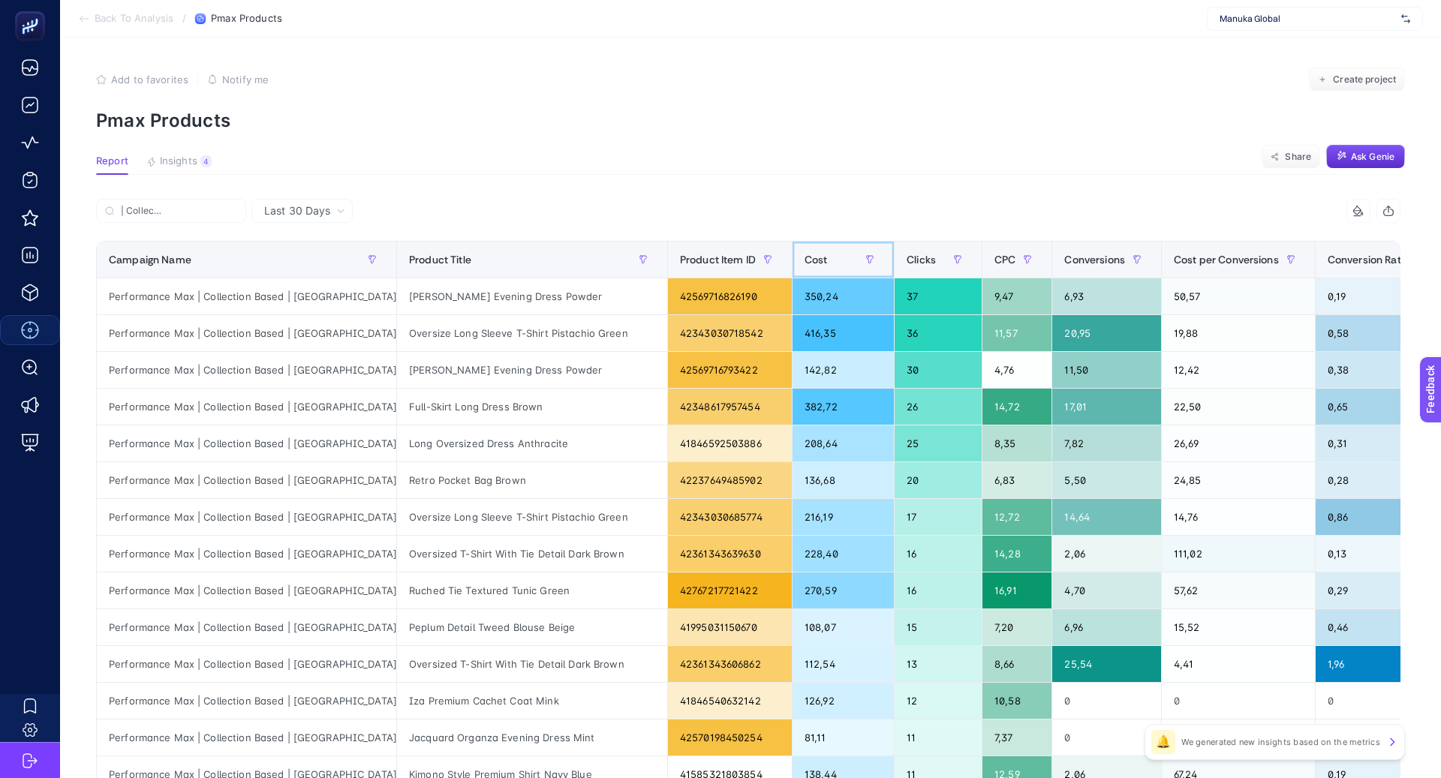
scroll to position [0, 0]
click at [428, 292] on div "Annita Evening Dress Powder" at bounding box center [532, 296] width 270 height 36
click at [503, 332] on div "Oversize Long Sleeve T-Shirt Pistachio Green" at bounding box center [532, 333] width 270 height 36
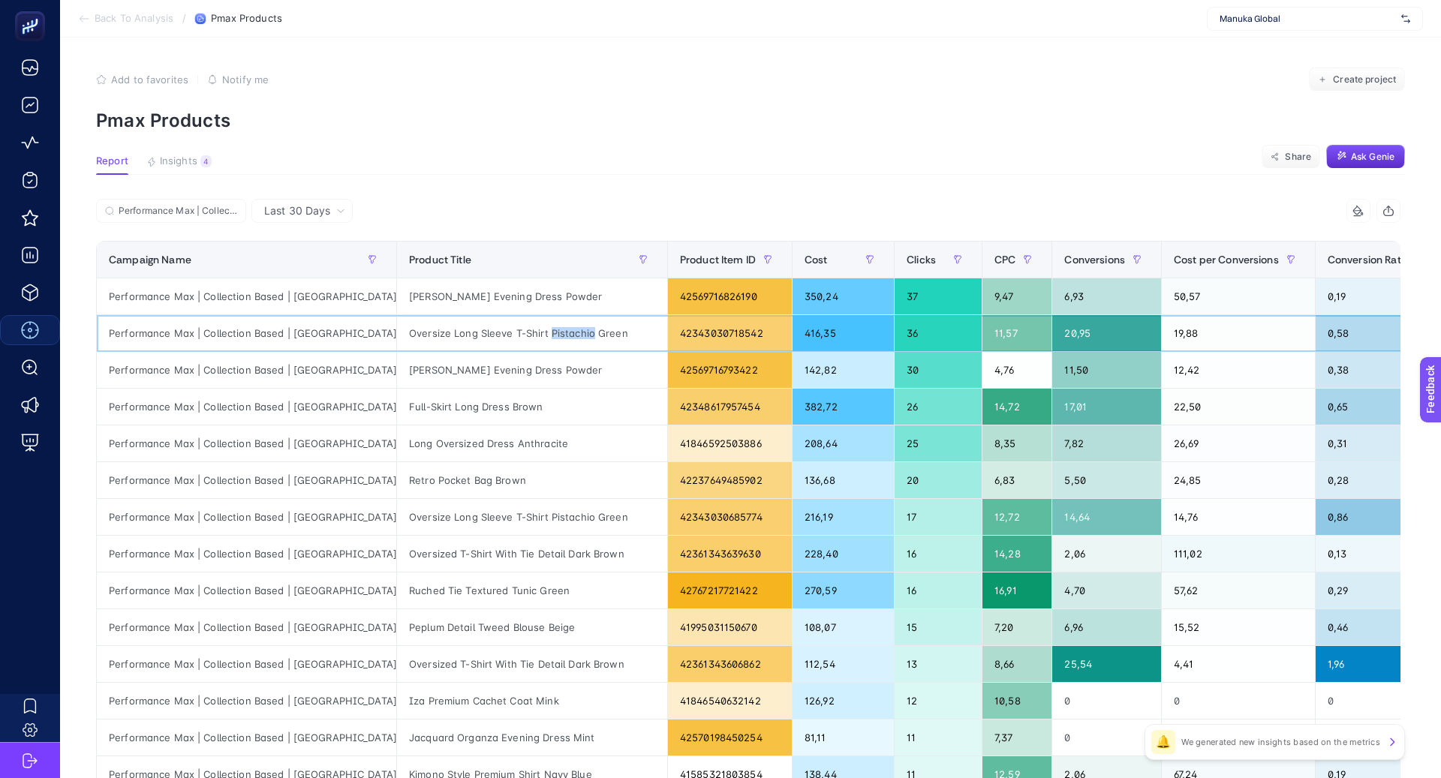
click at [503, 331] on div "Oversize Long Sleeve T-Shirt Pistachio Green" at bounding box center [532, 333] width 270 height 36
click at [443, 380] on div "Annita Evening Dress Powder" at bounding box center [532, 370] width 270 height 36
click at [443, 375] on div "Annita Evening Dress Powder" at bounding box center [532, 370] width 270 height 36
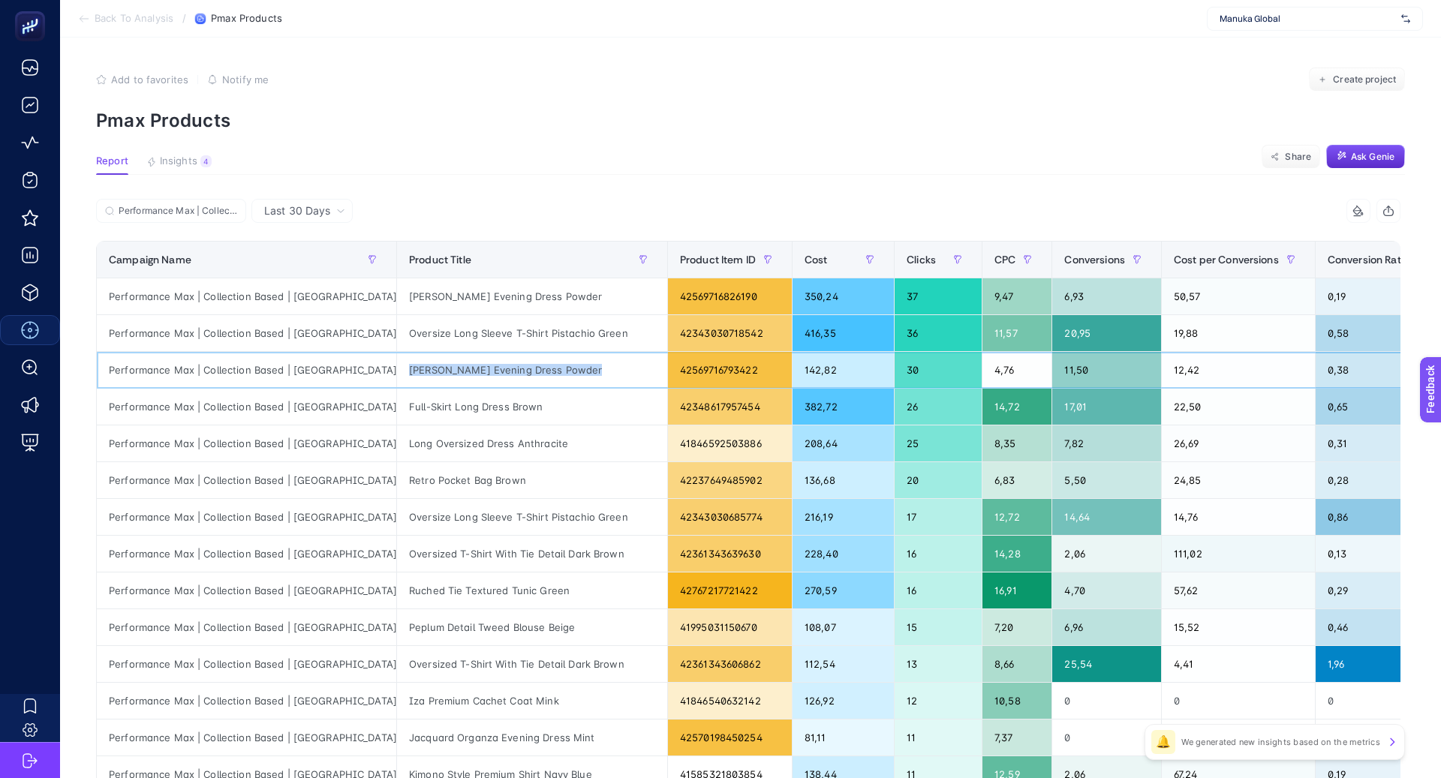
click at [443, 375] on div "Annita Evening Dress Powder" at bounding box center [532, 370] width 270 height 36
click at [397, 364] on div "Annita Evening Dress Powder" at bounding box center [532, 370] width 270 height 36
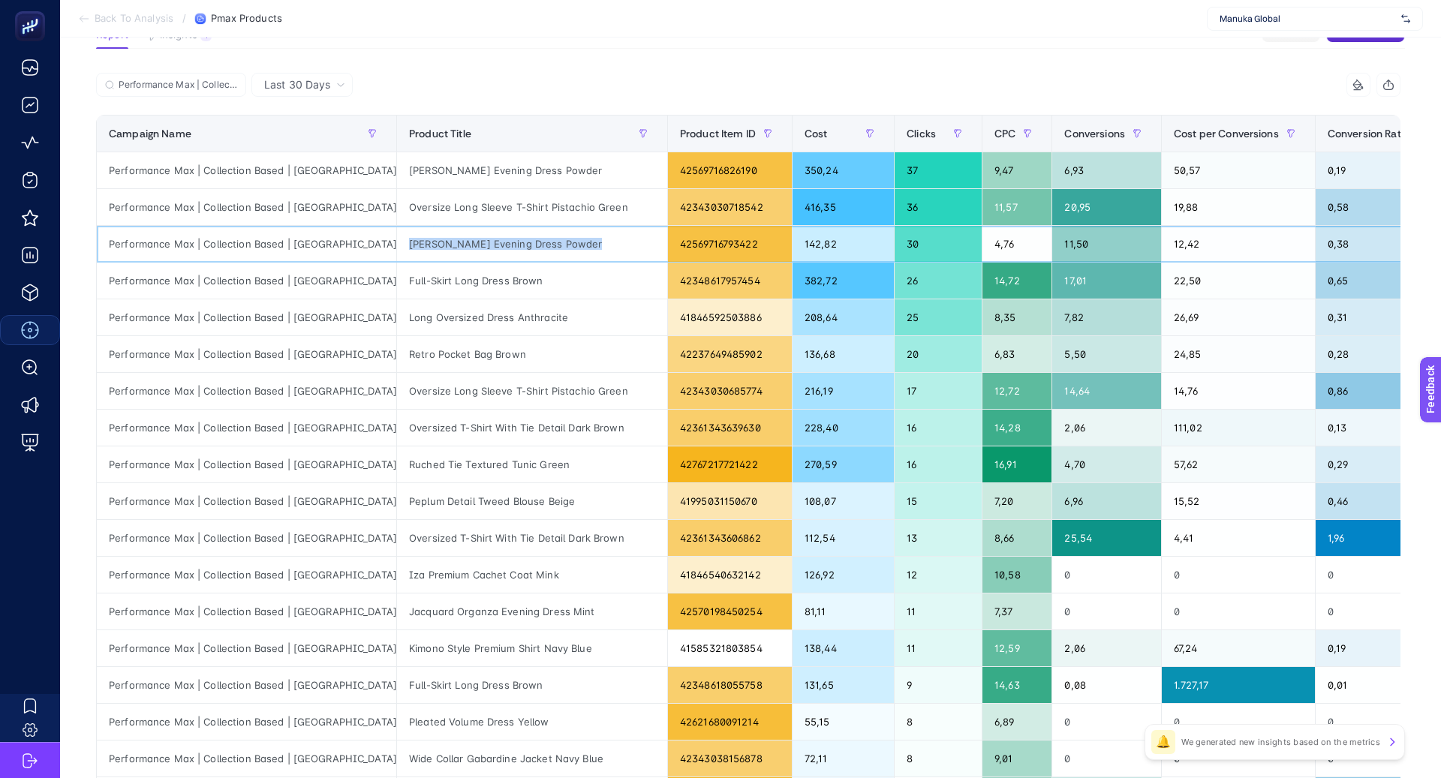
scroll to position [125, 0]
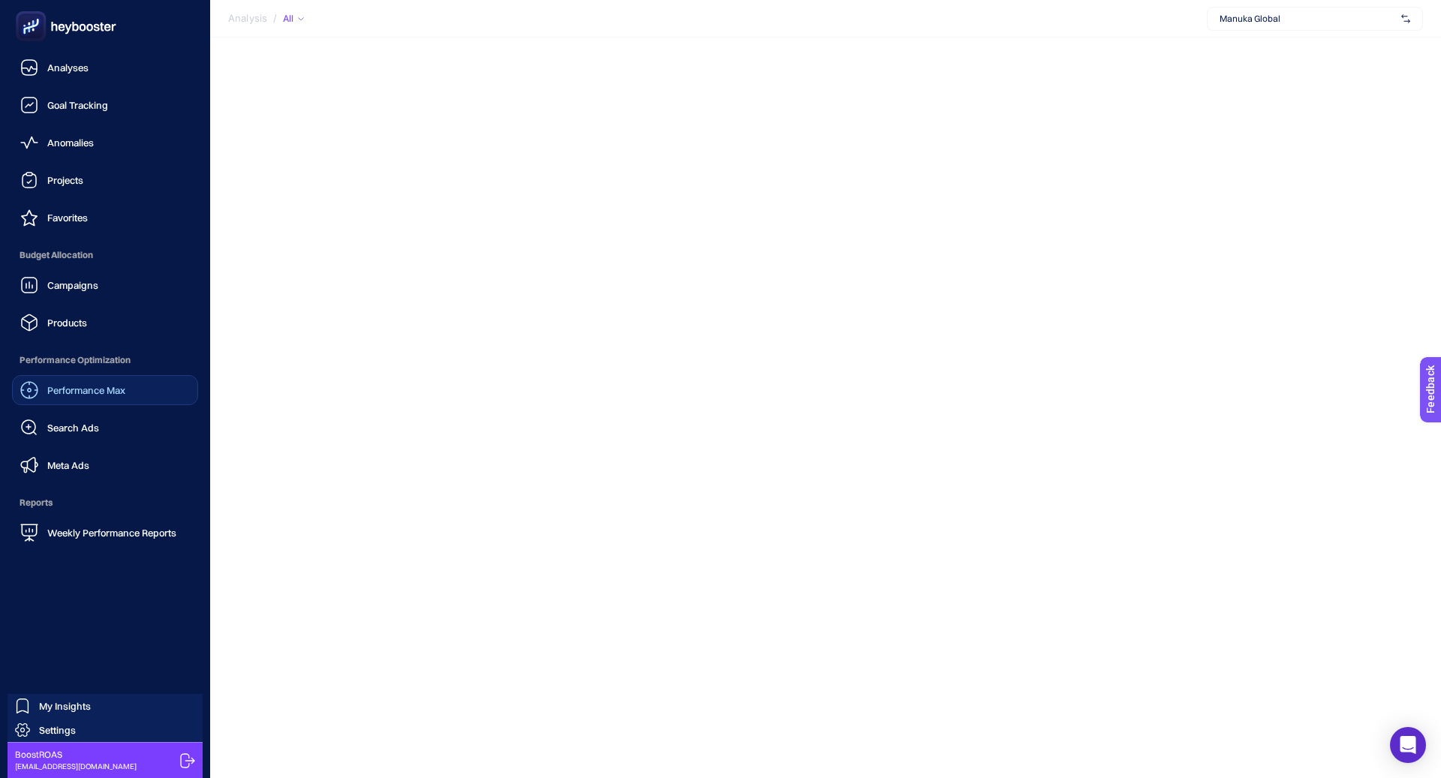
click at [113, 393] on span "Performance Max" at bounding box center [86, 390] width 78 height 12
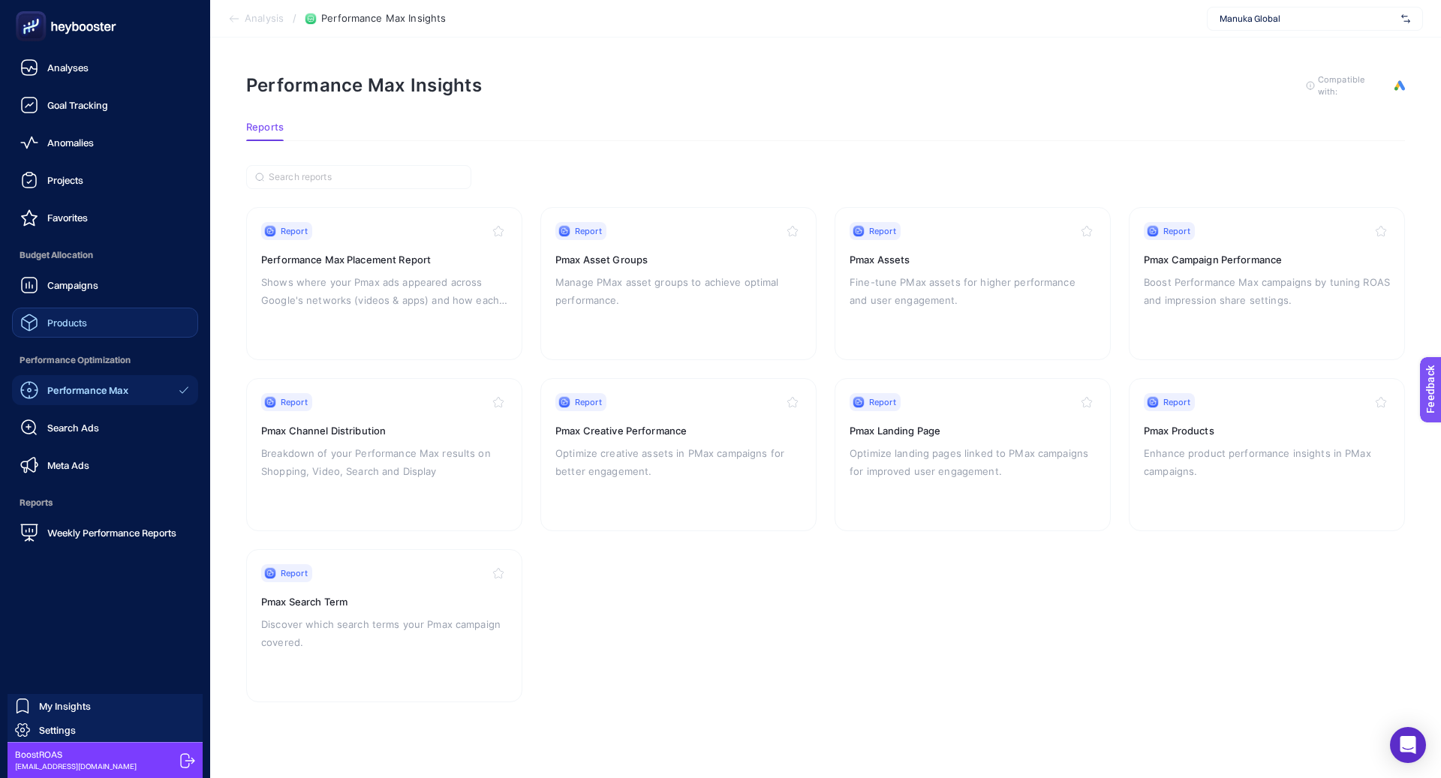
click at [98, 321] on link "Products" at bounding box center [105, 323] width 186 height 30
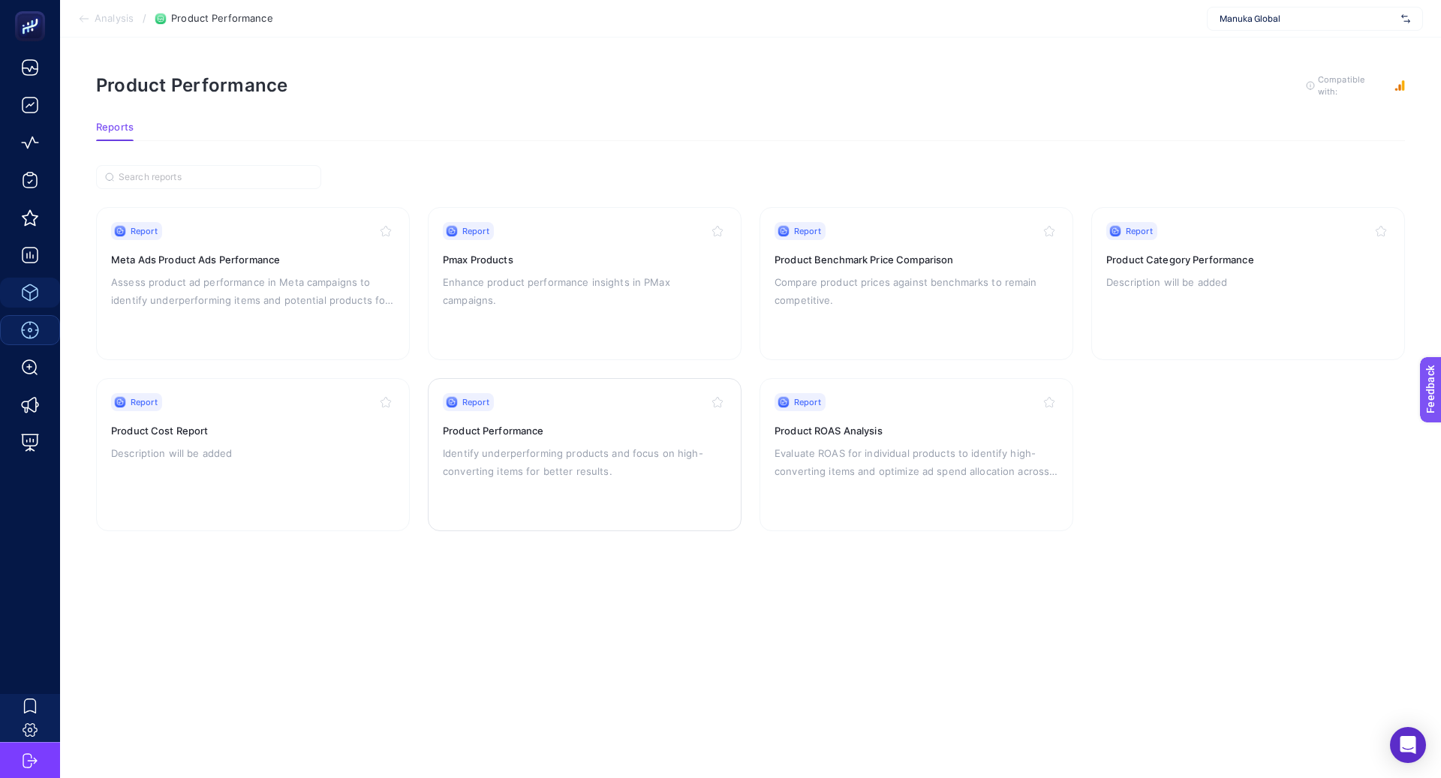
click at [506, 431] on h3 "Product Performance" at bounding box center [585, 430] width 284 height 15
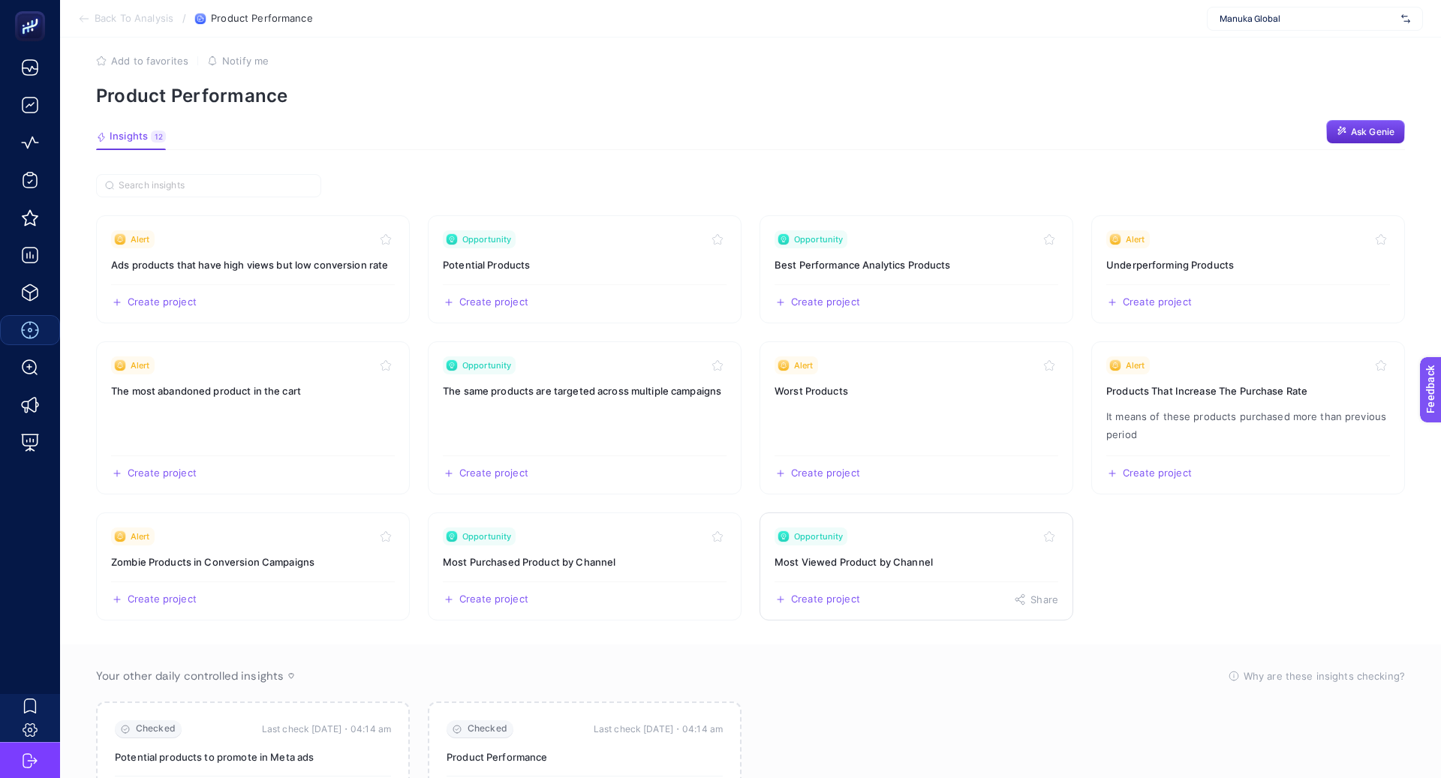
scroll to position [6, 0]
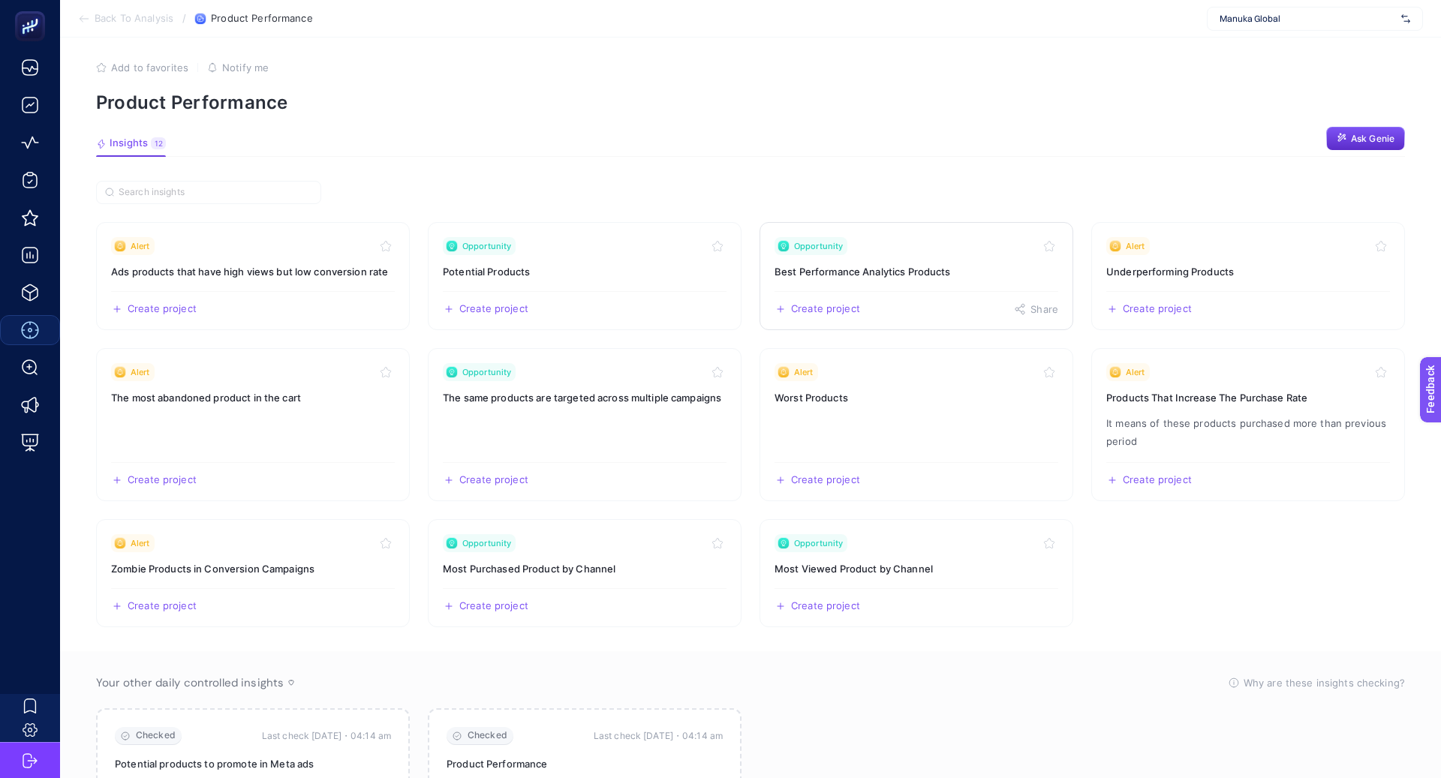
click at [877, 275] on h3 "Best Performance Analytics Products" at bounding box center [917, 271] width 284 height 15
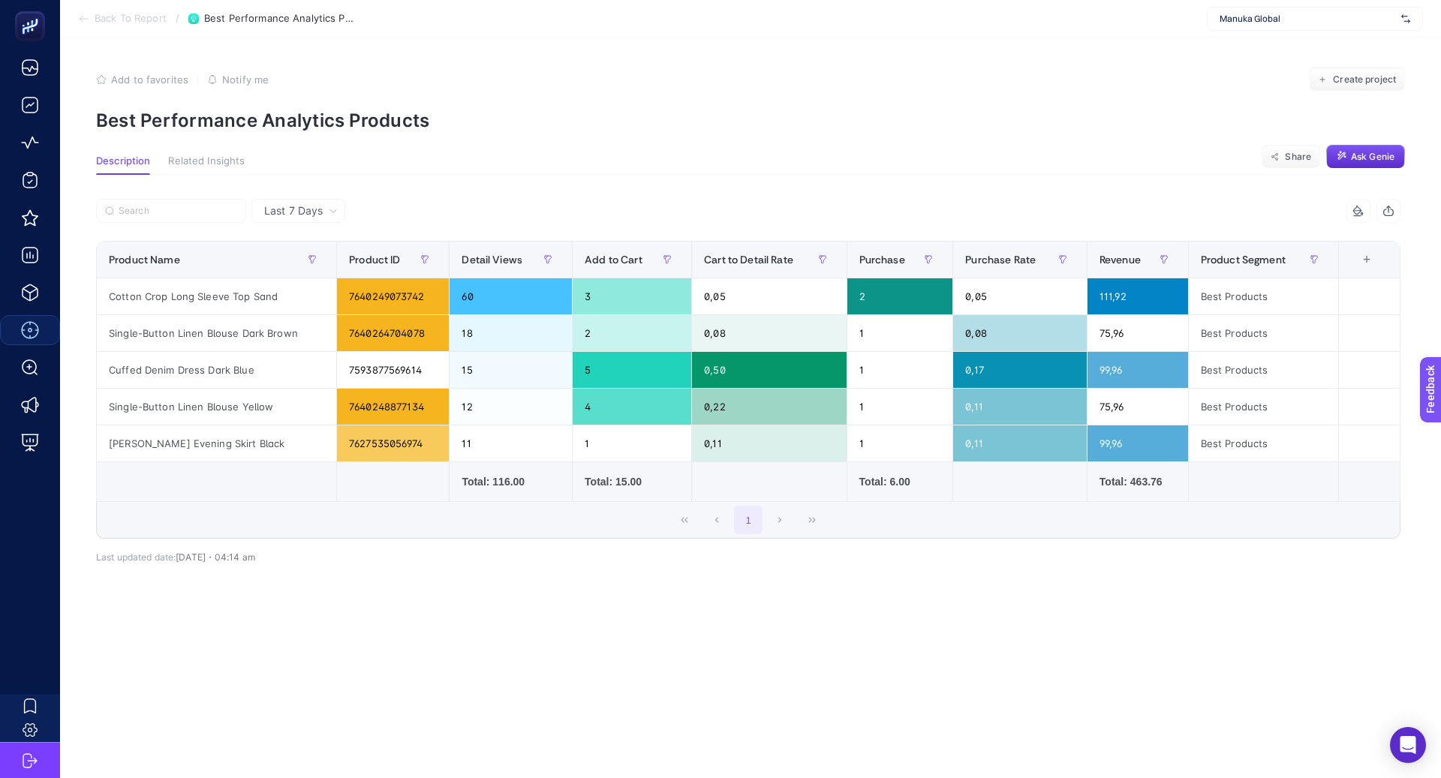
click at [145, 17] on span "Back To Report" at bounding box center [131, 19] width 72 height 12
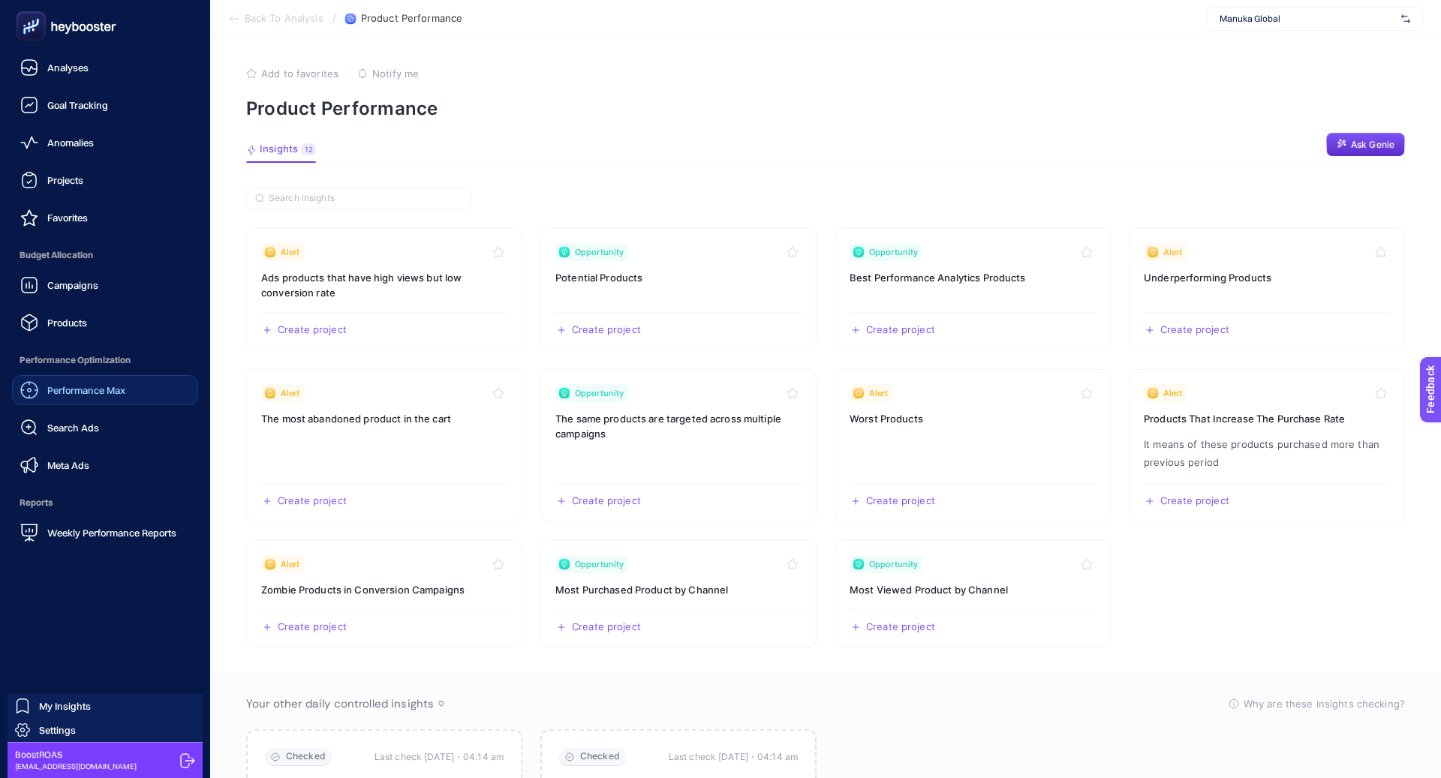
click at [90, 338] on ul "Analyses Goal Tracking Anomalies Projects Favorites Budget Allocation Campaigns…" at bounding box center [105, 300] width 186 height 495
click at [90, 330] on link "Products" at bounding box center [105, 323] width 186 height 30
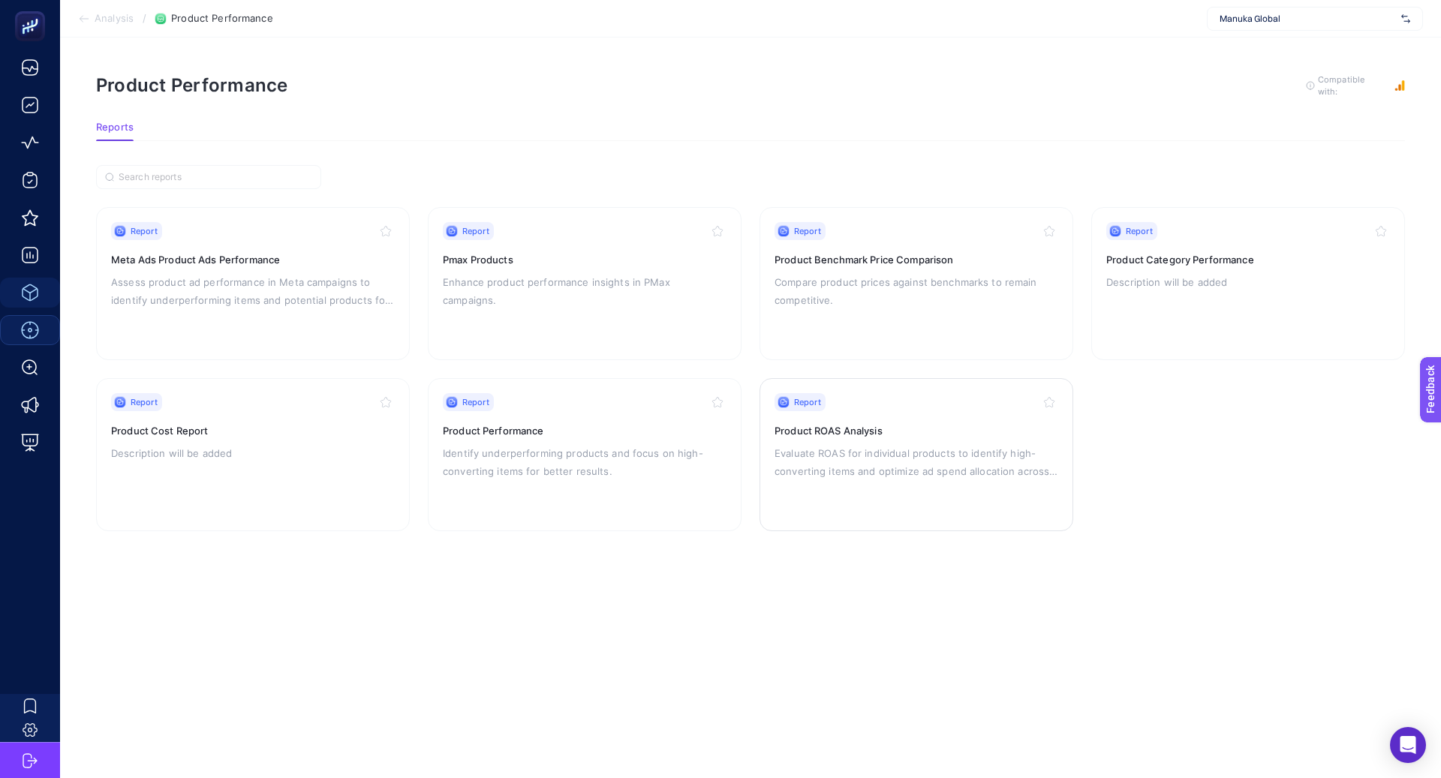
click at [910, 444] on p "Evaluate ROAS for individual products to identify high-converting items and opt…" at bounding box center [917, 462] width 284 height 36
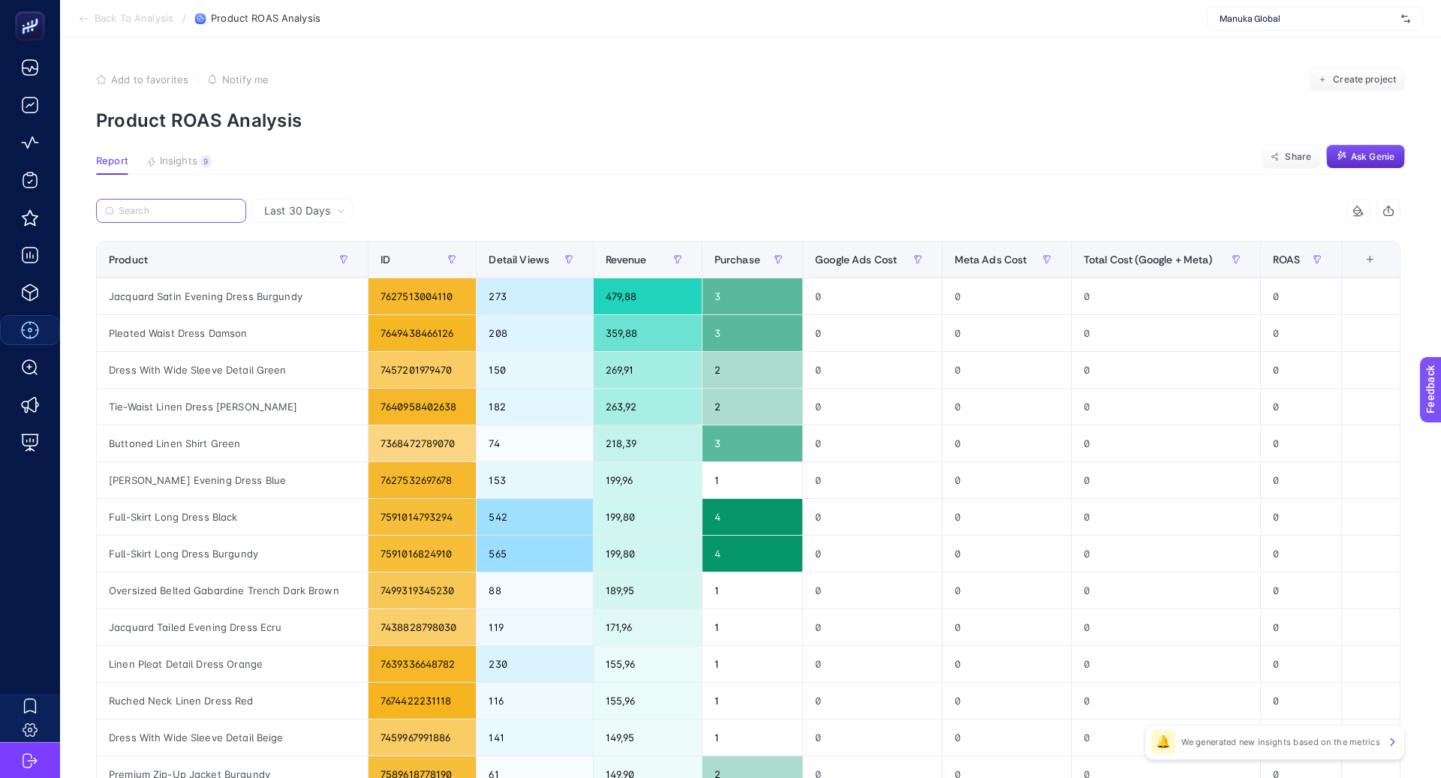
click at [215, 214] on input "Search" at bounding box center [178, 211] width 119 height 11
paste input "Dress With Wide Sleeve Detail Lilac"
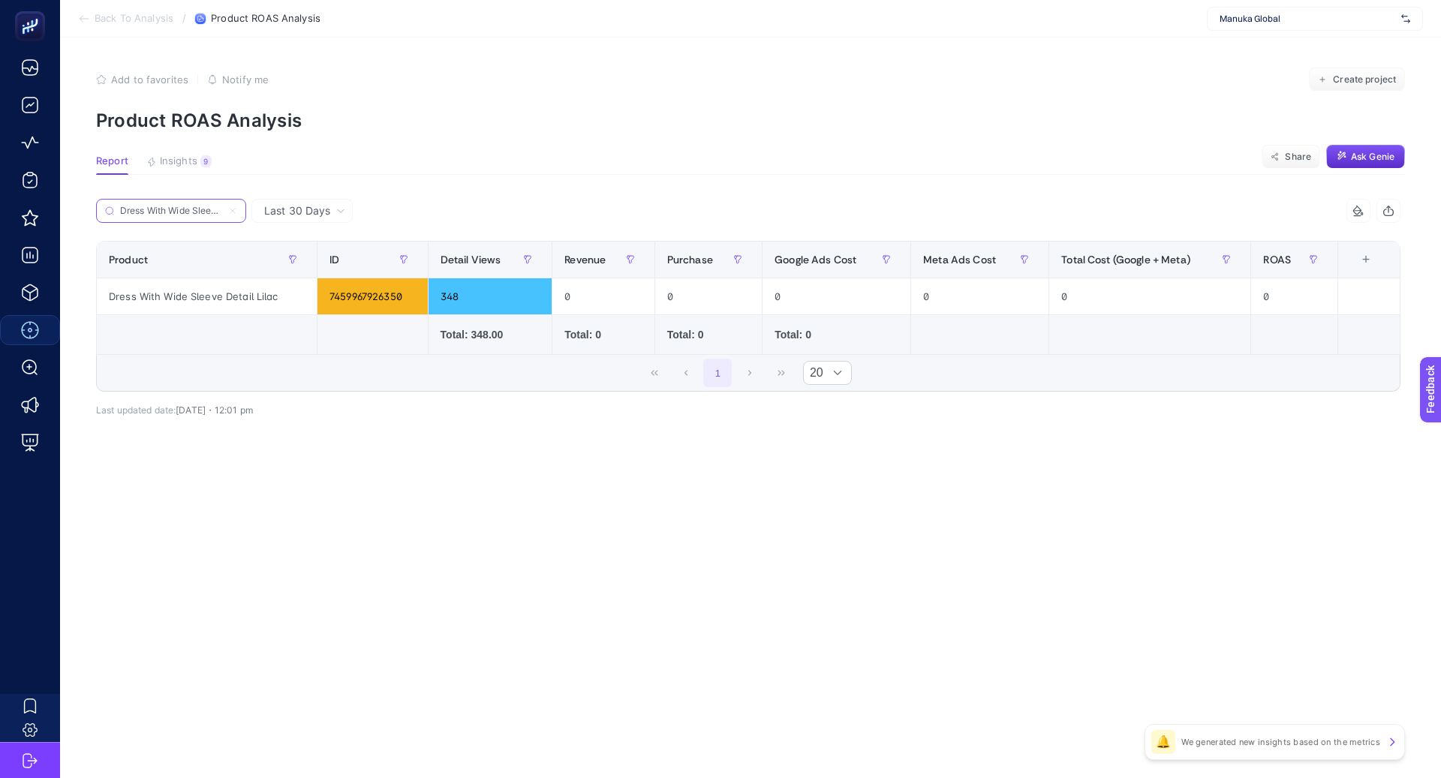
paste input "Ruched Tie Textured Tunic Green"
type input "Ruched Tie Textured Tunic Green"
click at [235, 213] on icon at bounding box center [232, 210] width 9 height 9
click at [222, 213] on input "Ruched Tie Textured Tunic Green" at bounding box center [171, 211] width 102 height 11
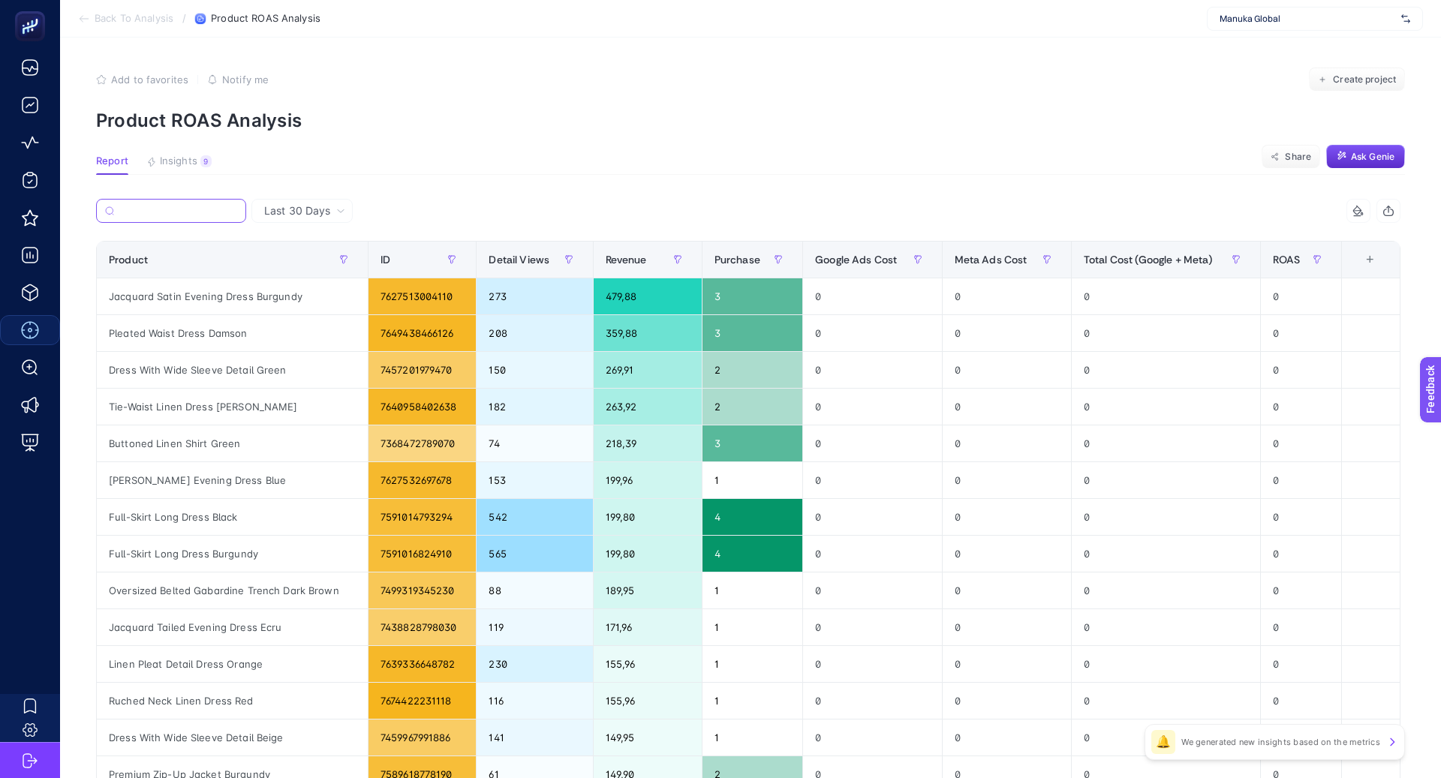
scroll to position [0, 0]
click at [736, 260] on span "Purchase" at bounding box center [738, 260] width 46 height 12
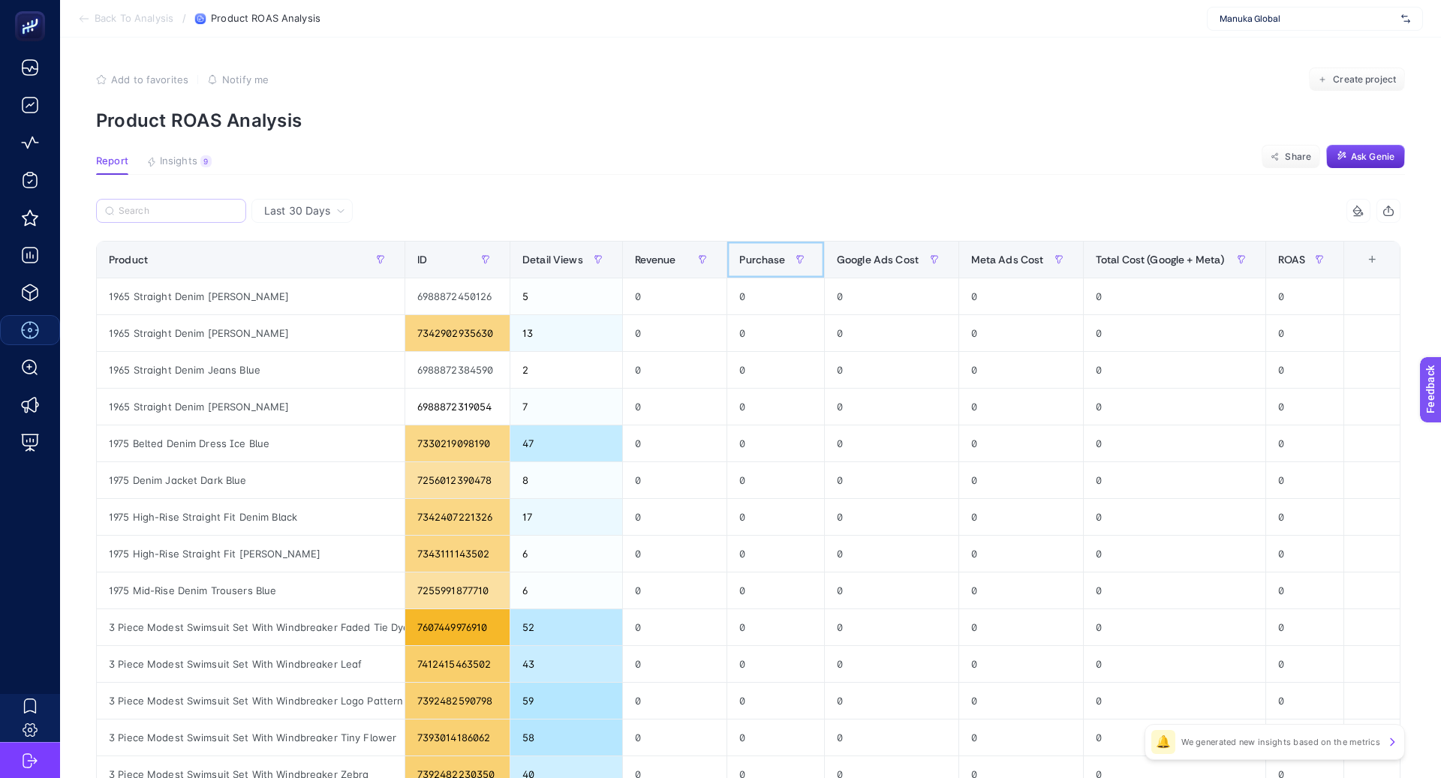
click at [736, 260] on th "Purchase" at bounding box center [775, 260] width 97 height 37
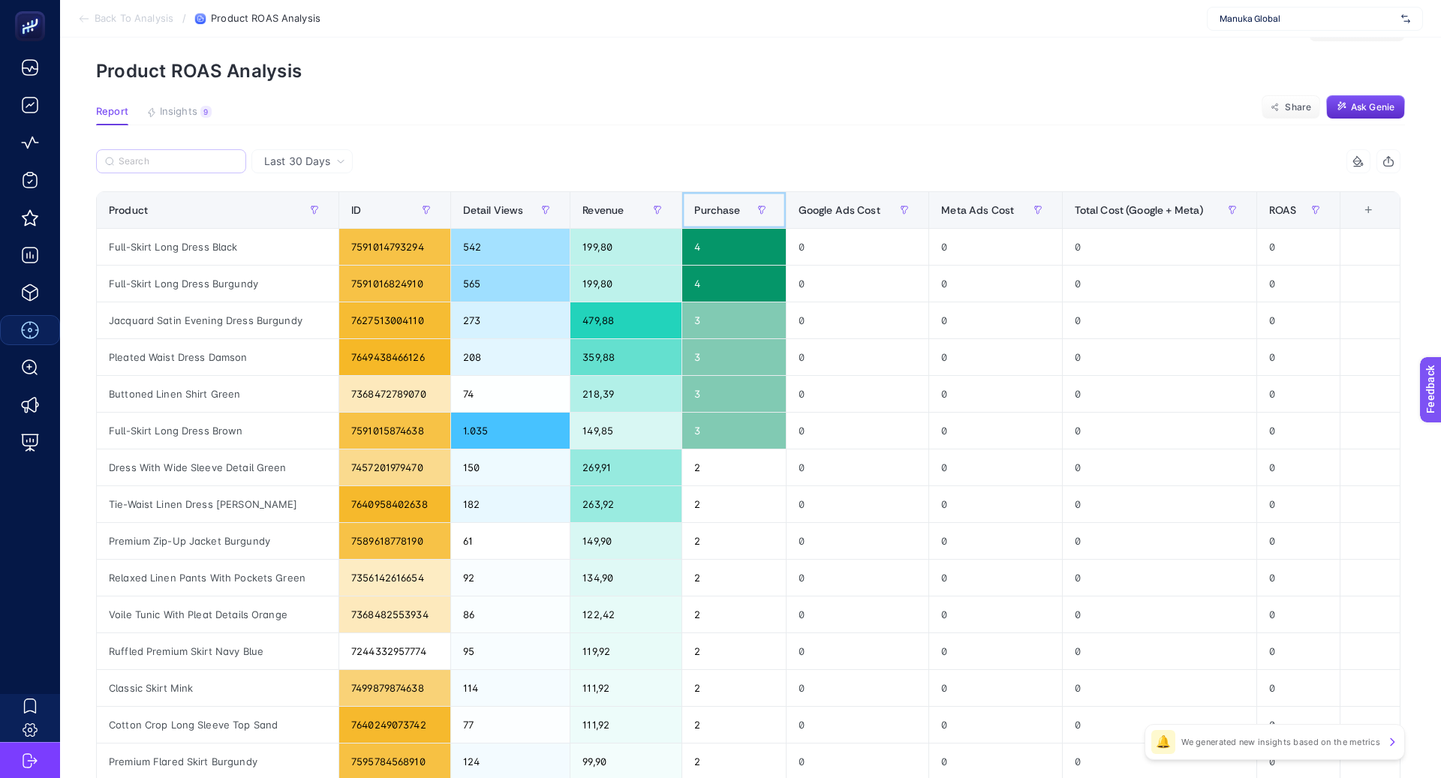
scroll to position [21, 0]
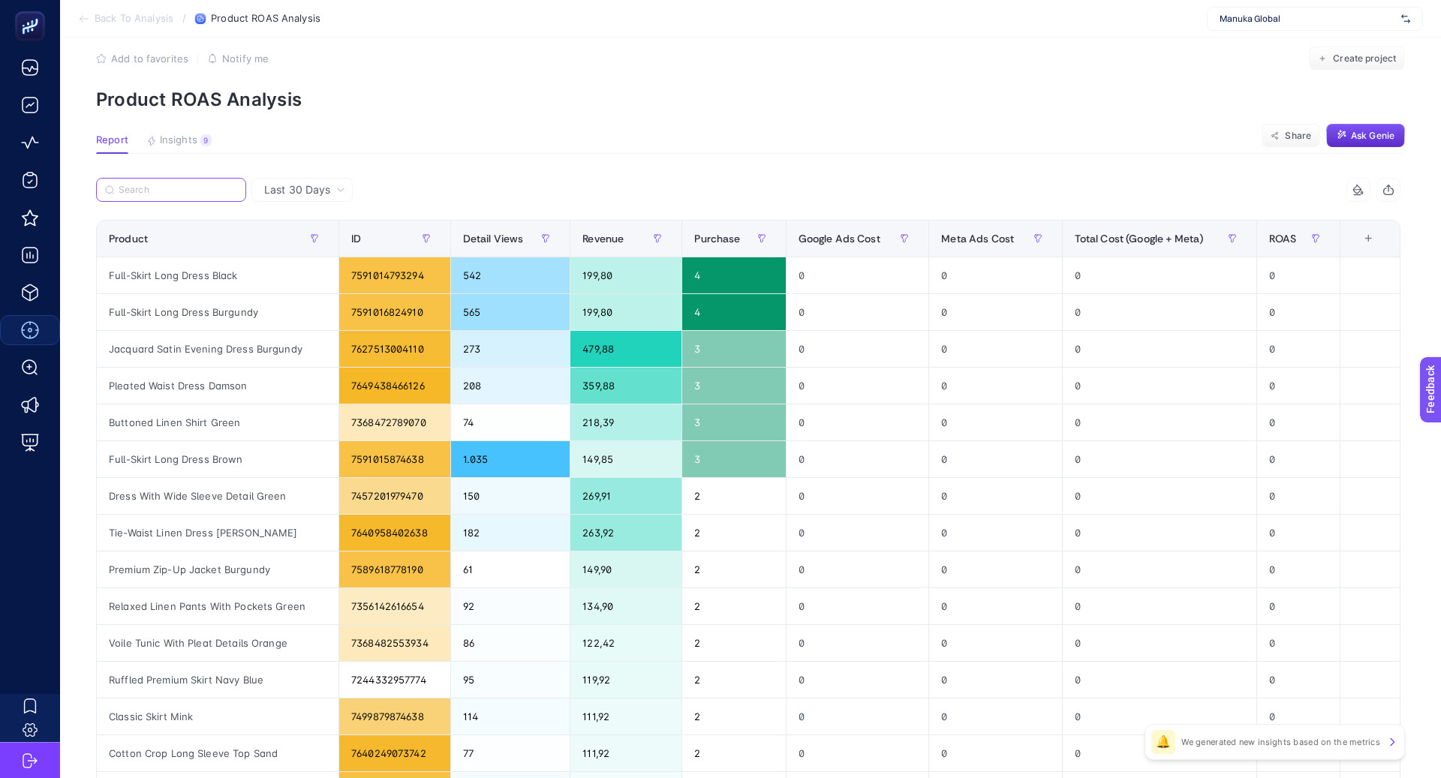
click at [197, 188] on input "Search" at bounding box center [178, 190] width 119 height 11
paste input "Ruched Tie Textured Tunic Green"
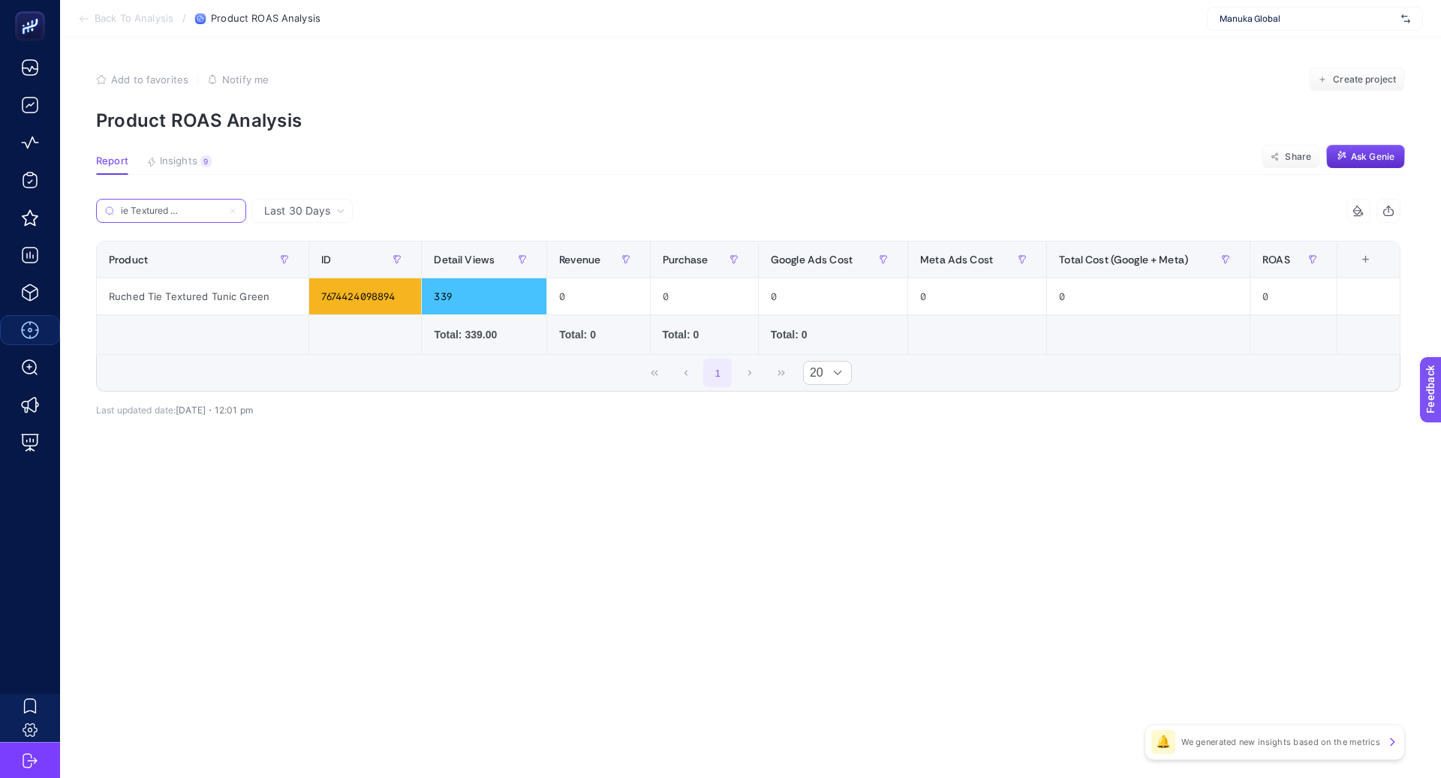
scroll to position [0, 0]
paste input "Full-Skirt Long Dress Brow"
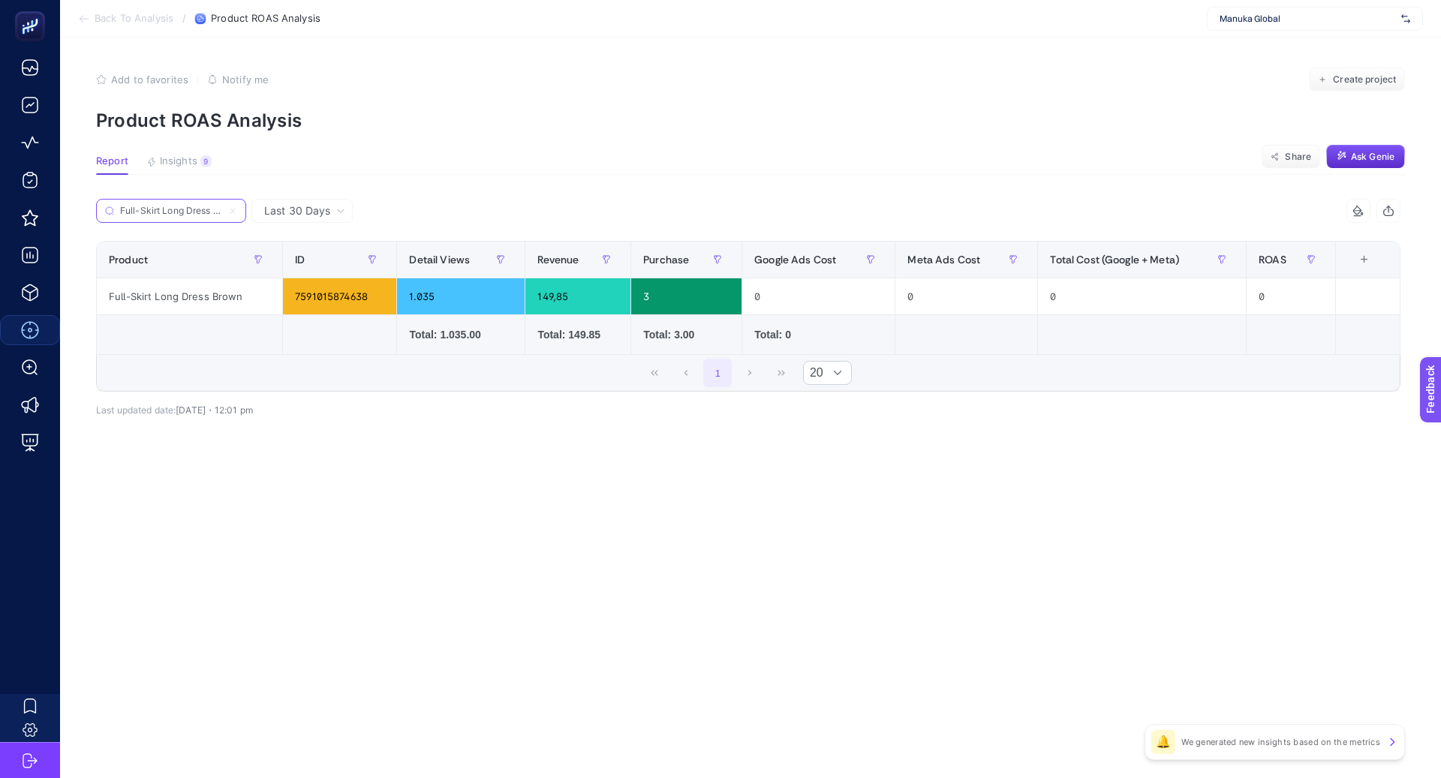
paste input "Annita Evening Dress Powder"
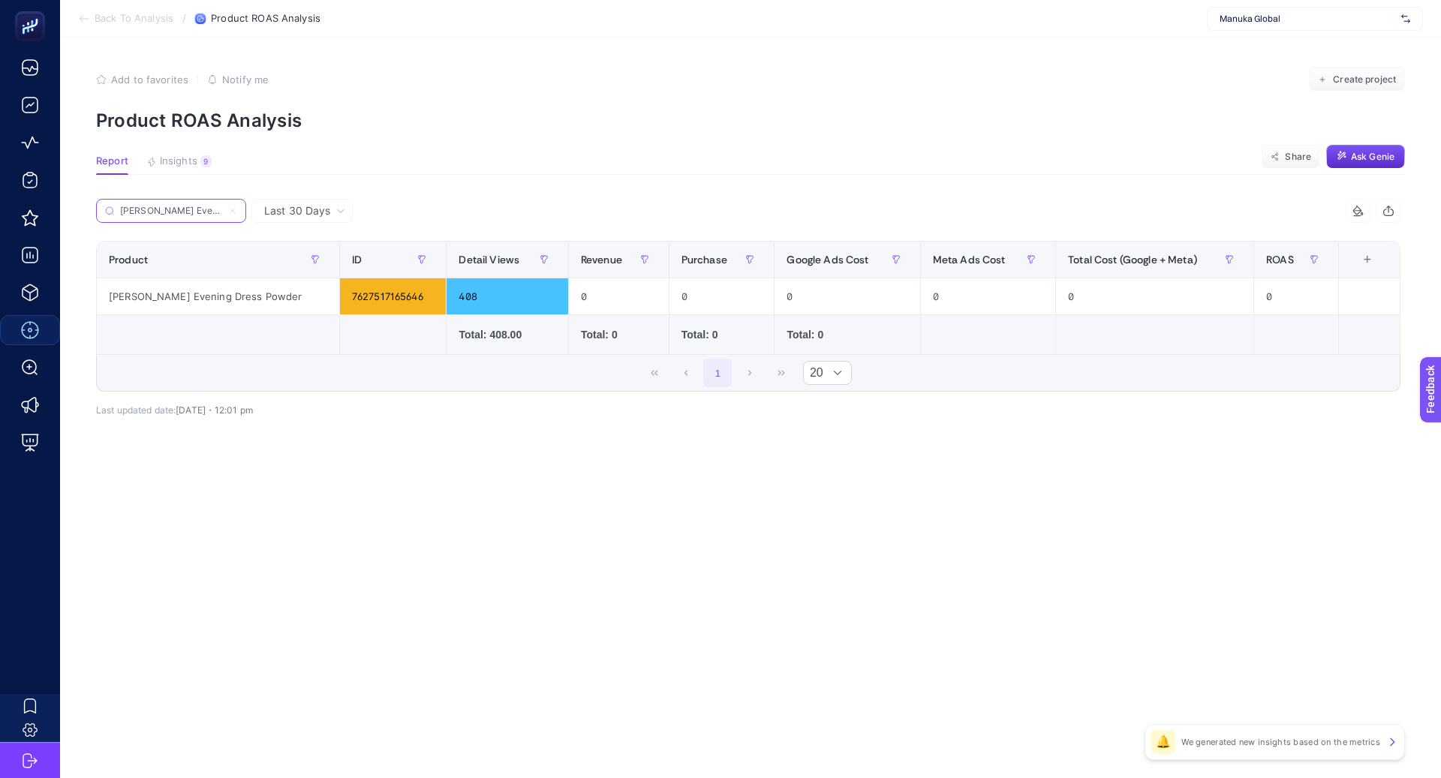
paste input "Corduroy Maxi Skirt Dark Brown"
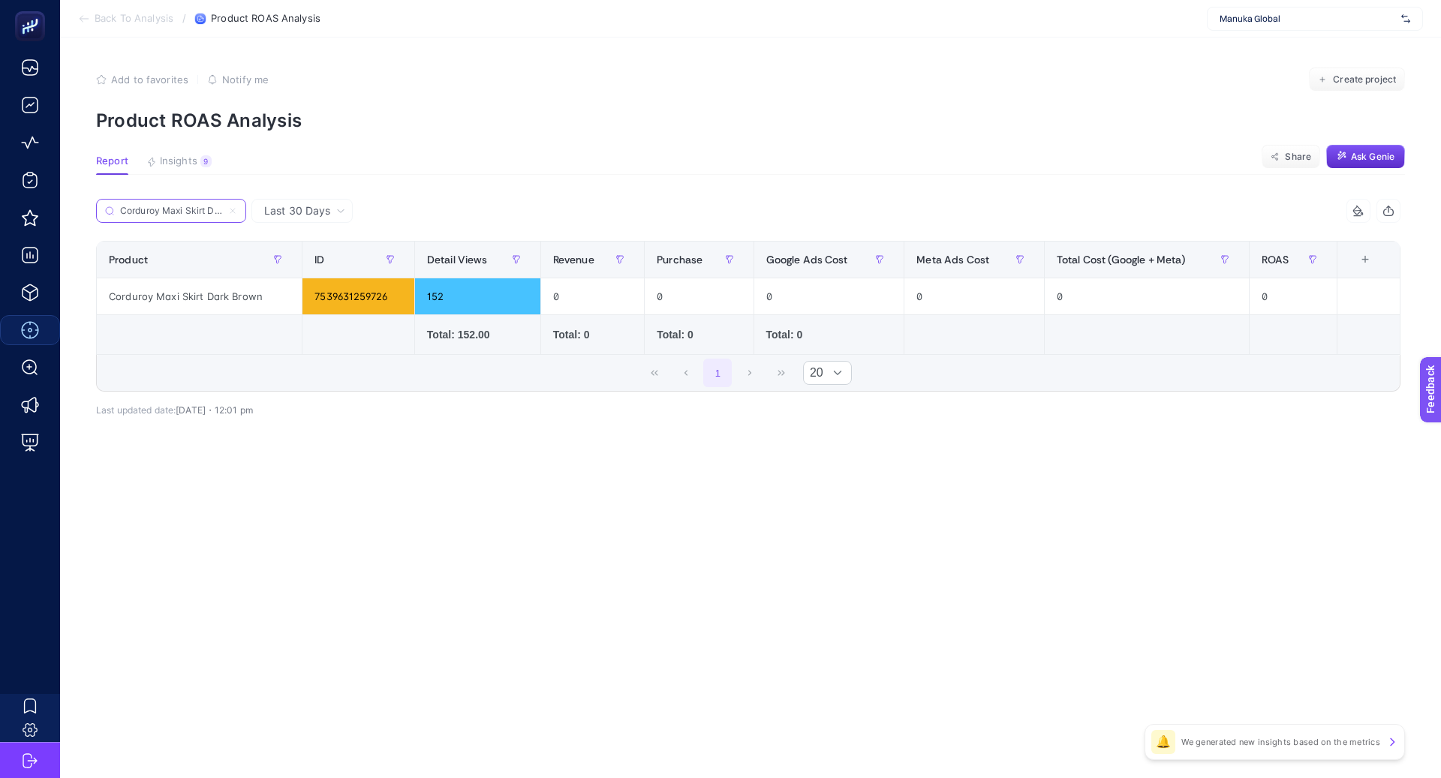
paste input "Peplum Detail Tweed Blouse Beige"
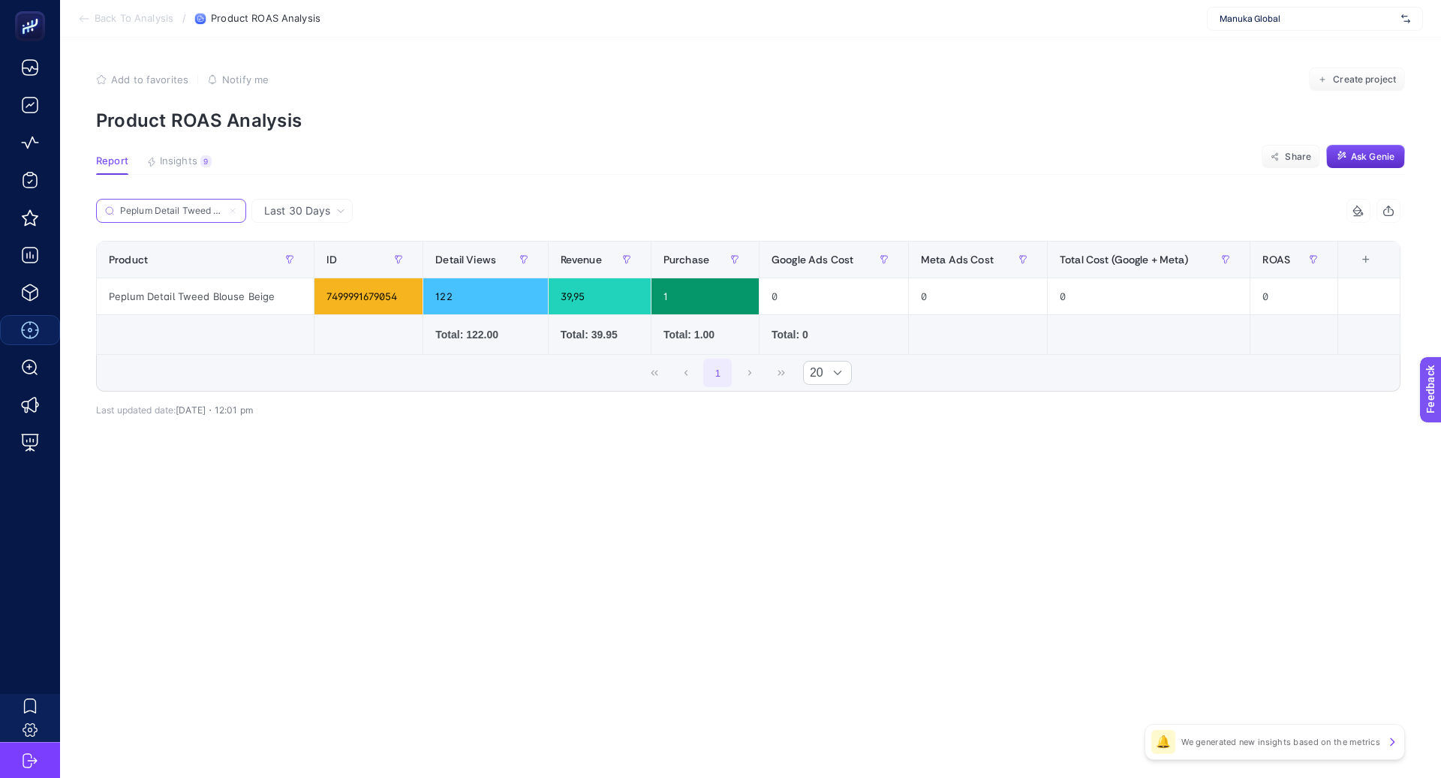
paste input "Oversized T-Shirt With Tie Detail Dark Brown"
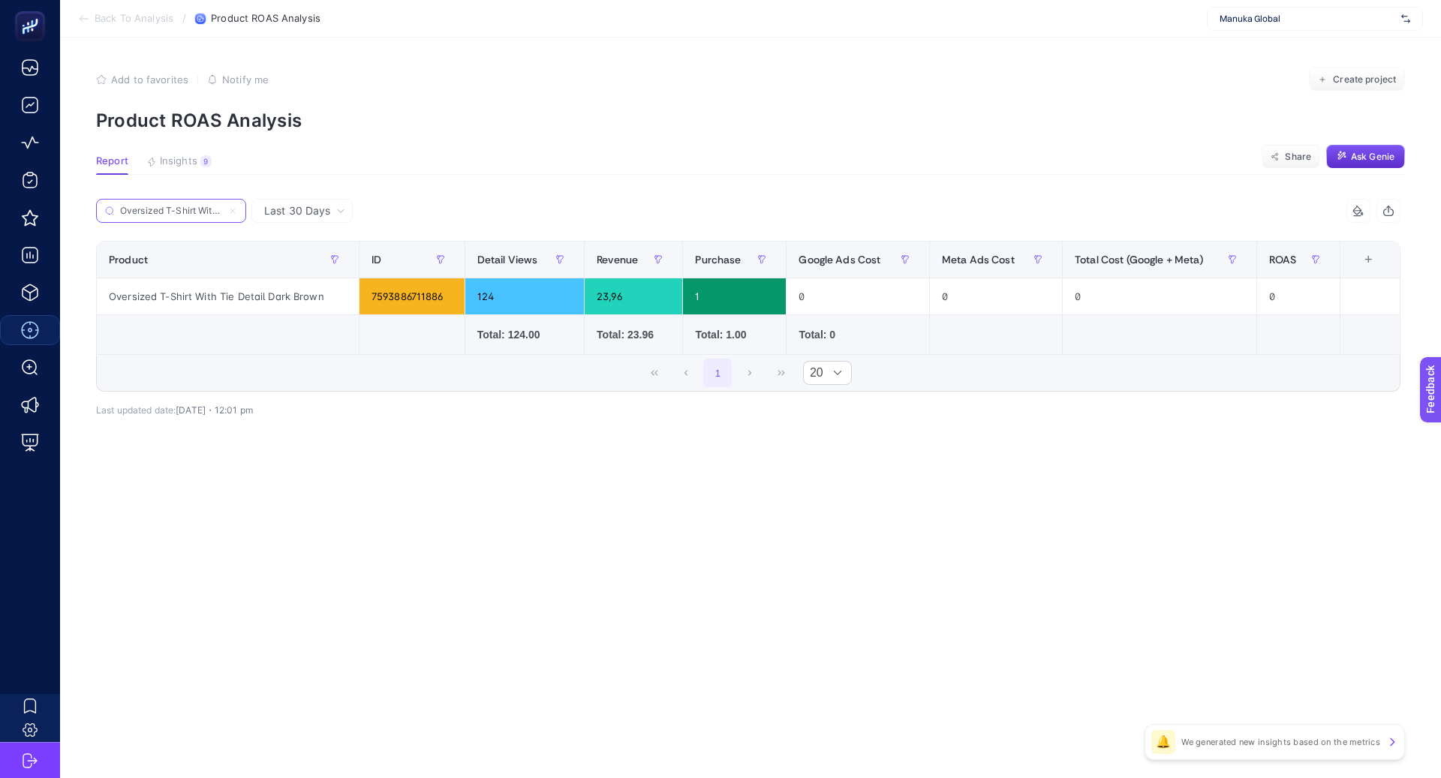
paste input "Pleated Volume Dress Yellow"
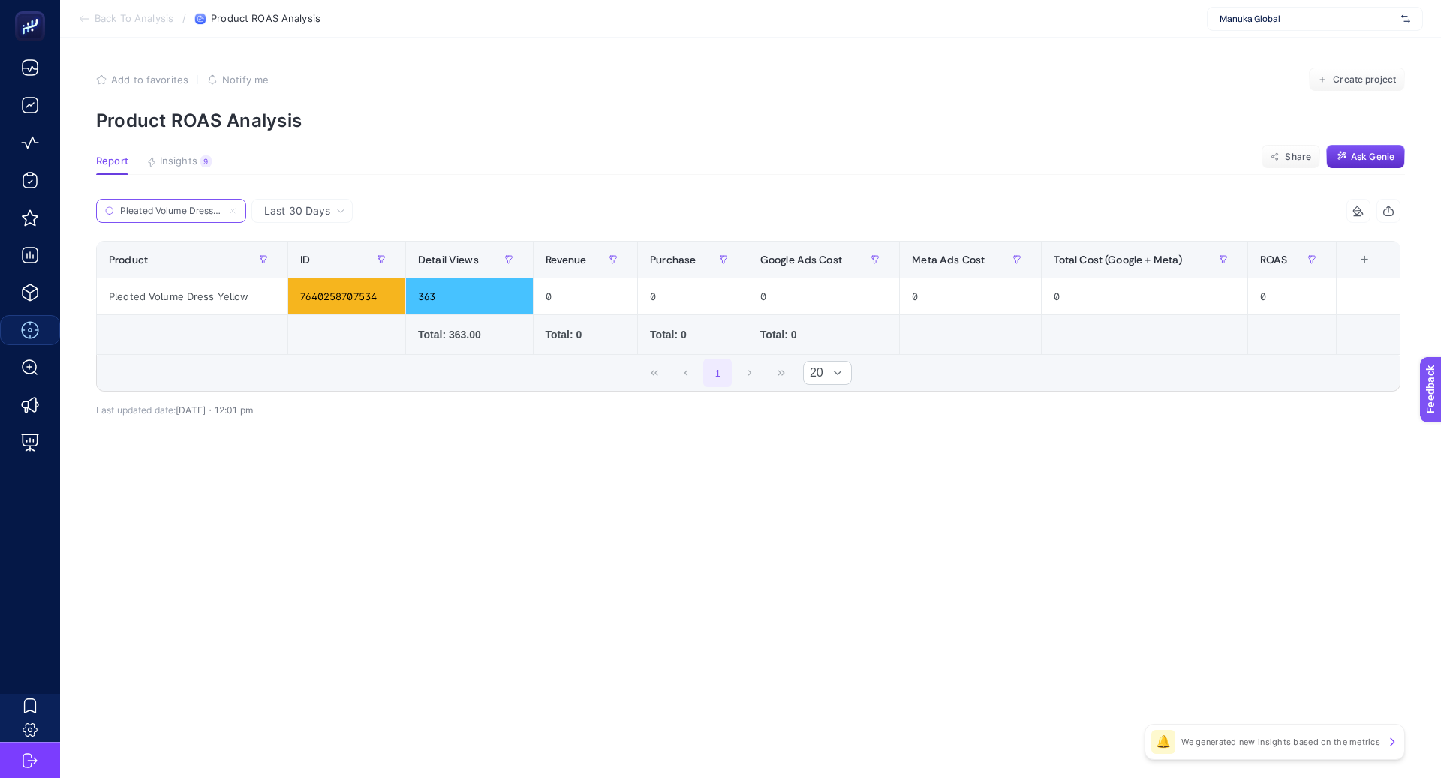
paste input "Diana Maxi Premium Coat Dark Brown"
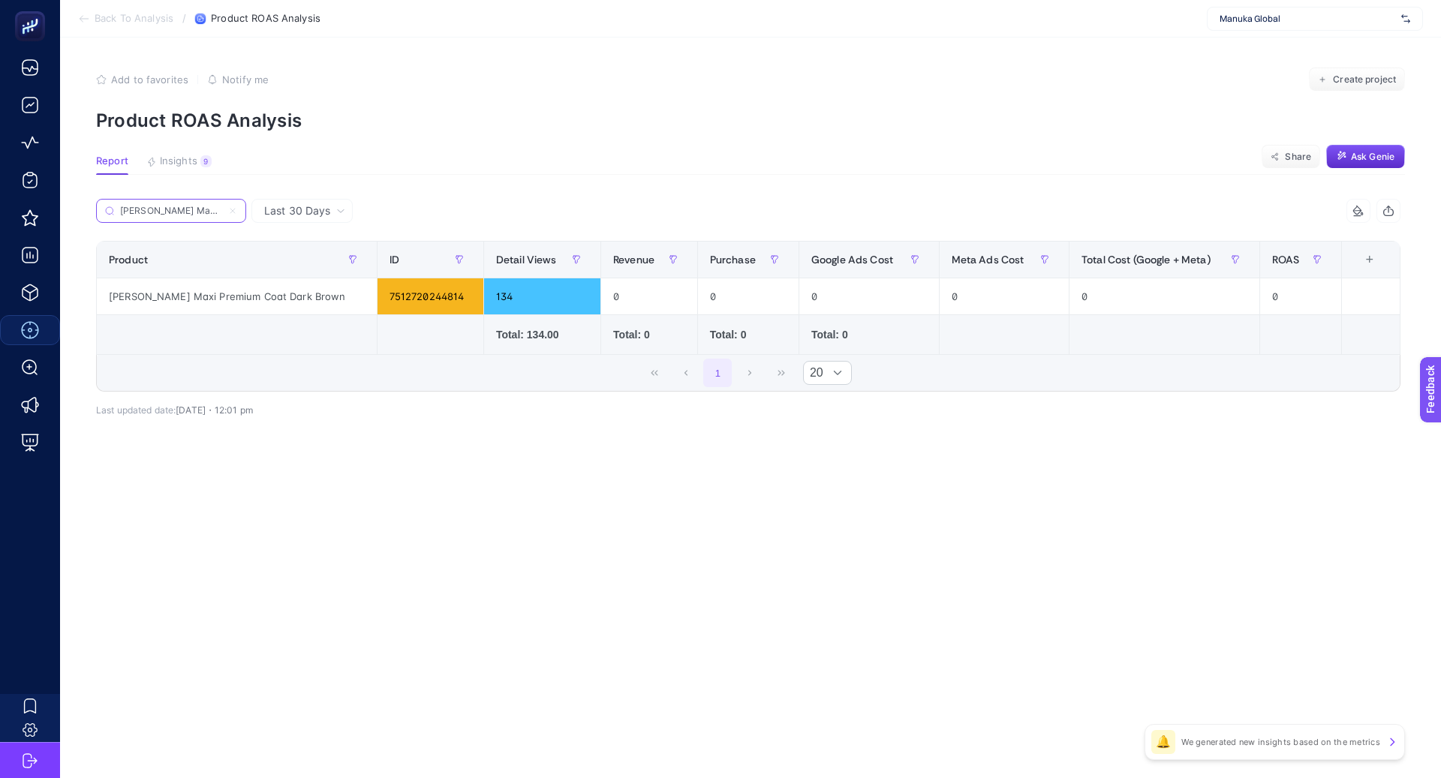
paste input "Corduroy Maxi Skir"
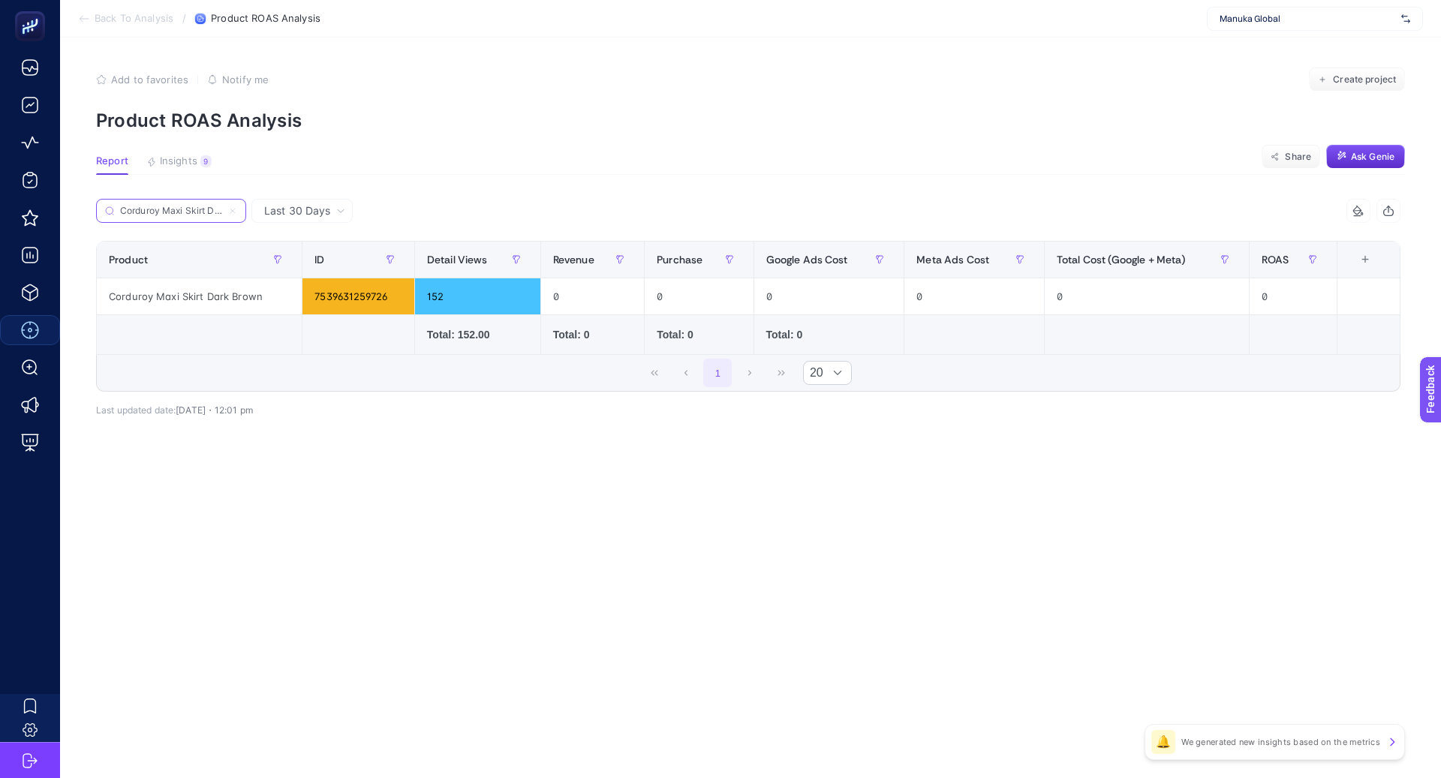
paste input "Long Oversized Dress Pistachio Gree"
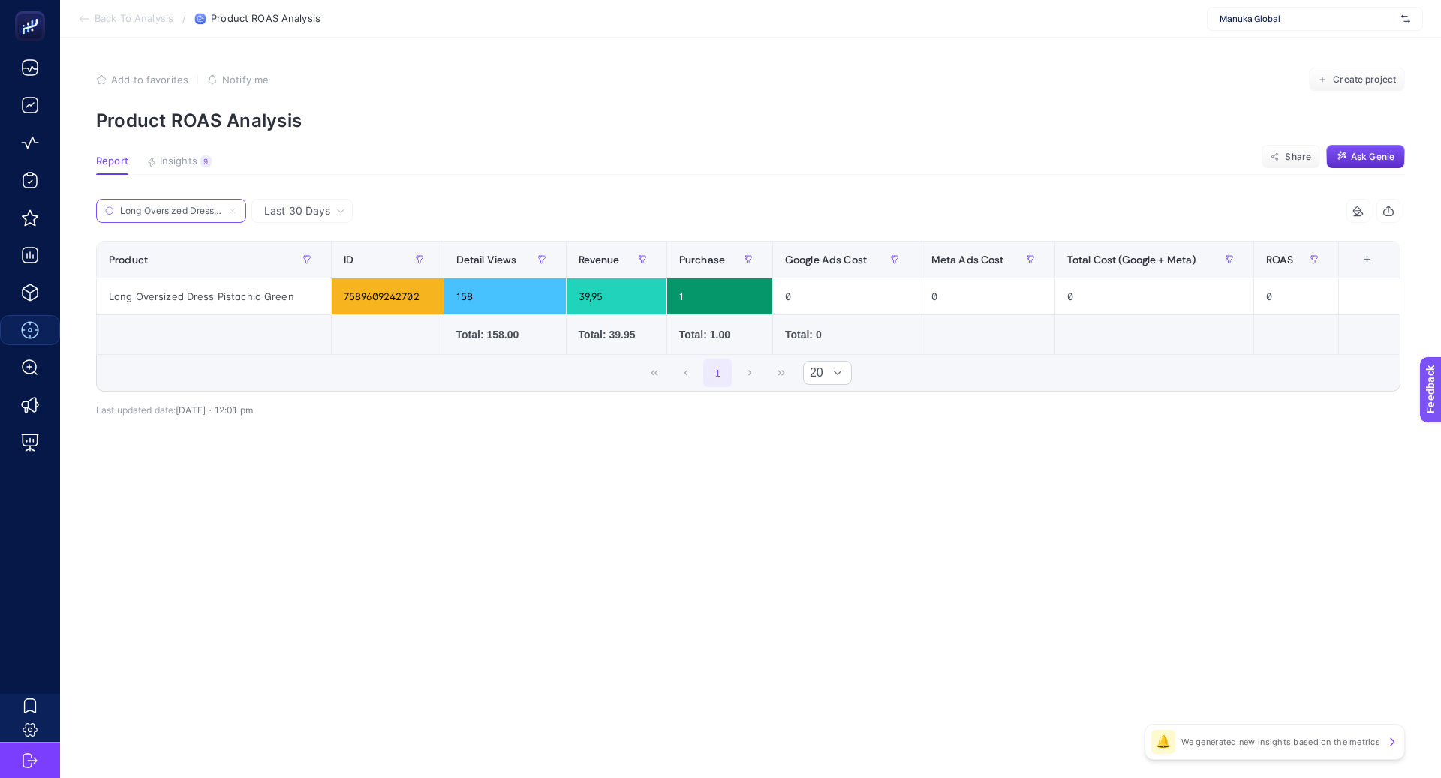
paste input "Oversize Long Sleeve T-Shirt"
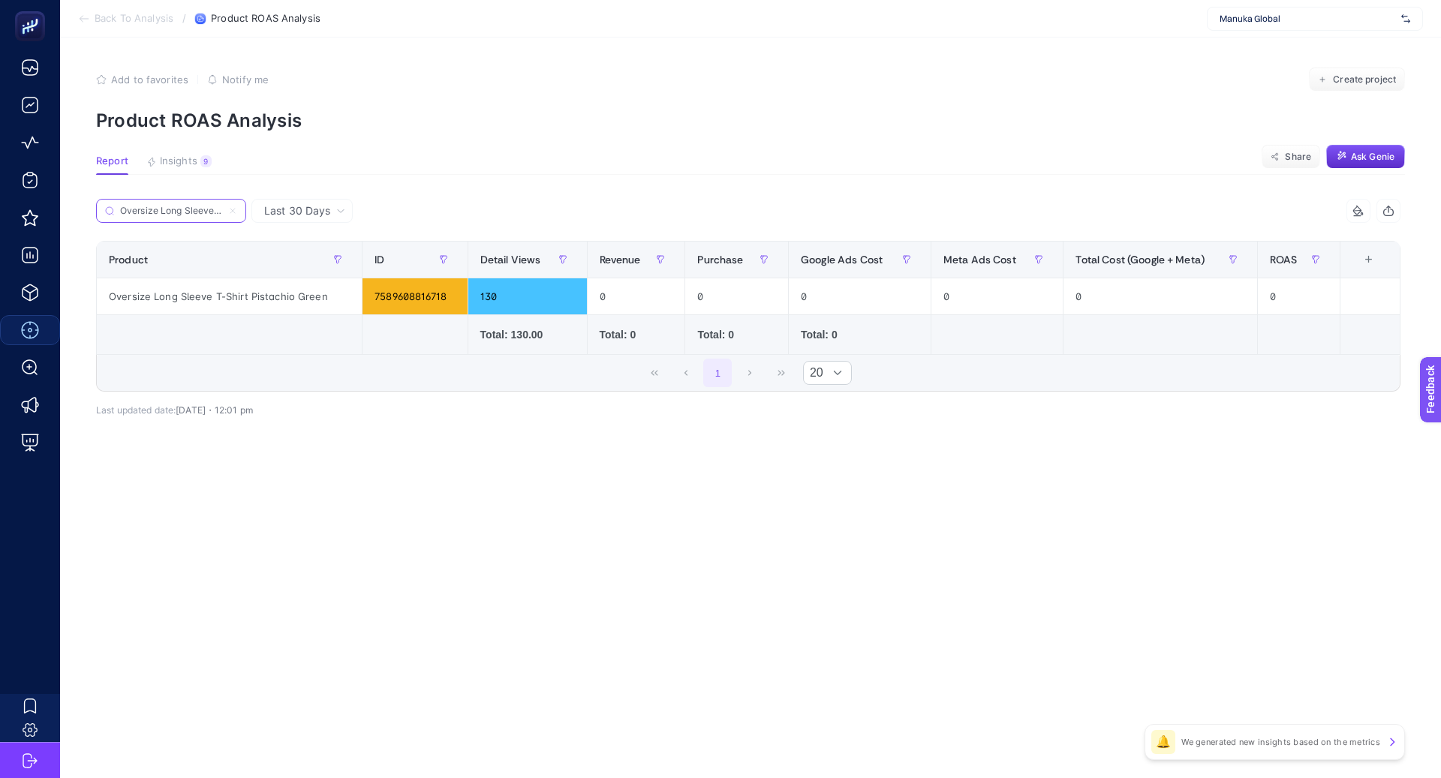
paste input "Corduroy Maxi Skirt Dark Brow"
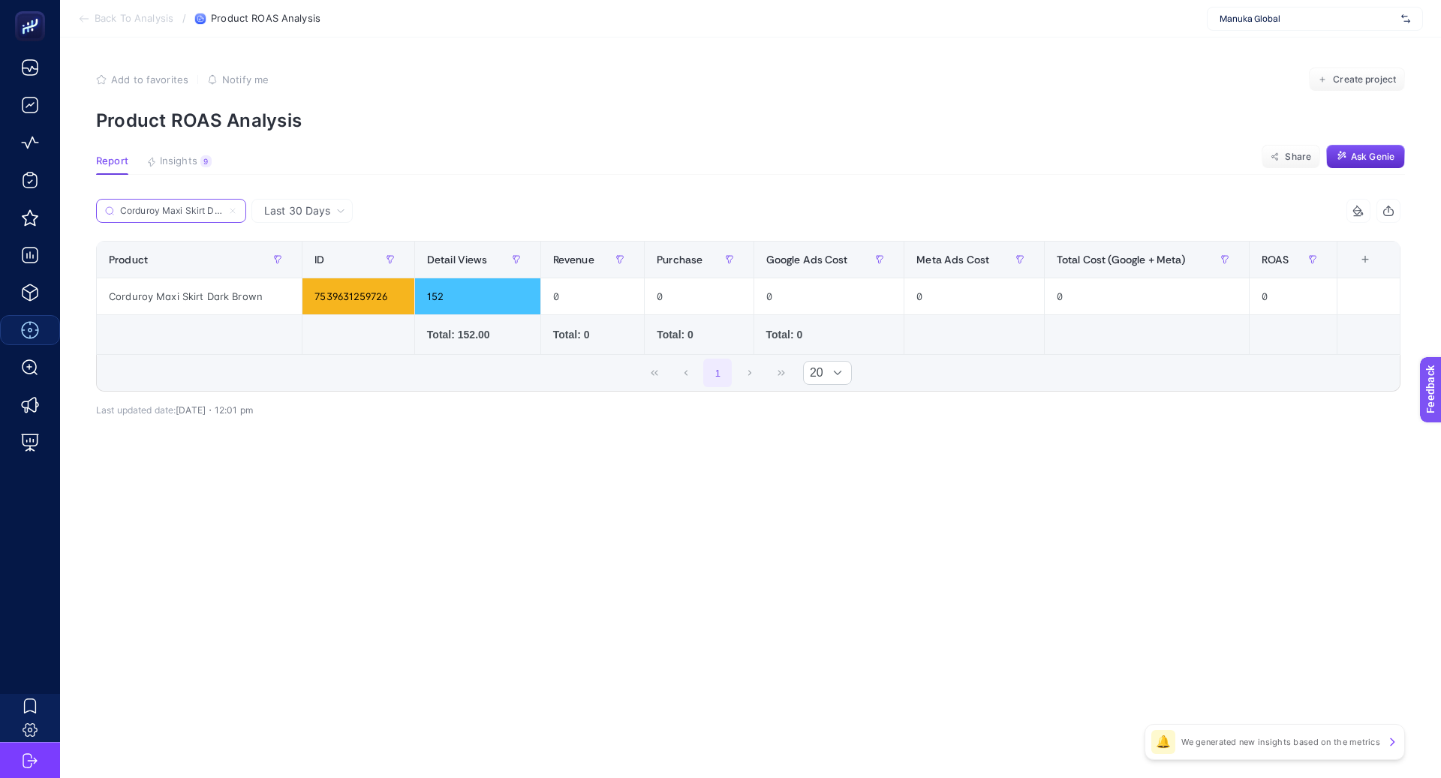
click at [182, 212] on input "Corduroy Maxi Skirt Dark Brown" at bounding box center [171, 211] width 102 height 11
paste input "Ruffled Premium Skirt Burgundy"
click at [203, 212] on input "Ruffled Premium Skirt Burgundy" at bounding box center [171, 211] width 102 height 11
paste input "Minimal Sleeveless Dress Black"
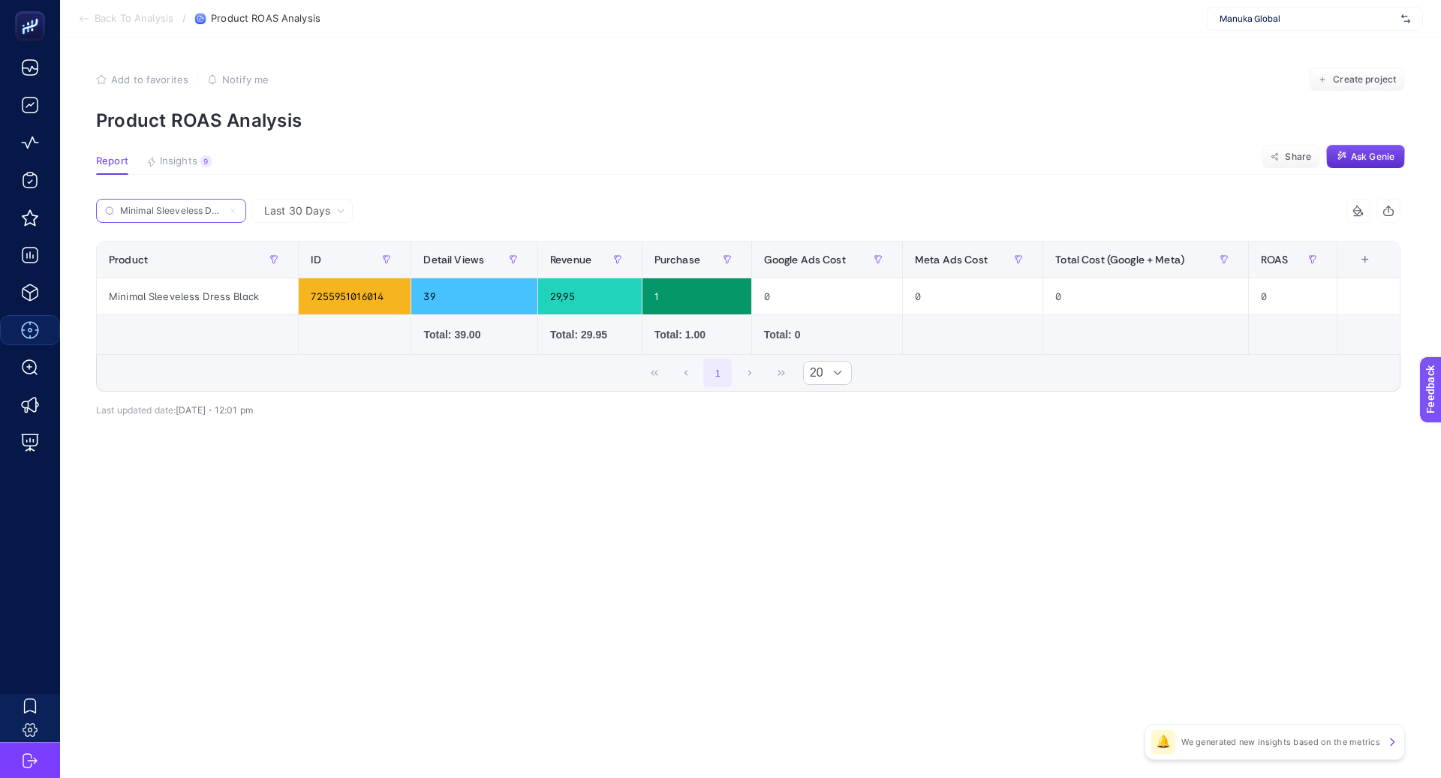
paste input "Long Oversized Dress Anthracite"
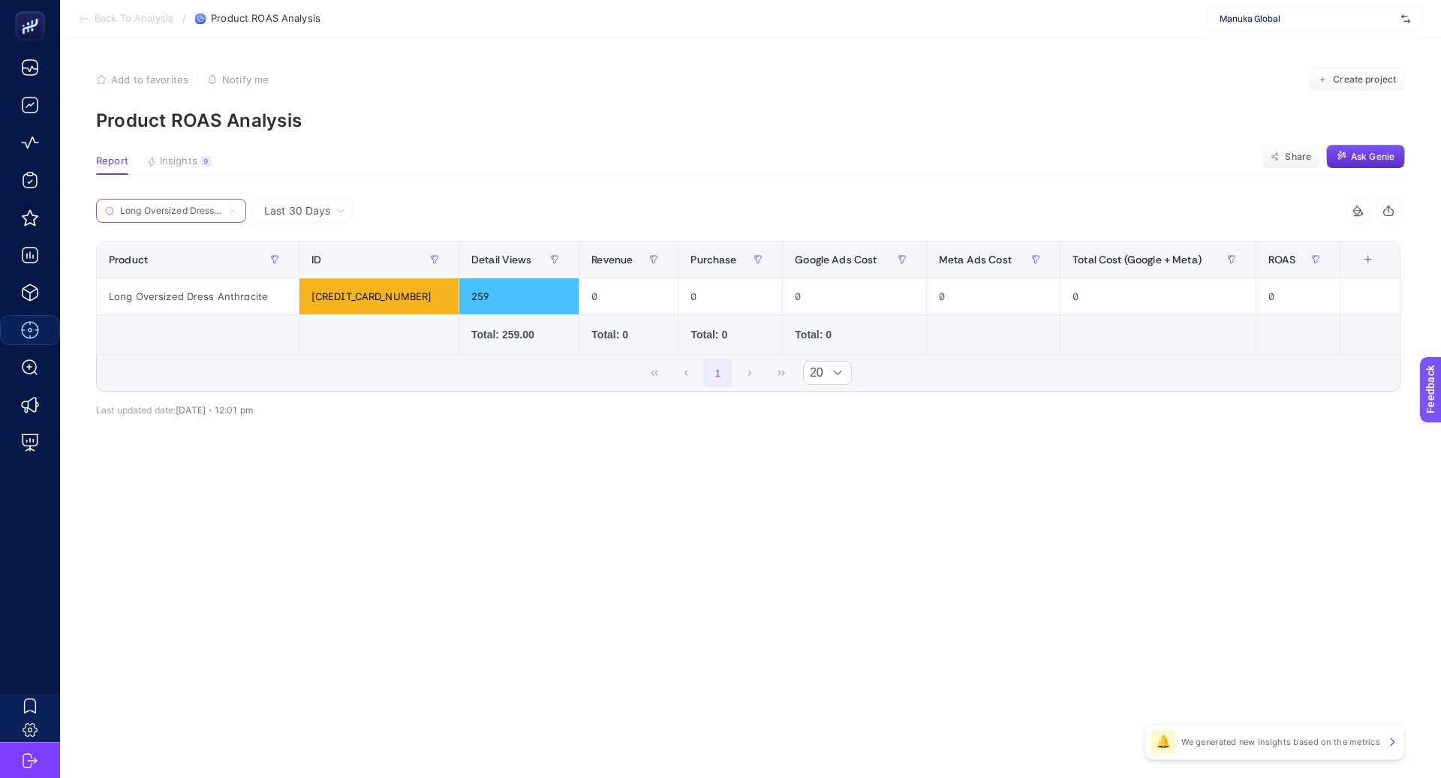
paste input "Iza Premium Cachet Coat Mink"
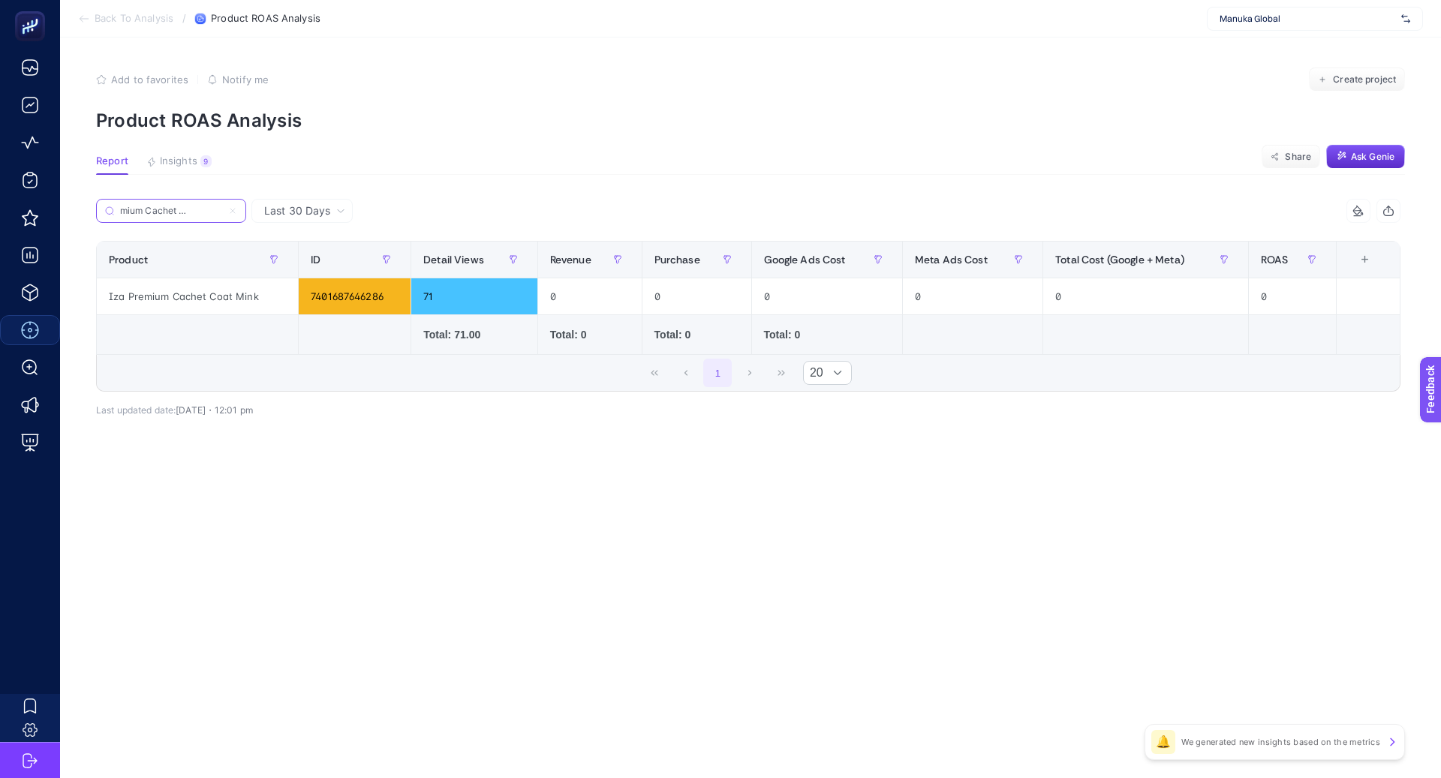
drag, startPoint x: 194, startPoint y: 210, endPoint x: 257, endPoint y: 210, distance: 63.8
click at [252, 210] on div "Last 30 Days Iza Premium Cachet Coat Mink 8 items selected Product ID Detail Vi…" at bounding box center [748, 316] width 1304 height 235
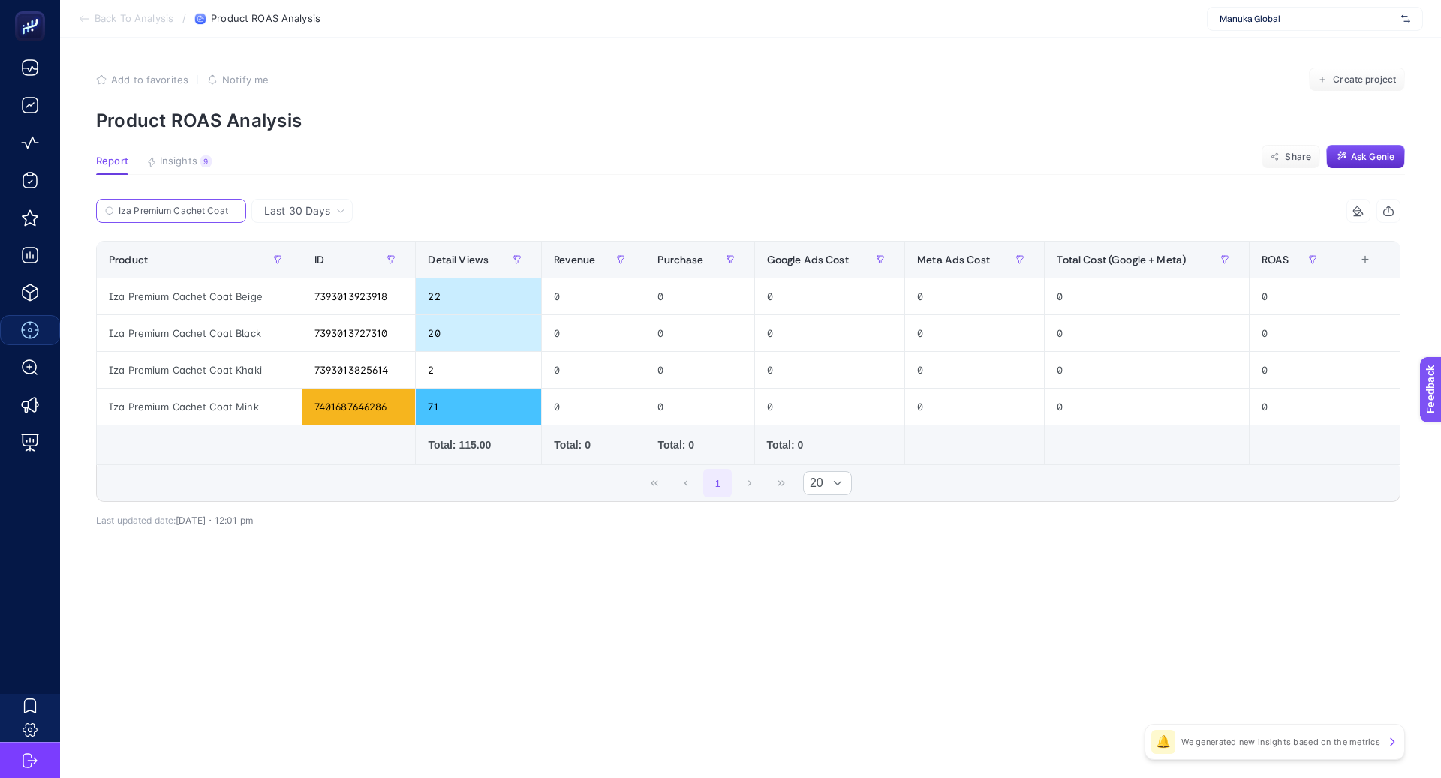
paste input "Full-Skirt Long Dress Brown"
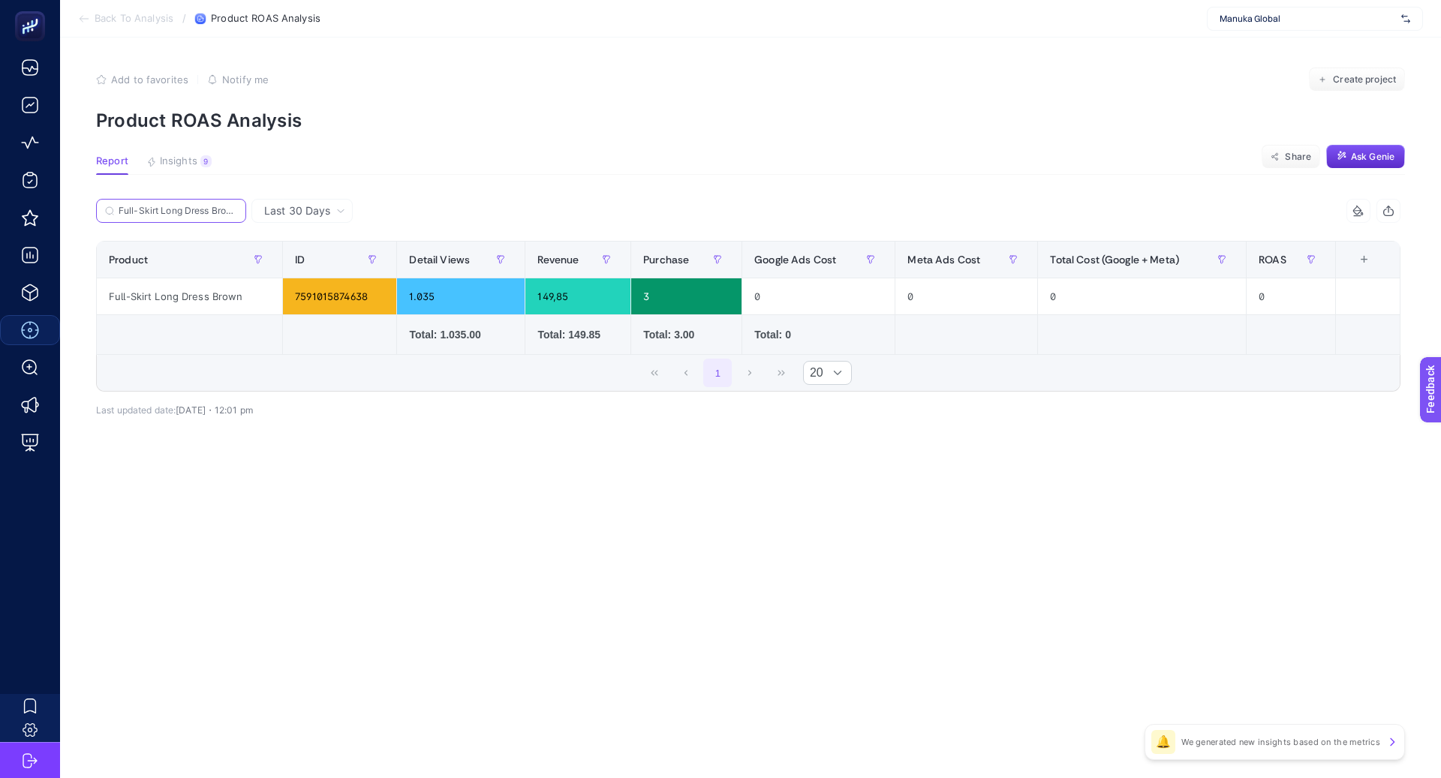
paste input "Wide Collar Gabardine Jacket Navy Blue"
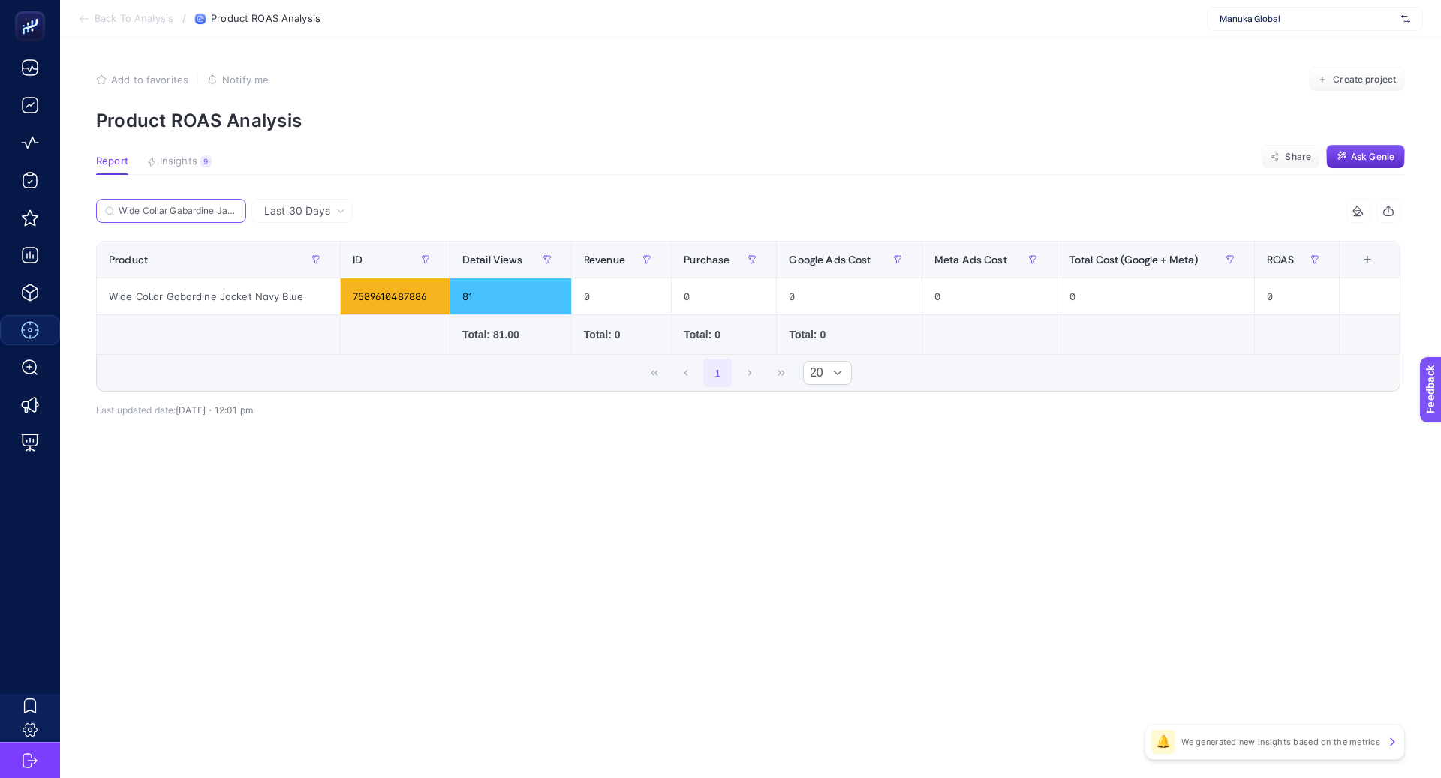
paste input "Anika Belted Trench Coat Khaki"
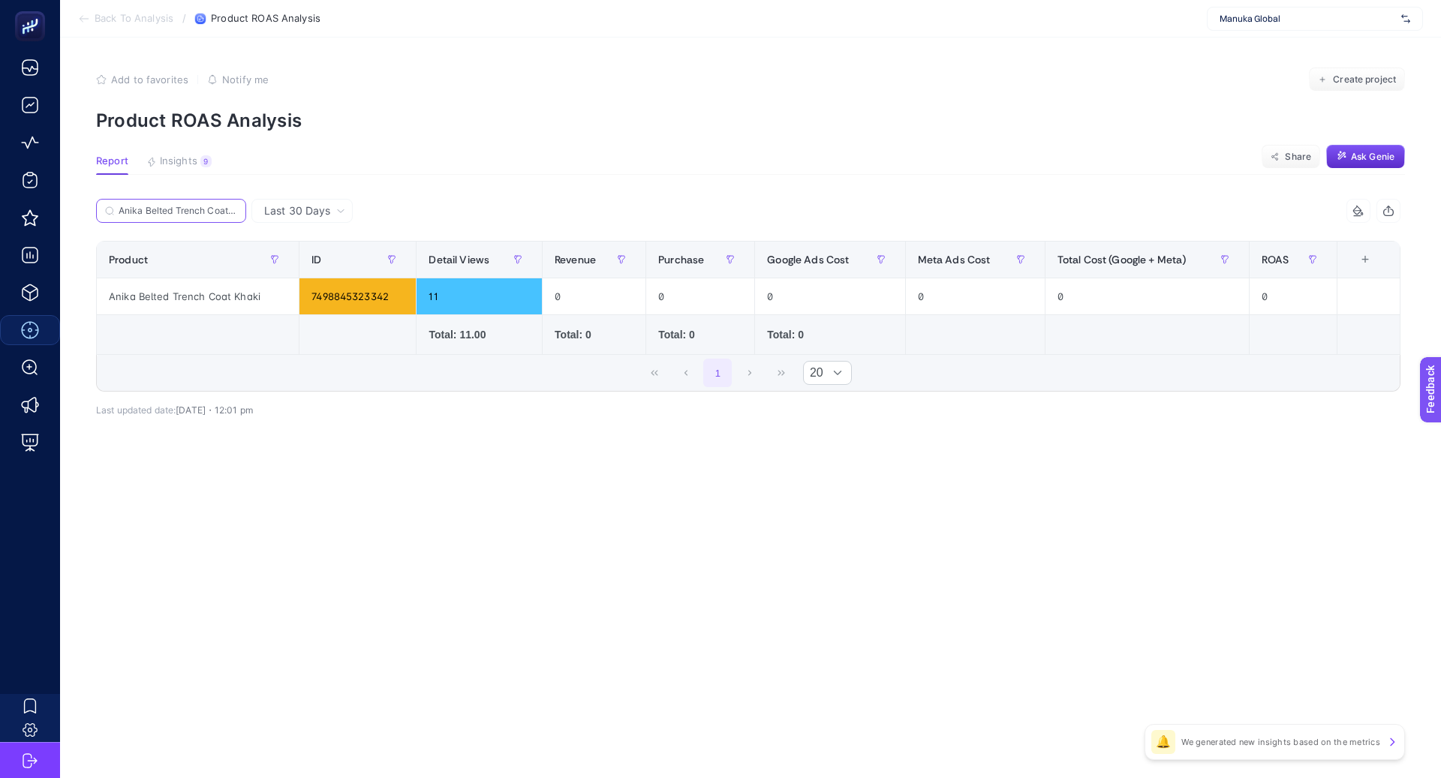
paste input "Kimono Style Premium Shirt Burgundy"
paste input "Full-Skirt Long Dress"
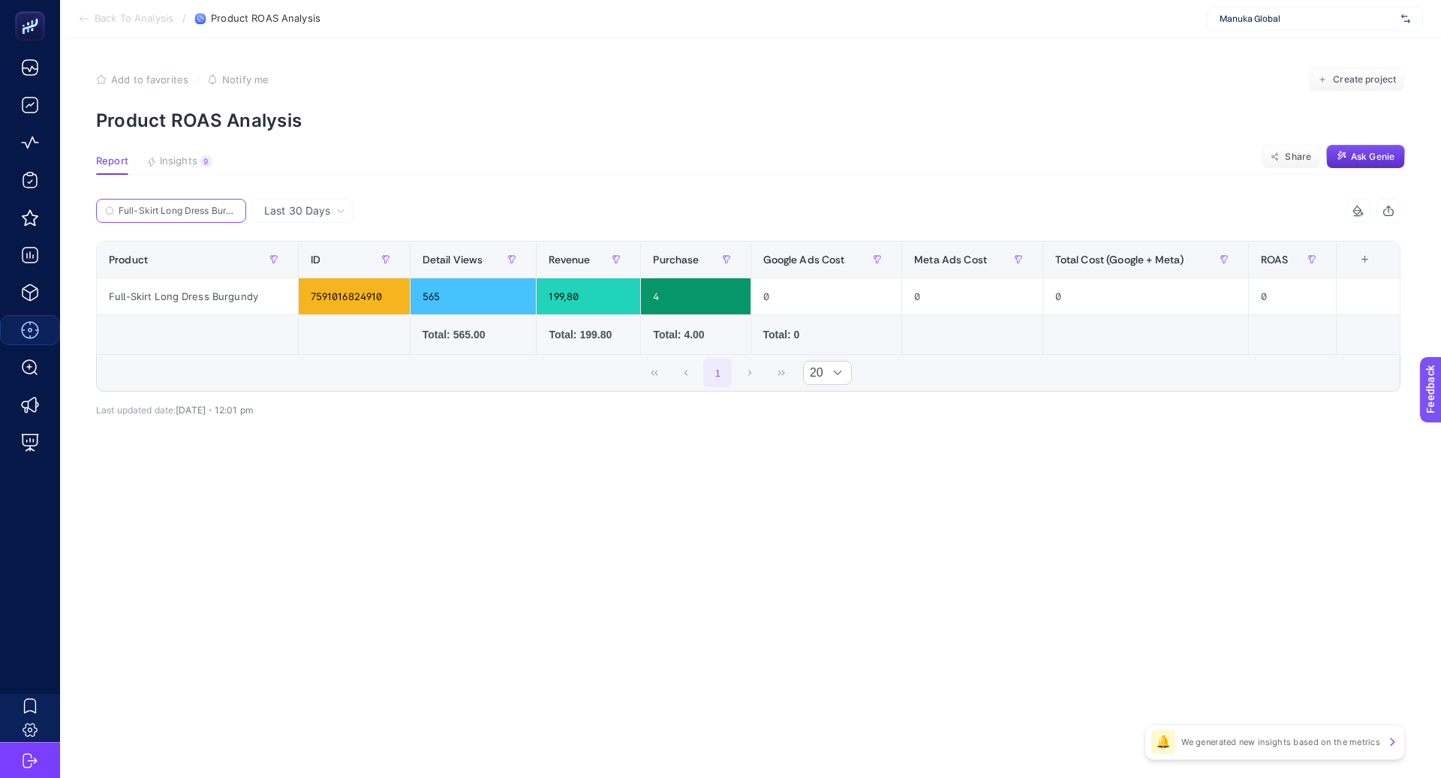
paste input "Structured Panel Dress Black"
paste input "Long Oversized Dress Blue"
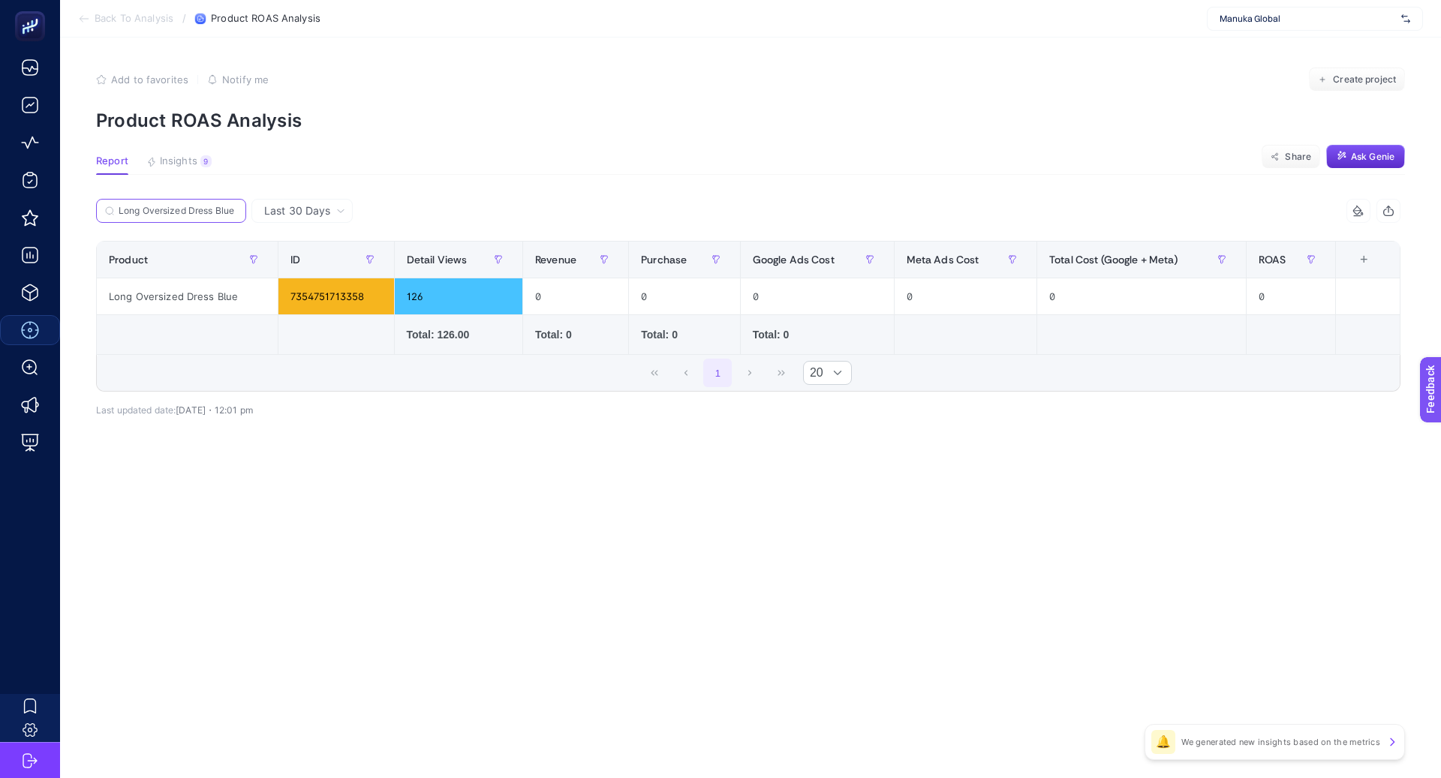
click at [209, 208] on input "Long Oversized Dress Blue" at bounding box center [178, 211] width 119 height 11
paste input "Annita Evening Dress Powder"
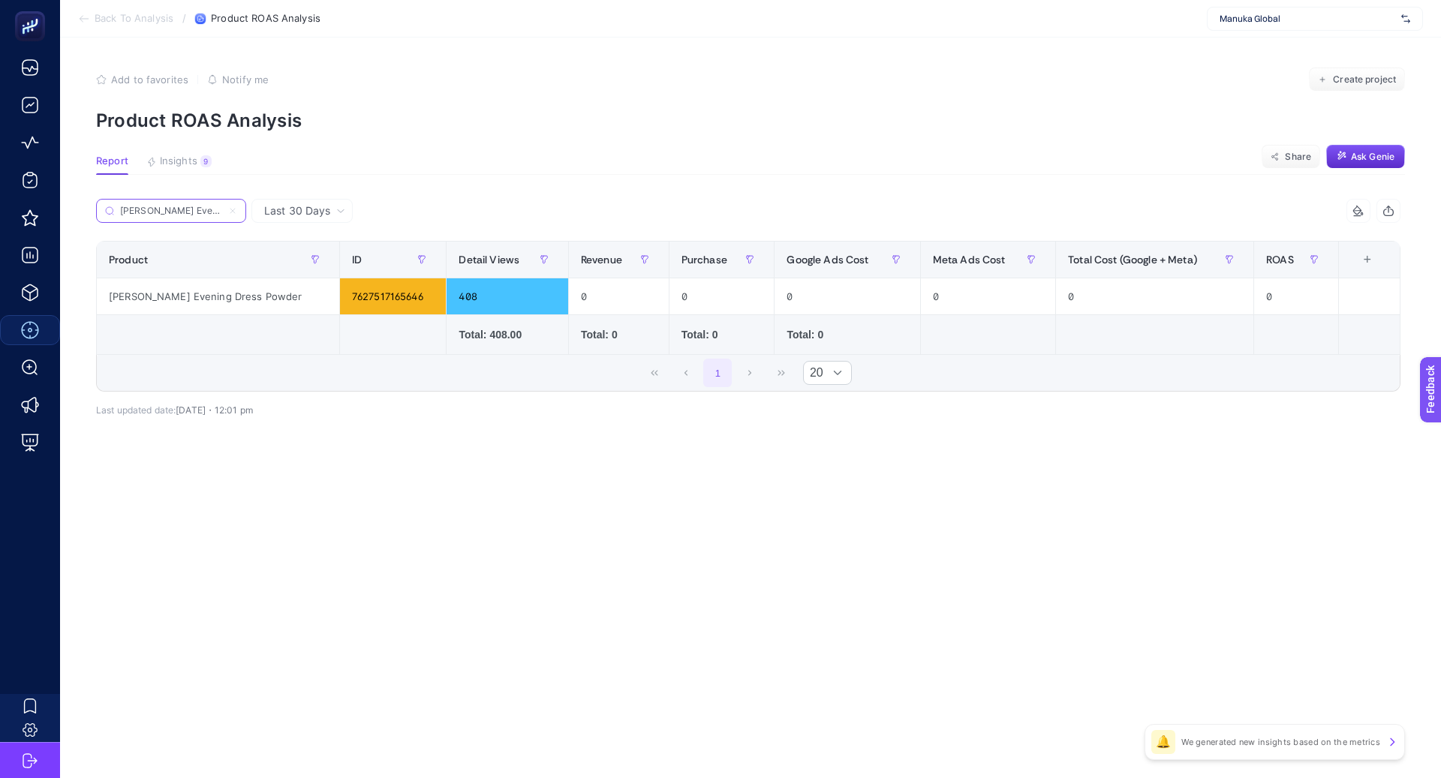
scroll to position [0, 24]
type input "Annita Evening Dress Powder"
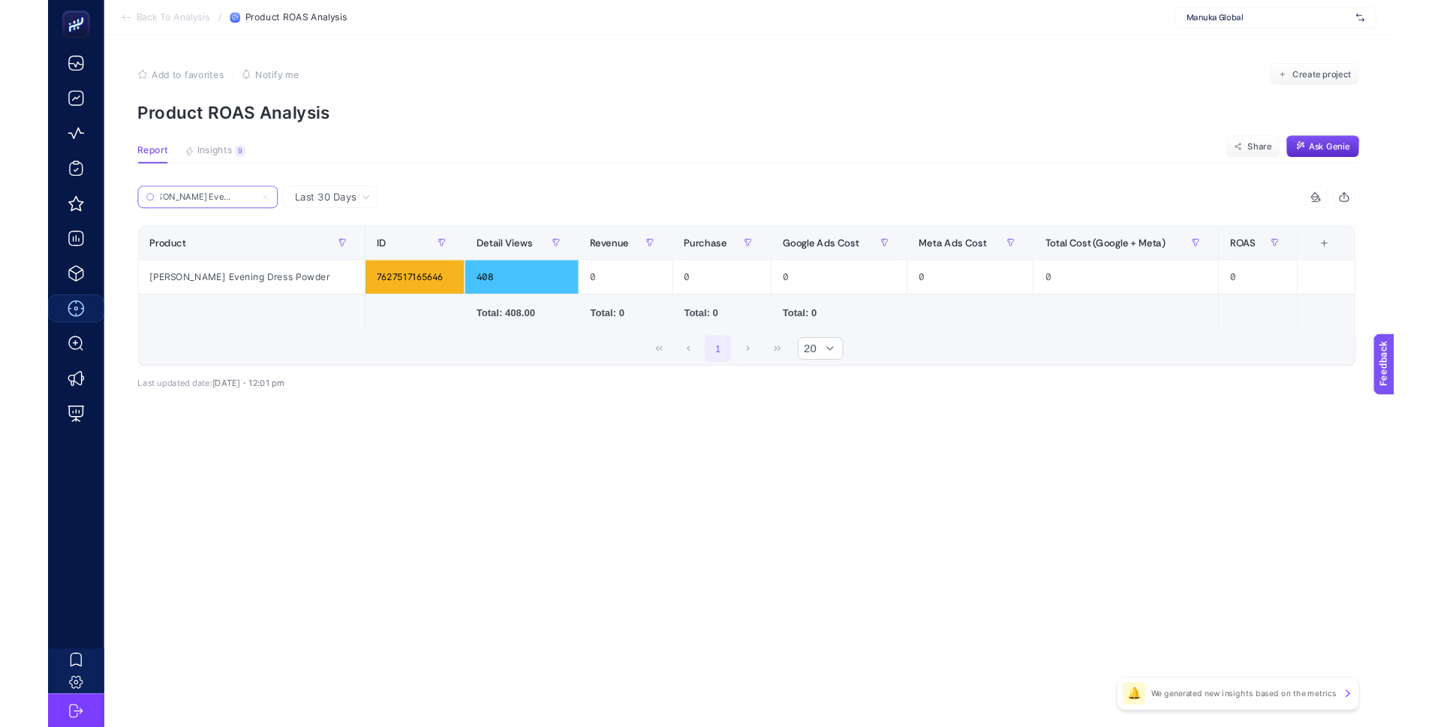
scroll to position [0, 0]
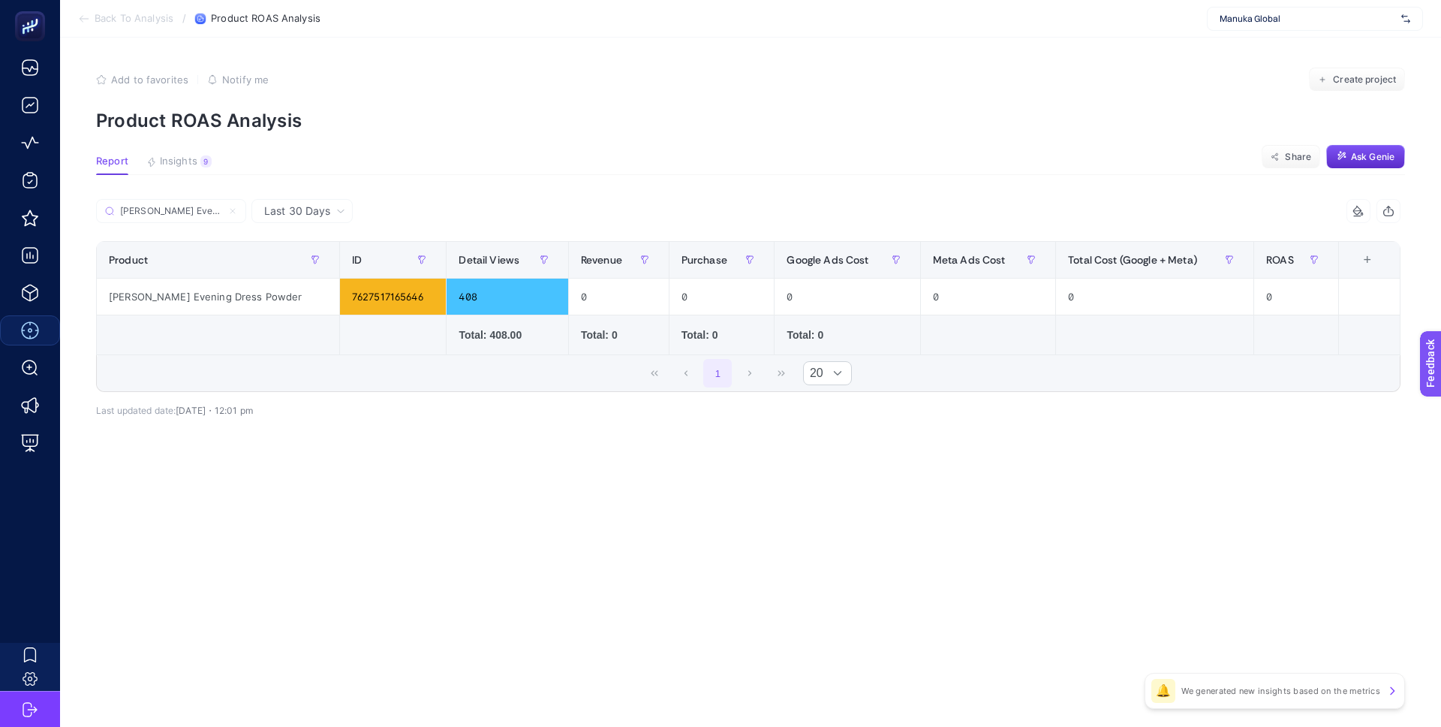
click at [1273, 13] on span "Manuka Global" at bounding box center [1308, 19] width 176 height 12
type input "tai"
click at [1285, 48] on div "Tailors Room" at bounding box center [1315, 50] width 215 height 24
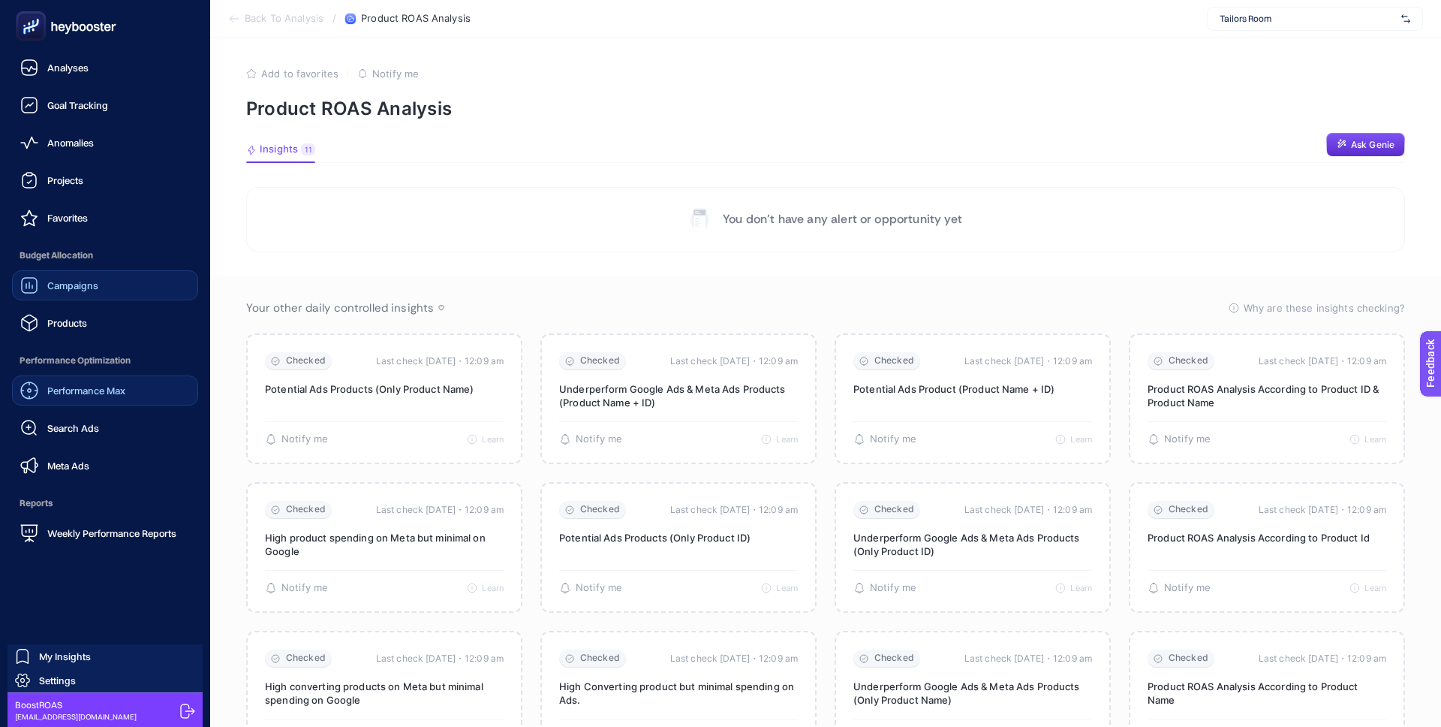
click at [122, 288] on link "Campaigns" at bounding box center [105, 285] width 186 height 30
